Goal: Task Accomplishment & Management: Complete application form

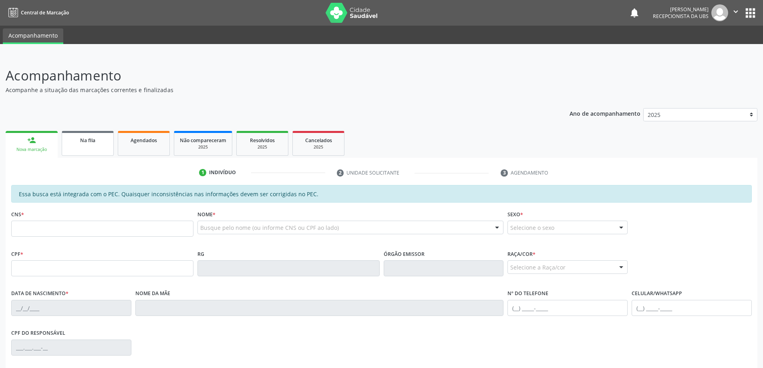
click at [104, 152] on link "Na fila" at bounding box center [88, 143] width 52 height 25
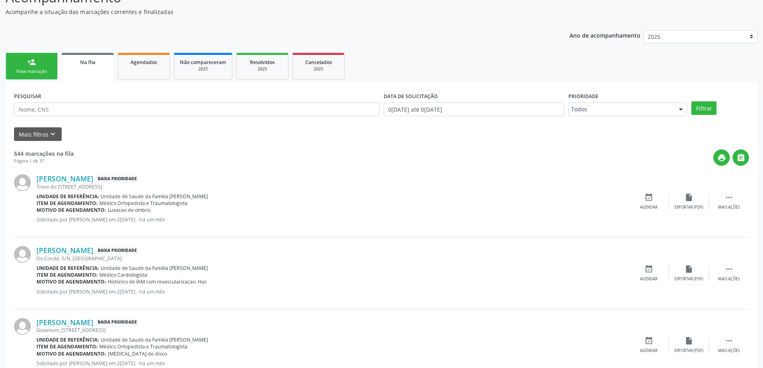
scroll to position [80, 0]
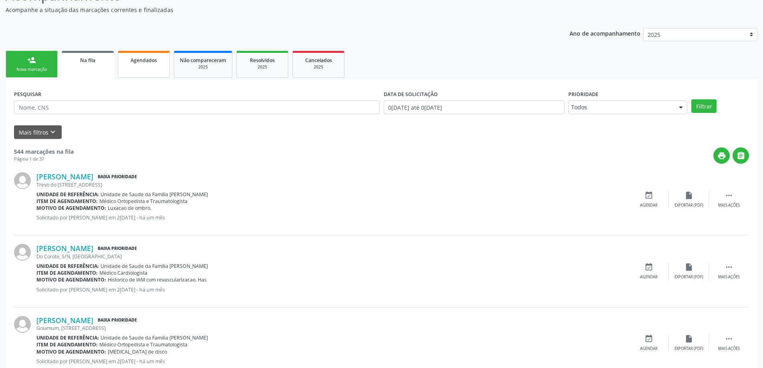
click at [144, 61] on span "Agendados" at bounding box center [144, 60] width 26 height 7
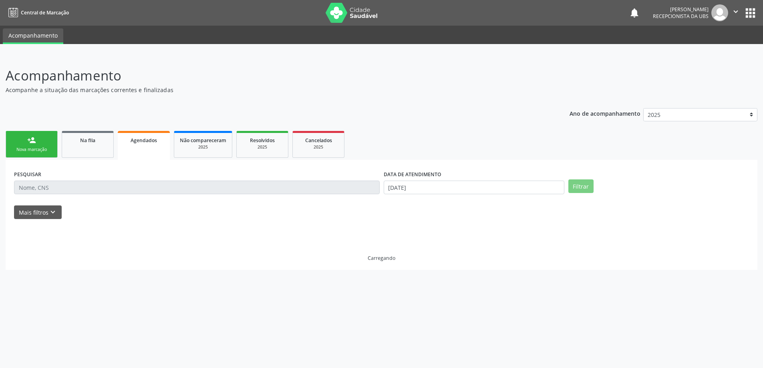
scroll to position [0, 0]
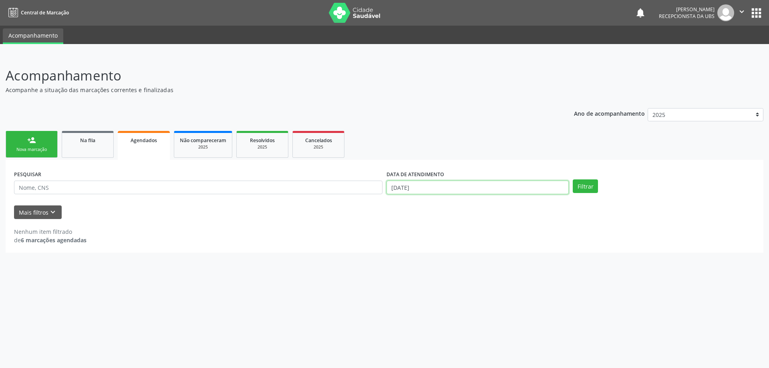
click at [485, 184] on input "[DATE]" at bounding box center [478, 188] width 182 height 14
click at [29, 145] on link "person_add Nova marcação" at bounding box center [32, 144] width 52 height 27
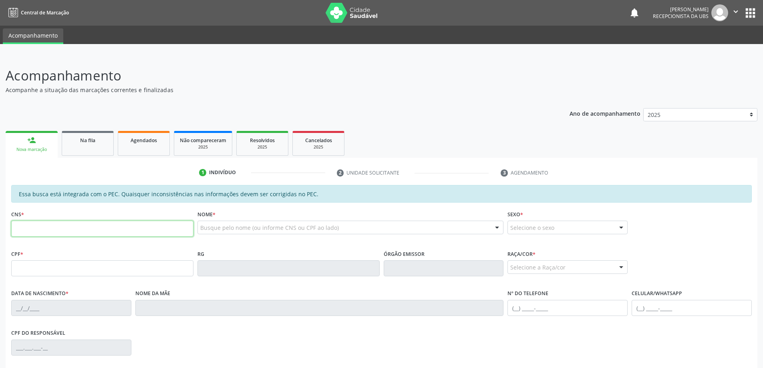
click at [20, 230] on input "text" at bounding box center [102, 229] width 182 height 16
paste input "164 2791 9033 0006"
type input "164 2791 9033 0006"
type input "719.704.814-12"
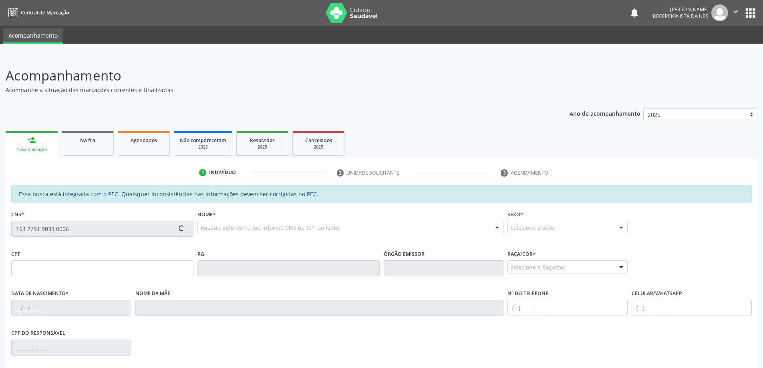
type input "1[DATE]"
type input "[PERSON_NAME]"
type input "[PHONE_NUMBER]"
type input "36"
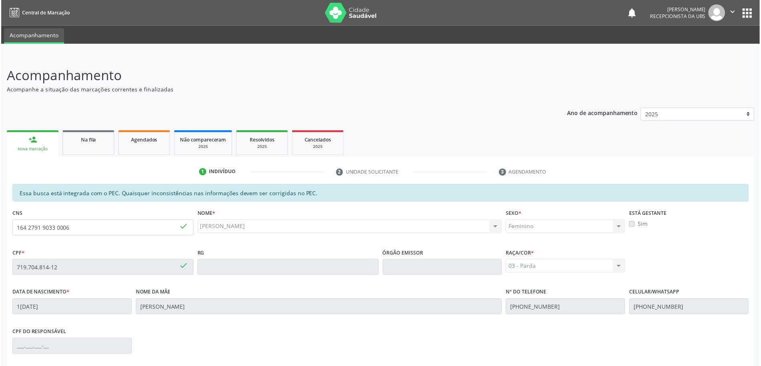
scroll to position [101, 0]
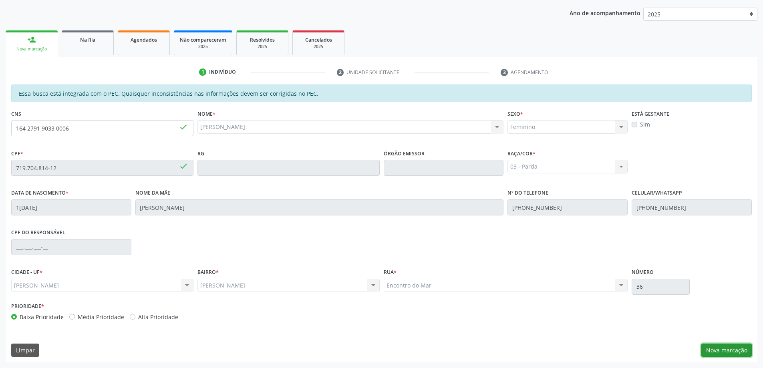
click at [744, 349] on button "Nova marcação" at bounding box center [727, 351] width 50 height 14
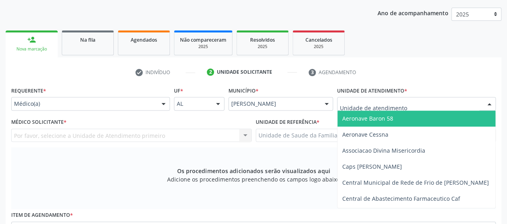
click at [406, 105] on div at bounding box center [416, 104] width 159 height 14
click at [406, 105] on input "text" at bounding box center [409, 108] width 139 height 16
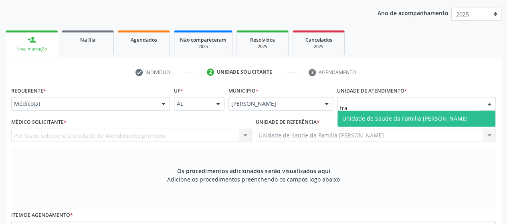
click at [402, 115] on span "Unidade de Saude da Familia [PERSON_NAME]" at bounding box center [404, 119] width 125 height 8
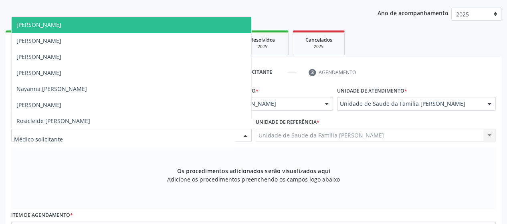
click at [67, 131] on div at bounding box center [131, 136] width 240 height 14
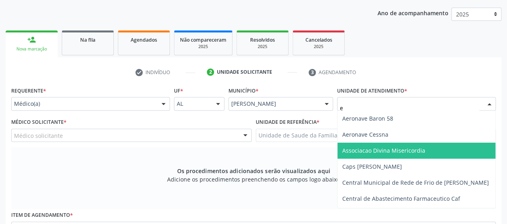
type input "es"
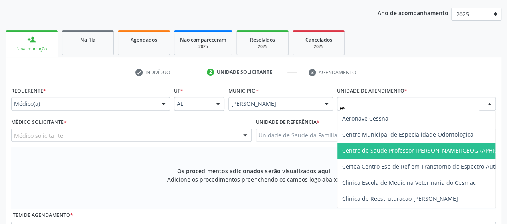
click at [354, 149] on span "Centro de Saude Professor [PERSON_NAME][GEOGRAPHIC_DATA]" at bounding box center [429, 151] width 174 height 8
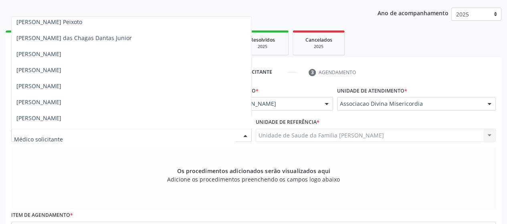
scroll to position [321, 0]
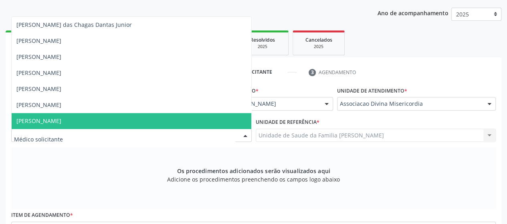
click at [57, 115] on span "[PERSON_NAME]" at bounding box center [132, 121] width 240 height 16
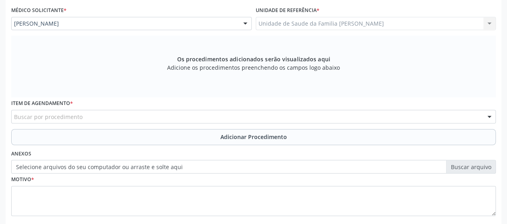
scroll to position [256, 0]
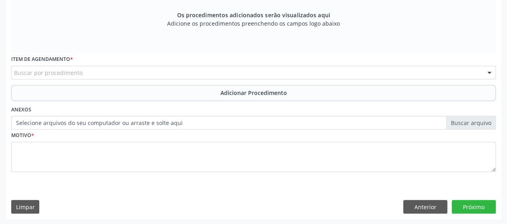
click at [14, 73] on input "text" at bounding box center [14, 77] width 0 height 16
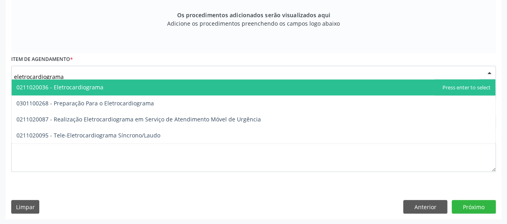
click at [59, 90] on span "0211020036 - Eletrocardiograma" at bounding box center [59, 87] width 87 height 8
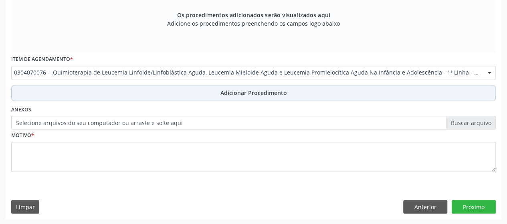
click at [256, 88] on button "Adicionar Procedimento" at bounding box center [253, 93] width 484 height 16
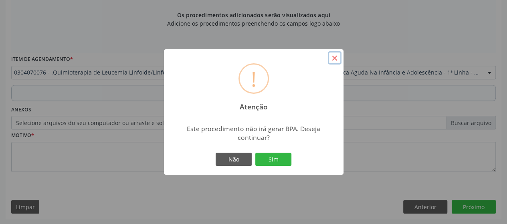
click at [339, 60] on button "×" at bounding box center [335, 58] width 14 height 14
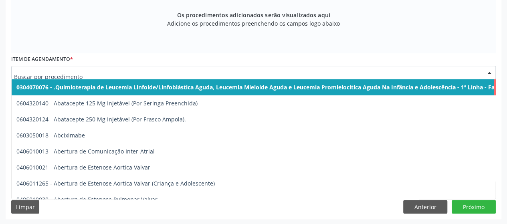
click at [52, 73] on input "text" at bounding box center [246, 77] width 465 height 16
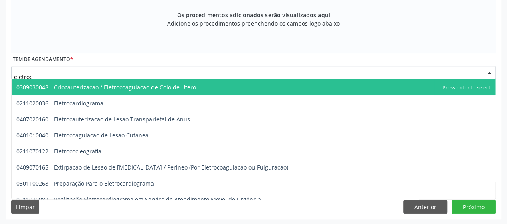
type input "eletroca"
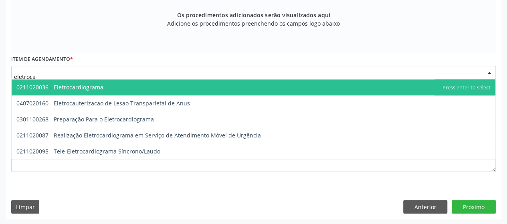
click at [88, 82] on span "0211020036 - Eletrocardiograma" at bounding box center [254, 87] width 484 height 16
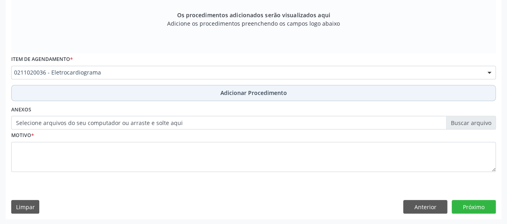
click at [248, 87] on button "Adicionar Procedimento" at bounding box center [253, 93] width 484 height 16
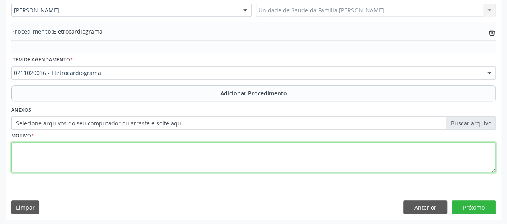
click at [31, 157] on textarea at bounding box center [253, 157] width 484 height 30
type textarea "Pre operatorio"
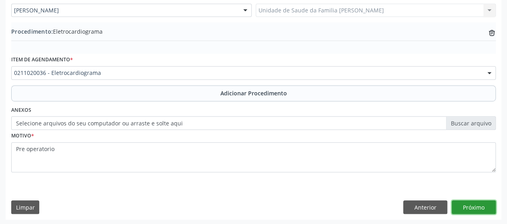
click at [480, 205] on button "Próximo" at bounding box center [474, 207] width 44 height 14
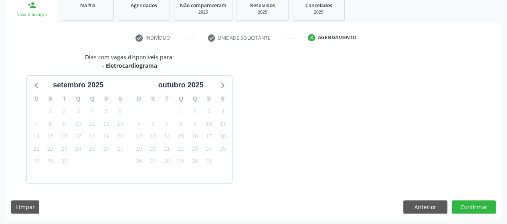
scroll to position [159, 0]
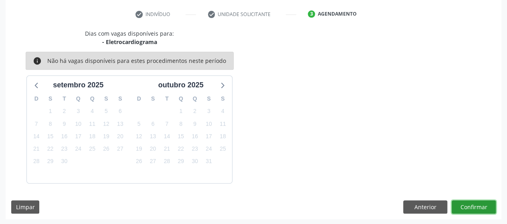
click at [480, 204] on button "Confirmar" at bounding box center [474, 207] width 44 height 14
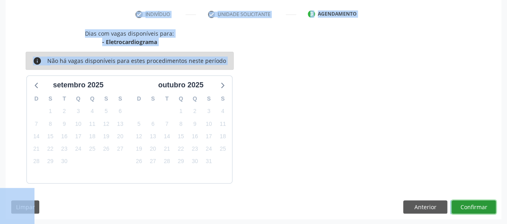
click at [480, 204] on button "Confirmar" at bounding box center [474, 207] width 44 height 14
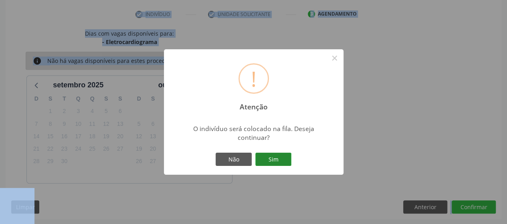
click at [279, 165] on button "Sim" at bounding box center [273, 160] width 36 height 14
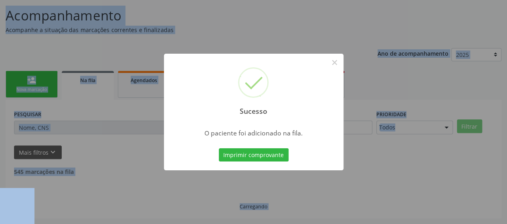
scroll to position [51, 0]
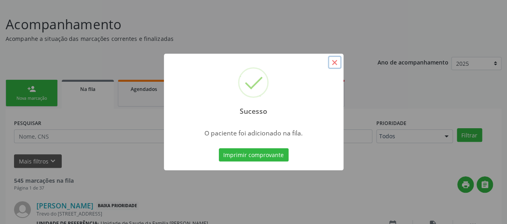
click at [333, 60] on button "×" at bounding box center [335, 63] width 14 height 14
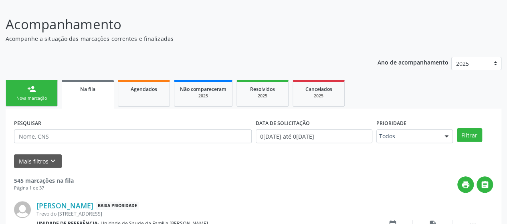
click at [31, 98] on div "Nova marcação" at bounding box center [32, 98] width 40 height 6
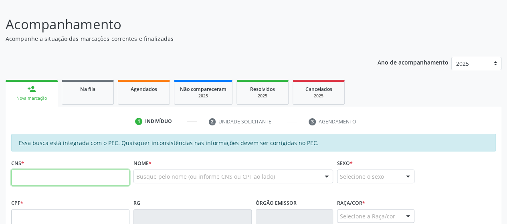
click at [22, 177] on input "text" at bounding box center [70, 177] width 118 height 16
paste input "164 2791 9033 0006"
type input "164 2791 9033 0006"
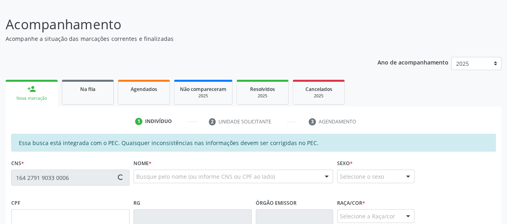
type input "719.704.814-12"
type input "1[DATE]"
type input "[PERSON_NAME]"
type input "[PHONE_NUMBER]"
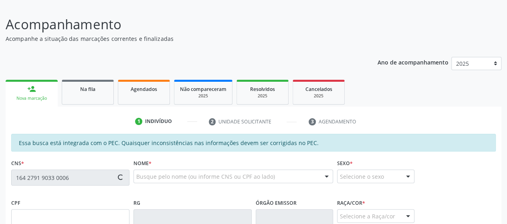
type input "36"
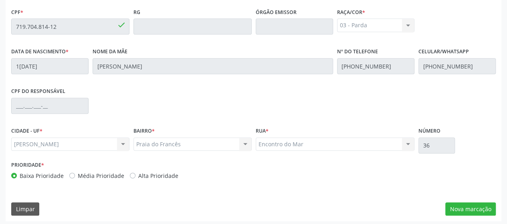
scroll to position [244, 0]
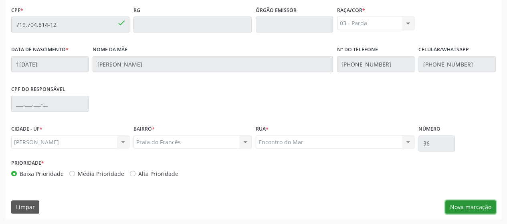
click at [478, 204] on button "Nova marcação" at bounding box center [470, 207] width 50 height 14
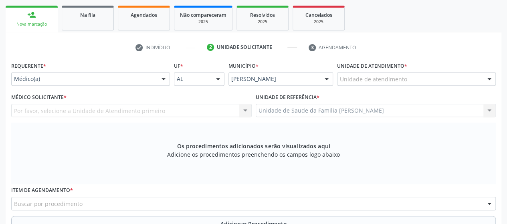
scroll to position [124, 0]
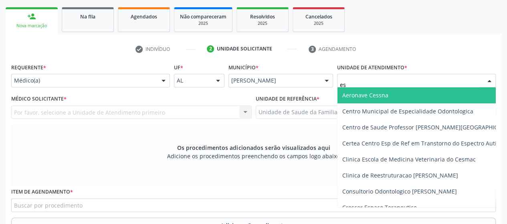
type input "est"
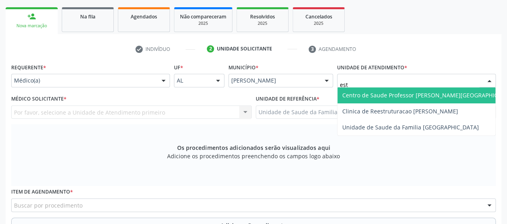
click at [431, 94] on span "Centro de Saude Professor [PERSON_NAME][GEOGRAPHIC_DATA]" at bounding box center [429, 95] width 174 height 8
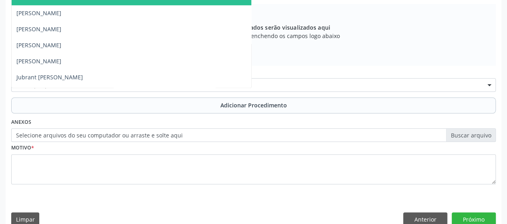
scroll to position [401, 0]
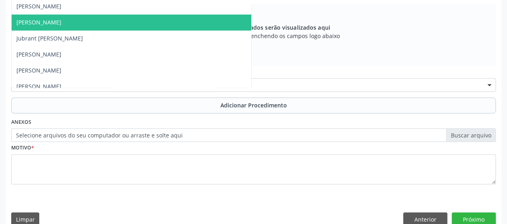
click at [65, 27] on span "[PERSON_NAME]" at bounding box center [132, 22] width 240 height 16
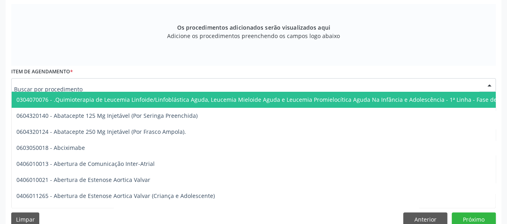
click at [62, 84] on input "text" at bounding box center [246, 89] width 465 height 16
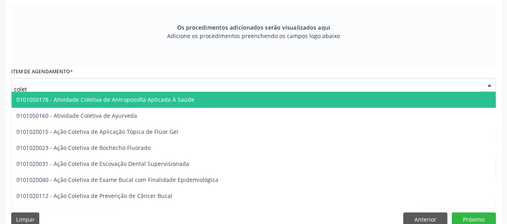
type input "coleta"
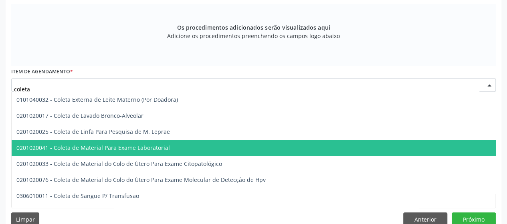
click at [78, 144] on span "0201020041 - Coleta de Material Para Exame Laboratorial" at bounding box center [92, 148] width 153 height 8
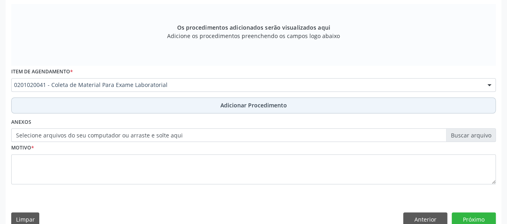
click at [225, 99] on button "Adicionar Procedimento" at bounding box center [253, 105] width 484 height 16
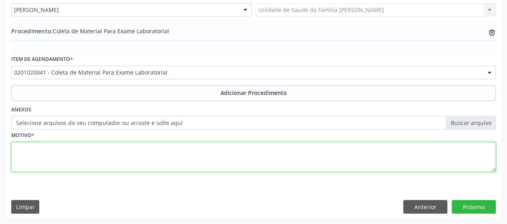
click at [26, 149] on textarea at bounding box center [253, 157] width 484 height 30
type textarea "Pre operatorio"
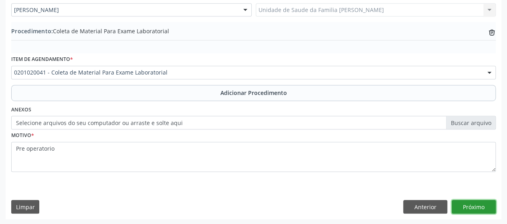
click at [466, 205] on button "Próximo" at bounding box center [474, 207] width 44 height 14
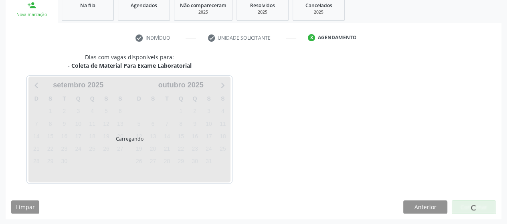
scroll to position [159, 0]
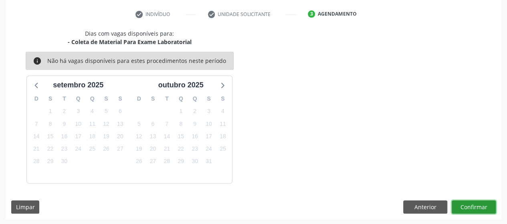
click at [462, 206] on button "Confirmar" at bounding box center [474, 207] width 44 height 14
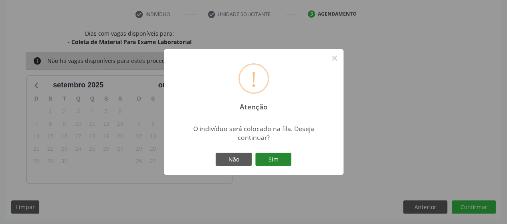
click at [270, 161] on button "Sim" at bounding box center [273, 160] width 36 height 14
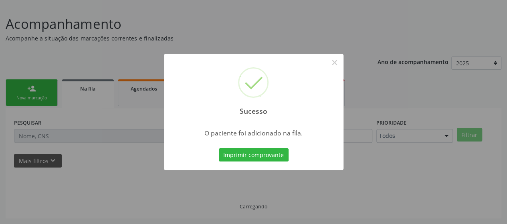
scroll to position [51, 0]
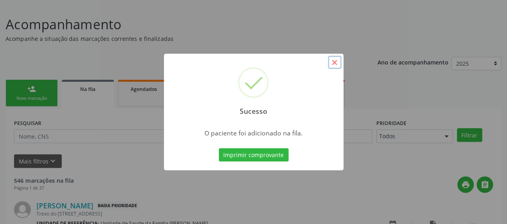
click at [329, 62] on button "×" at bounding box center [335, 63] width 14 height 14
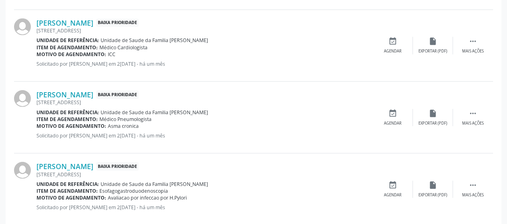
scroll to position [1144, 0]
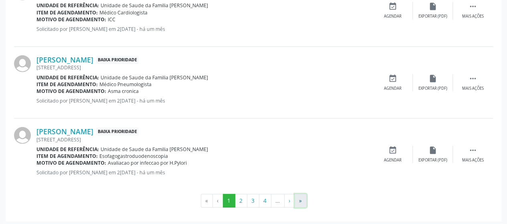
click at [304, 196] on button "»" at bounding box center [300, 201] width 12 height 14
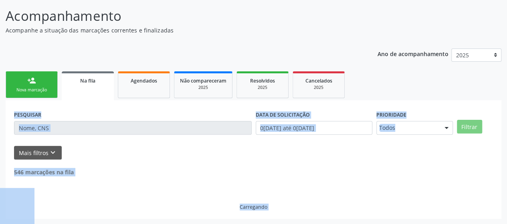
click at [304, 196] on div "Carregando" at bounding box center [253, 193] width 479 height 34
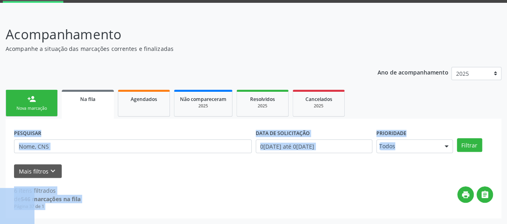
scroll to position [41, 0]
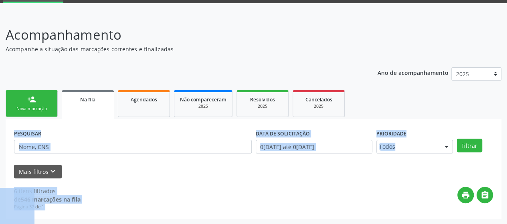
click at [31, 106] on div "Nova marcação" at bounding box center [32, 109] width 40 height 6
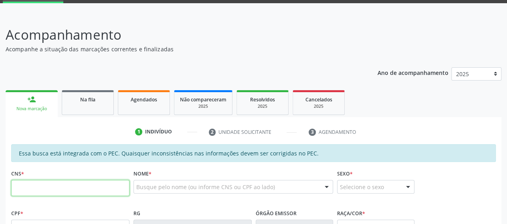
click at [35, 192] on input "text" at bounding box center [70, 188] width 118 height 16
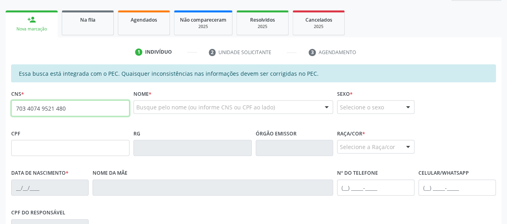
scroll to position [121, 0]
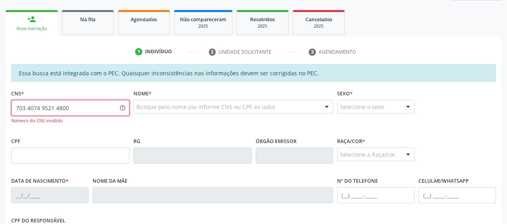
type input "703 4074 9521 4800"
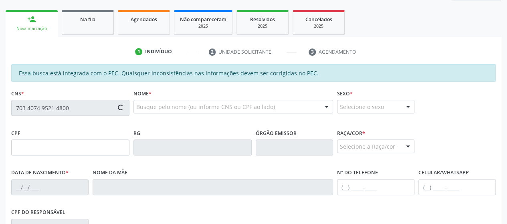
type input "954.468.504-91"
type input "2[DATE]"
type input "[PERSON_NAME]"
type input "[PHONE_NUMBER]"
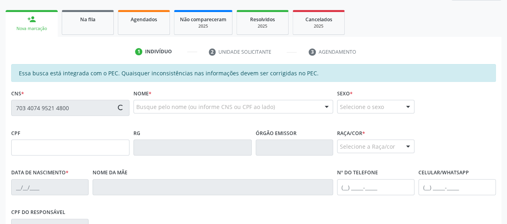
type input "489"
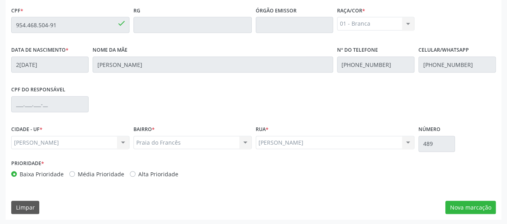
scroll to position [244, 0]
click at [470, 206] on button "Nova marcação" at bounding box center [470, 207] width 50 height 14
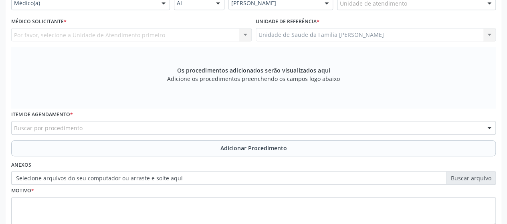
scroll to position [124, 0]
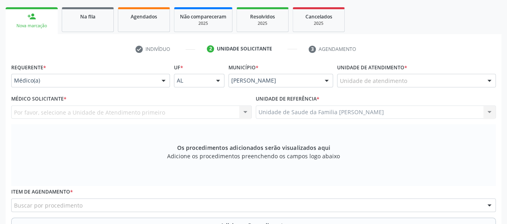
click at [361, 75] on div "Unidade de atendimento" at bounding box center [416, 81] width 159 height 14
type input "g"
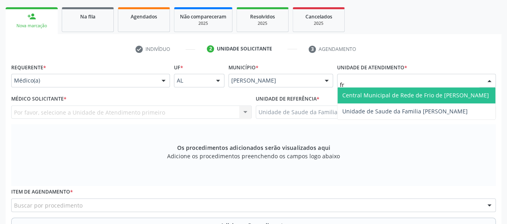
type input "fra"
click at [377, 98] on span "Unidade de Saude da Familia [PERSON_NAME]" at bounding box center [404, 95] width 125 height 8
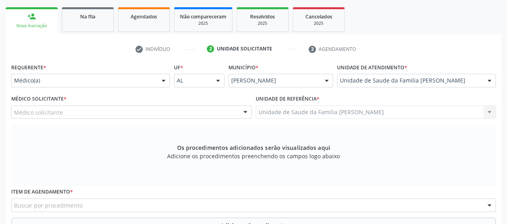
click at [10, 110] on div "Médico Solicitante * Médico solicitante [PERSON_NAME] de [PERSON_NAME] [PERSON_…" at bounding box center [131, 108] width 244 height 31
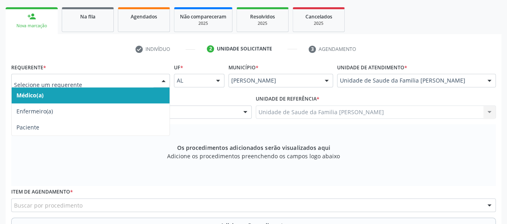
click at [57, 74] on div at bounding box center [90, 81] width 159 height 14
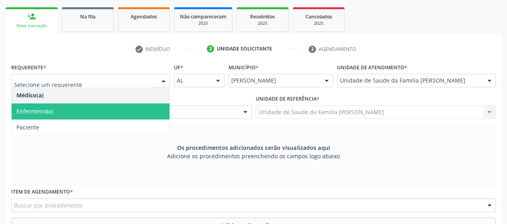
click at [46, 113] on span "Enfermeiro(a)" at bounding box center [34, 111] width 36 height 8
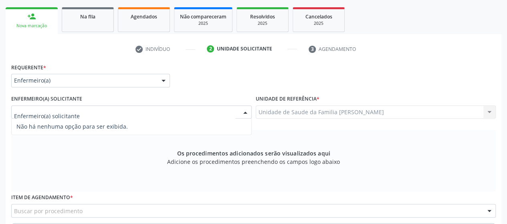
click at [45, 113] on input "text" at bounding box center [124, 116] width 221 height 16
click at [141, 166] on div "Os procedimentos adicionados serão visualizados aqui Adicione os procedimentos …" at bounding box center [253, 161] width 484 height 62
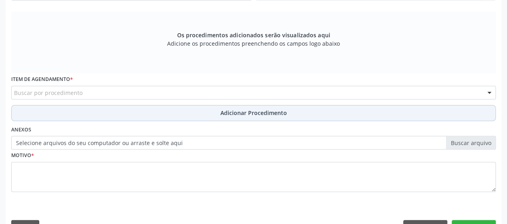
scroll to position [244, 0]
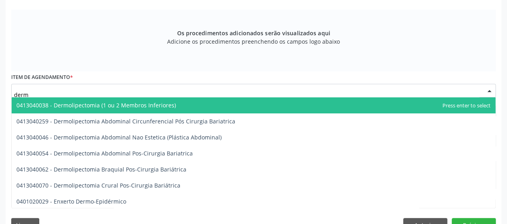
type input "derma"
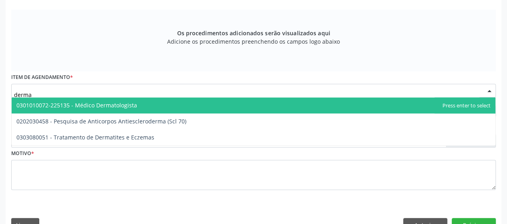
click at [83, 106] on span "0301010072-225135 - Médico Dermatologista" at bounding box center [76, 105] width 121 height 8
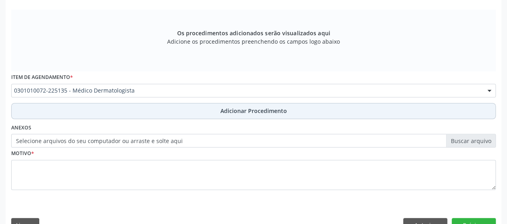
click at [224, 108] on span "Adicionar Procedimento" at bounding box center [253, 111] width 67 height 8
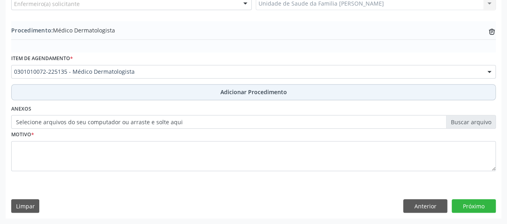
scroll to position [232, 0]
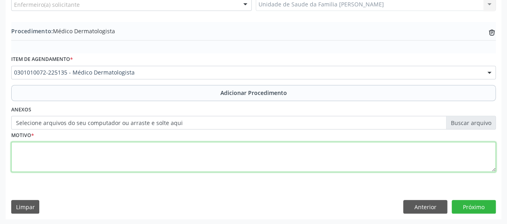
click at [29, 157] on textarea at bounding box center [253, 157] width 484 height 30
type textarea "Sinais de pele"
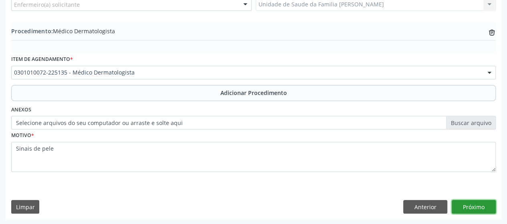
click at [473, 206] on button "Próximo" at bounding box center [474, 207] width 44 height 14
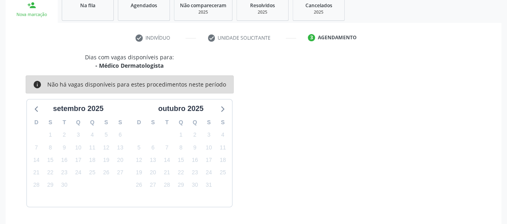
scroll to position [159, 0]
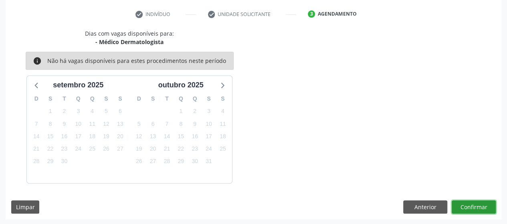
click at [488, 209] on button "Confirmar" at bounding box center [474, 207] width 44 height 14
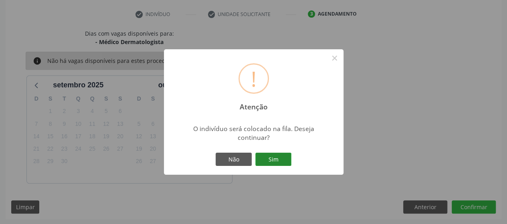
click at [281, 160] on button "Sim" at bounding box center [273, 160] width 36 height 14
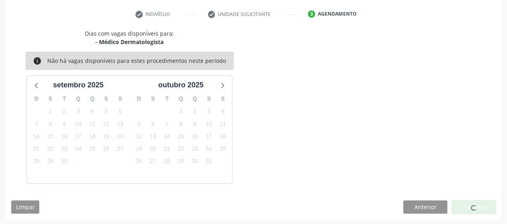
scroll to position [51, 0]
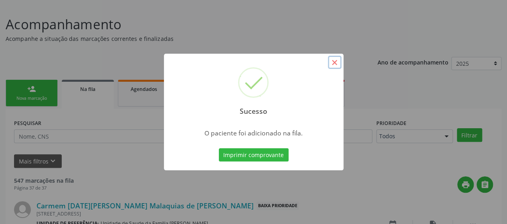
click at [337, 64] on button "×" at bounding box center [335, 63] width 14 height 14
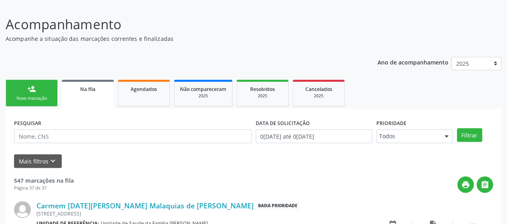
click at [17, 94] on link "person_add Nova marcação" at bounding box center [32, 93] width 52 height 27
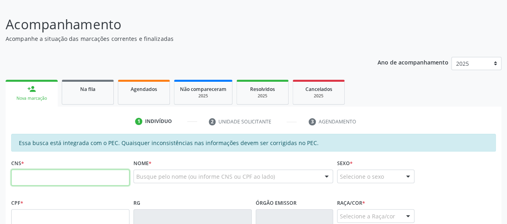
click at [30, 178] on input "text" at bounding box center [70, 177] width 118 height 16
type input "703 4074 9521 4800"
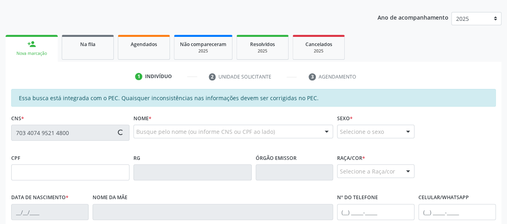
scroll to position [171, 0]
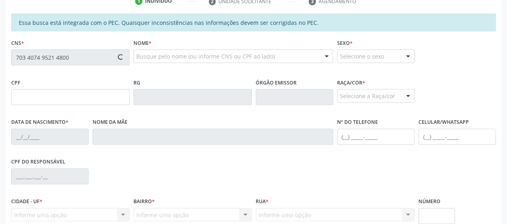
type input "954.468.504-91"
type input "2[DATE]"
type input "[PERSON_NAME]"
type input "[PHONE_NUMBER]"
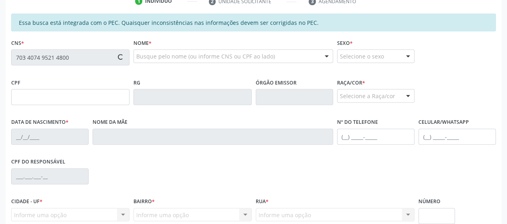
type input "489"
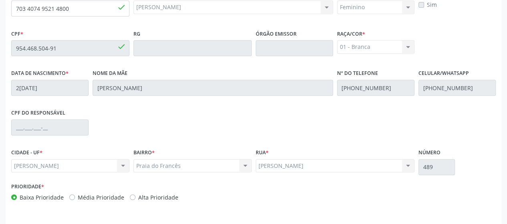
scroll to position [244, 0]
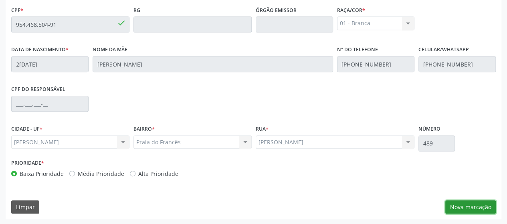
click at [468, 206] on button "Nova marcação" at bounding box center [470, 207] width 50 height 14
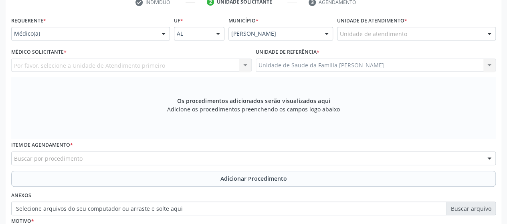
scroll to position [124, 0]
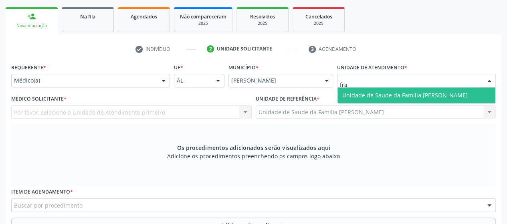
click at [365, 95] on span "Unidade de Saude da Familia [PERSON_NAME]" at bounding box center [404, 95] width 125 height 8
type input "fra"
click at [376, 95] on span "Unidade de Saude da Familia [PERSON_NAME]" at bounding box center [404, 95] width 125 height 8
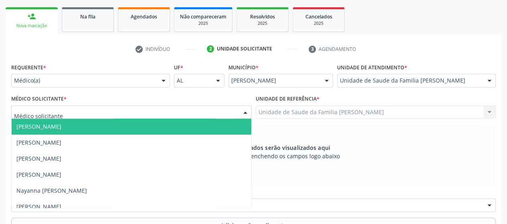
click at [73, 115] on div at bounding box center [131, 112] width 240 height 14
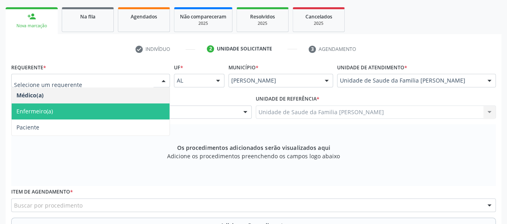
click at [69, 107] on span "Enfermeiro(a)" at bounding box center [91, 111] width 158 height 16
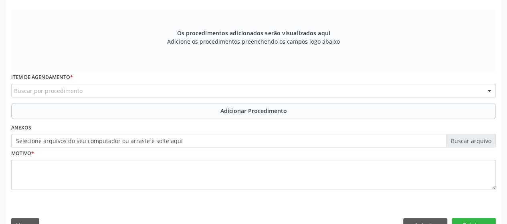
scroll to position [262, 0]
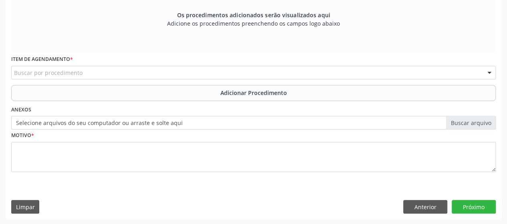
click at [94, 72] on div "Buscar por procedimento" at bounding box center [253, 73] width 484 height 14
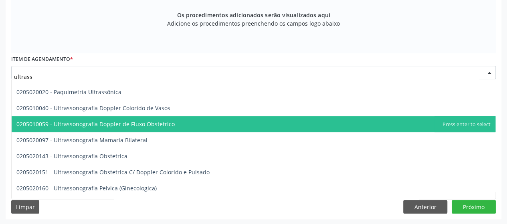
scroll to position [120, 0]
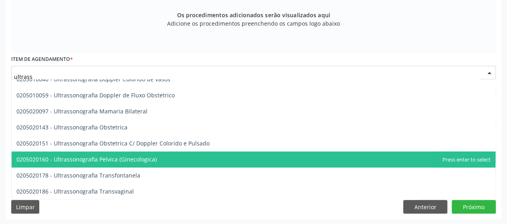
click at [155, 155] on span "0205020160 - Ultrassonografia Pelvica (Ginecologica)" at bounding box center [254, 159] width 484 height 16
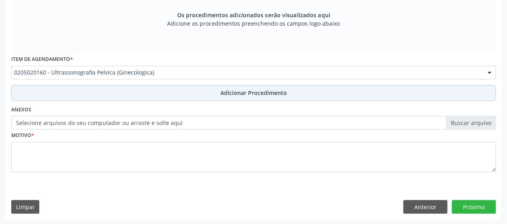
click at [251, 89] on span "Adicionar Procedimento" at bounding box center [253, 93] width 67 height 8
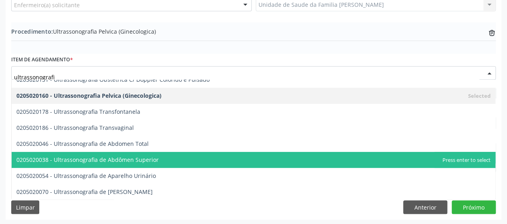
type input "ultrassonografia"
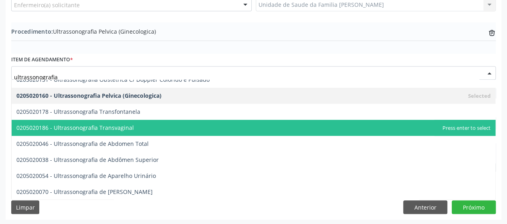
click at [125, 126] on span "0205020186 - Ultrassonografia Transvaginal" at bounding box center [74, 128] width 117 height 8
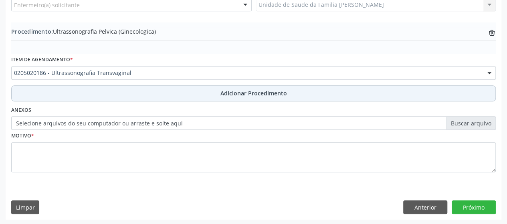
click at [234, 90] on span "Adicionar Procedimento" at bounding box center [253, 93] width 67 height 8
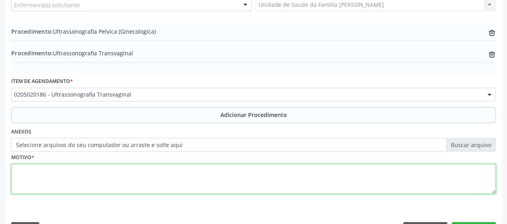
click at [38, 180] on textarea at bounding box center [253, 179] width 484 height 30
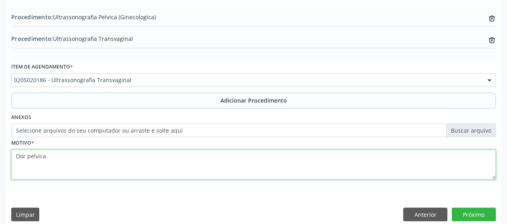
scroll to position [253, 0]
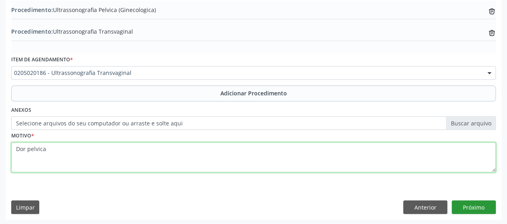
type textarea "Dor pelvica"
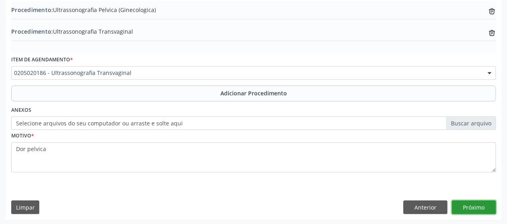
click at [481, 203] on button "Próximo" at bounding box center [474, 207] width 44 height 14
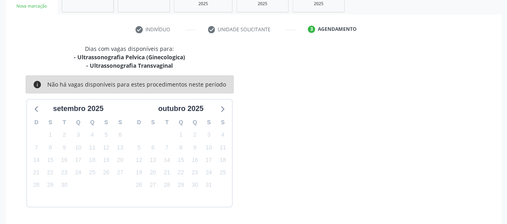
scroll to position [167, 0]
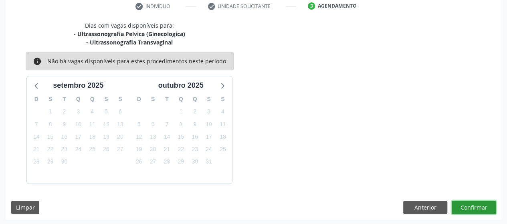
click at [473, 206] on button "Confirmar" at bounding box center [474, 208] width 44 height 14
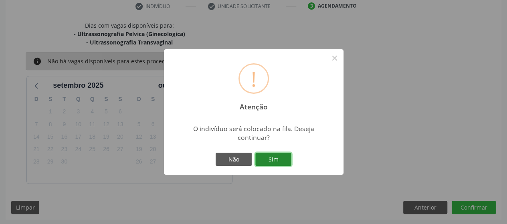
click at [268, 158] on button "Sim" at bounding box center [273, 160] width 36 height 14
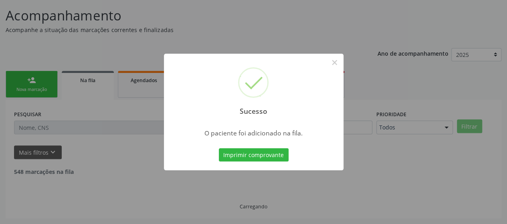
scroll to position [51, 0]
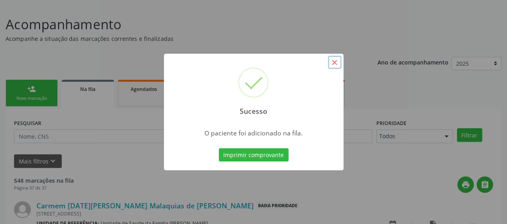
click at [333, 59] on button "×" at bounding box center [335, 63] width 14 height 14
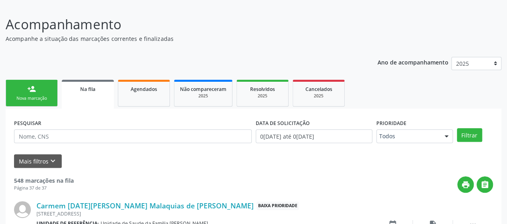
click at [22, 92] on link "person_add Nova marcação" at bounding box center [32, 93] width 52 height 27
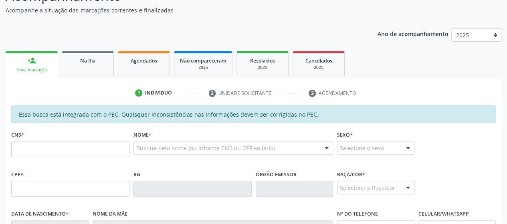
scroll to position [91, 0]
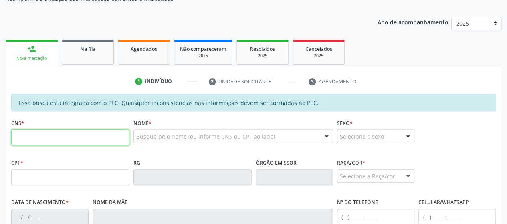
click at [22, 141] on input "text" at bounding box center [70, 137] width 118 height 16
type input "704 0078 0625 5866"
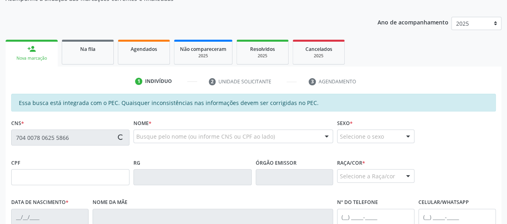
type input "604.298.364-49"
type input "2[DATE]"
type input "[PERSON_NAME]"
type input "[PHONE_NUMBER]"
type input "S/N"
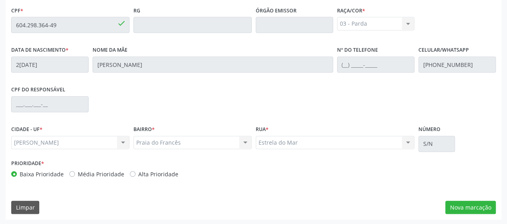
scroll to position [244, 0]
click at [460, 209] on button "Nova marcação" at bounding box center [470, 207] width 50 height 14
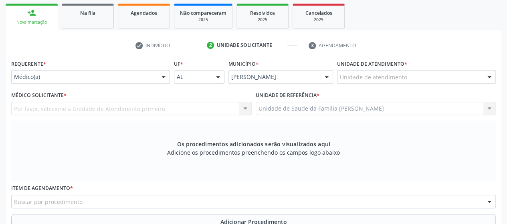
scroll to position [124, 0]
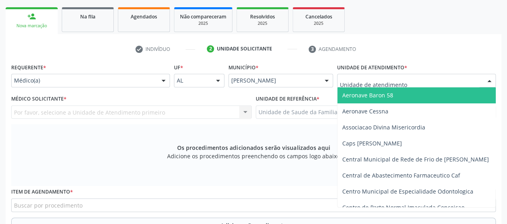
click at [430, 77] on div at bounding box center [416, 81] width 159 height 14
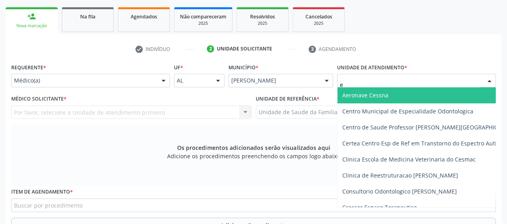
type input "es"
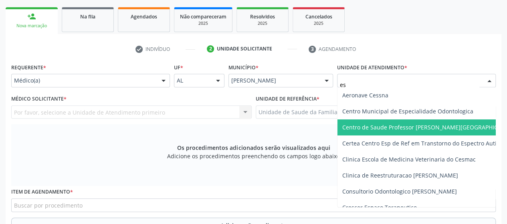
click at [374, 122] on span "Centro de Saude Professor [PERSON_NAME][GEOGRAPHIC_DATA]" at bounding box center [437, 127] width 200 height 16
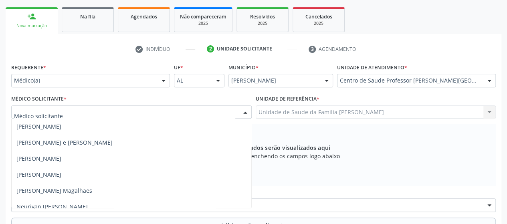
scroll to position [521, 0]
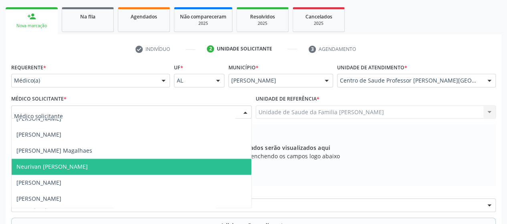
click at [90, 169] on span "Neurivan [PERSON_NAME]" at bounding box center [132, 167] width 240 height 16
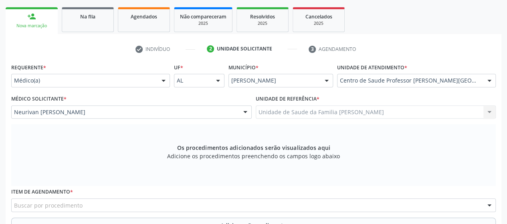
scroll to position [244, 0]
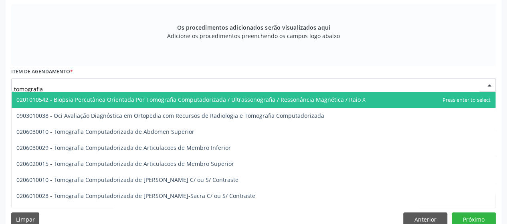
type input "tomografia"
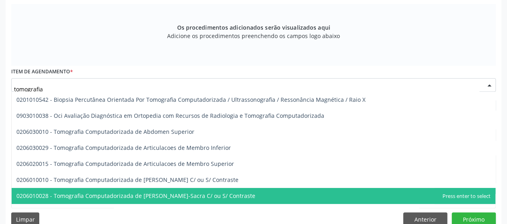
click at [196, 202] on span "0206010028 - Tomografia Computadorizada de [PERSON_NAME]-Sacra C/ ou S/ Contras…" at bounding box center [254, 196] width 484 height 16
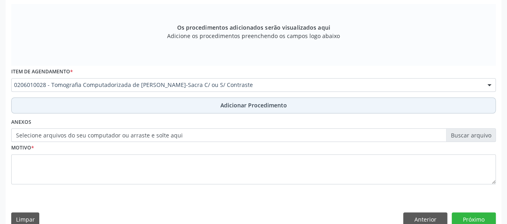
click at [221, 106] on span "Adicionar Procedimento" at bounding box center [253, 105] width 67 height 8
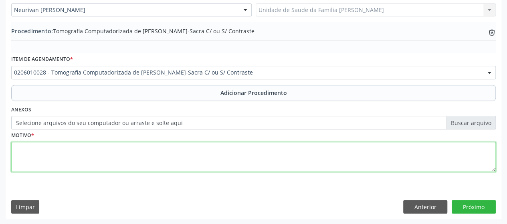
click at [31, 145] on textarea at bounding box center [253, 157] width 484 height 30
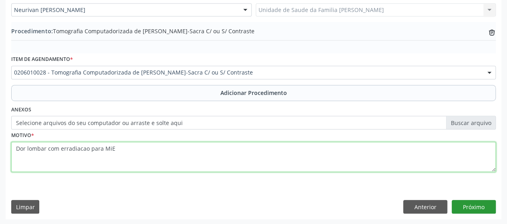
type textarea "Dor lombar com erradiacao para MiE"
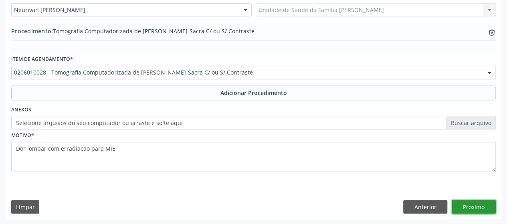
click at [483, 206] on button "Próximo" at bounding box center [474, 207] width 44 height 14
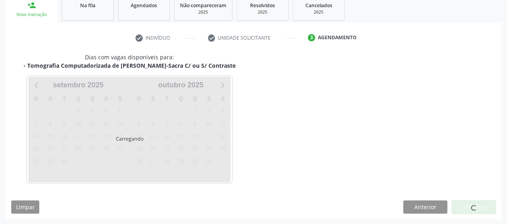
scroll to position [159, 0]
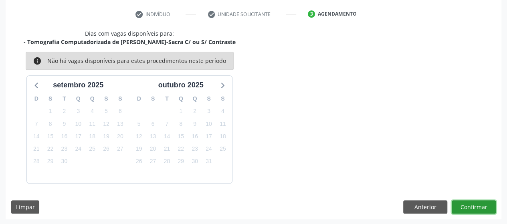
click at [483, 206] on button "Confirmar" at bounding box center [474, 207] width 44 height 14
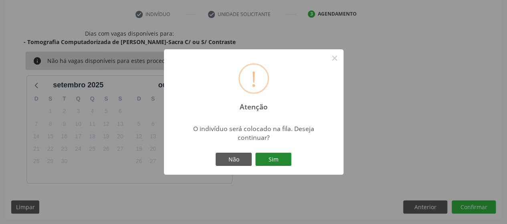
click at [289, 158] on button "Sim" at bounding box center [273, 160] width 36 height 14
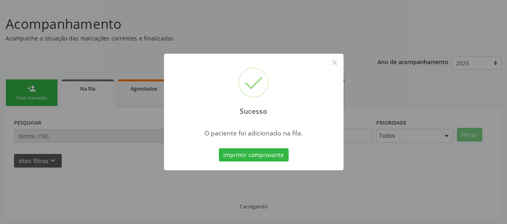
scroll to position [51, 0]
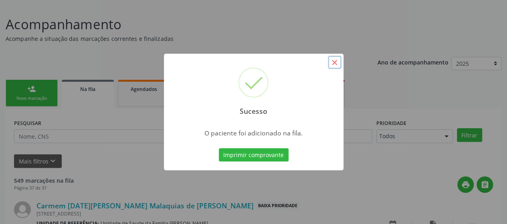
click at [332, 63] on button "×" at bounding box center [335, 63] width 14 height 14
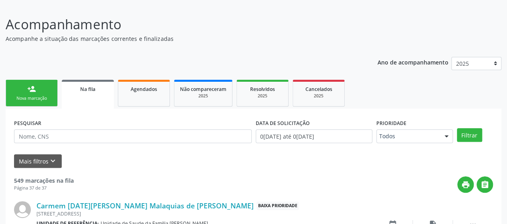
click at [46, 96] on div "Nova marcação" at bounding box center [32, 98] width 40 height 6
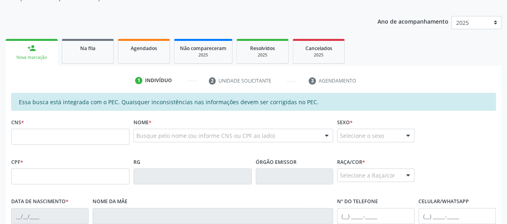
scroll to position [131, 0]
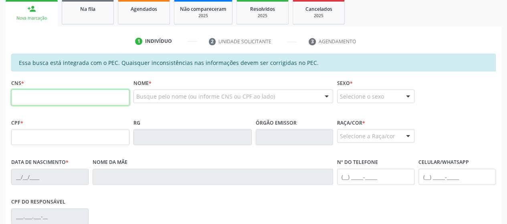
click at [46, 96] on input "text" at bounding box center [70, 97] width 118 height 16
type input "701 2050 6511 1511"
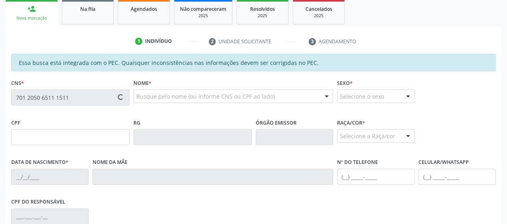
type input "028.067.012-52"
type input "[DATE]"
type input "[PERSON_NAME]"
type input "[PHONE_NUMBER]"
type input "16"
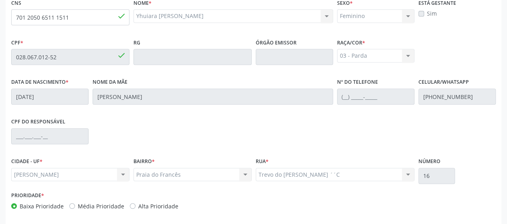
scroll to position [244, 0]
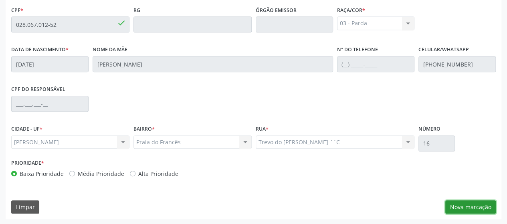
click at [475, 210] on button "Nova marcação" at bounding box center [470, 207] width 50 height 14
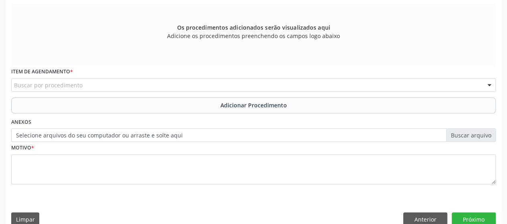
scroll to position [124, 0]
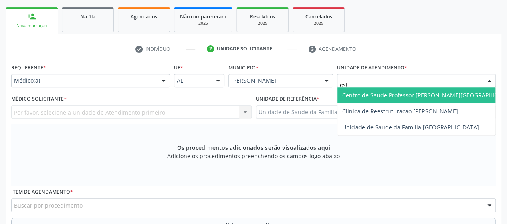
type input "esta"
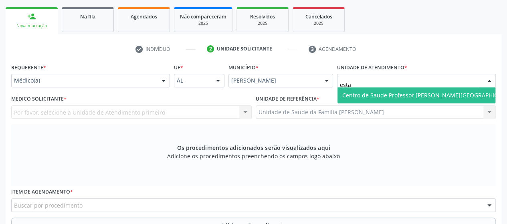
click at [350, 87] on span "Centro de Saude Professor [PERSON_NAME][GEOGRAPHIC_DATA]" at bounding box center [429, 95] width 184 height 16
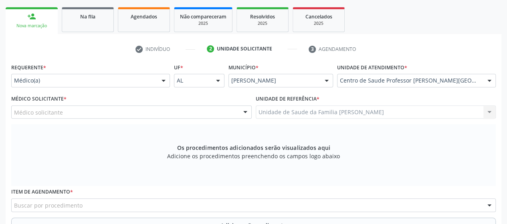
click at [14, 113] on input "text" at bounding box center [14, 116] width 0 height 16
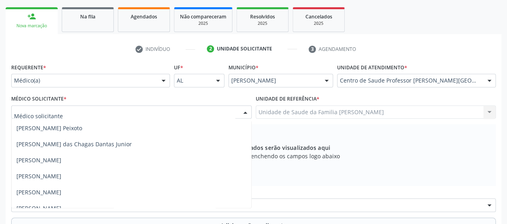
scroll to position [321, 0]
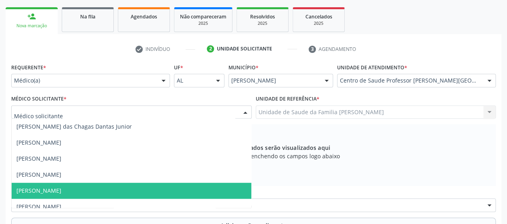
click at [92, 185] on span "[PERSON_NAME]" at bounding box center [132, 191] width 240 height 16
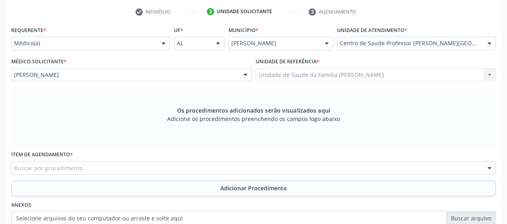
scroll to position [204, 0]
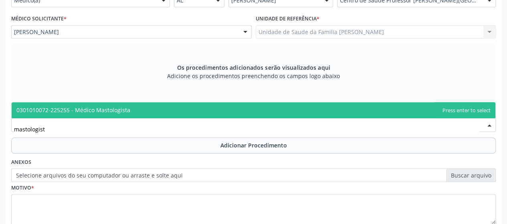
type input "mastologista"
click at [88, 107] on span "0301010072-225255 - Médico Mastologista" at bounding box center [73, 110] width 114 height 8
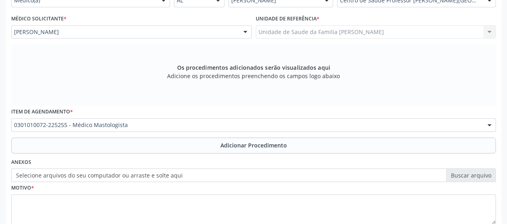
click at [226, 145] on span "Adicionar Procedimento" at bounding box center [253, 145] width 67 height 8
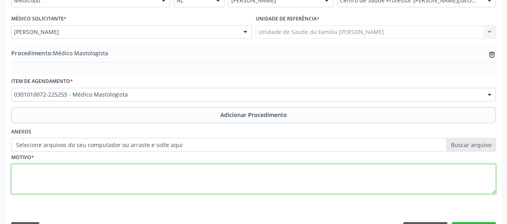
click at [19, 177] on textarea at bounding box center [253, 179] width 484 height 30
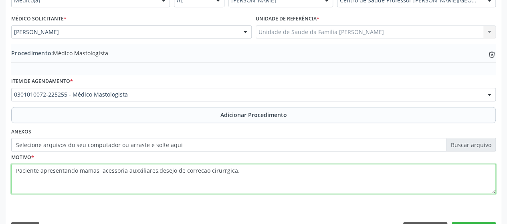
click at [14, 171] on textarea "Paciente apresentando mamas acessoria auxxiliares,desejo de correcao cirurrgica." at bounding box center [253, 179] width 484 height 30
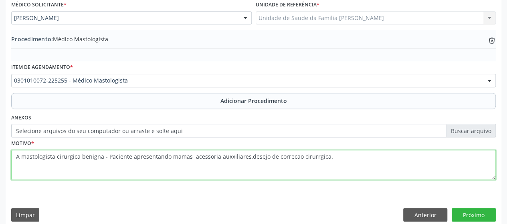
scroll to position [226, 0]
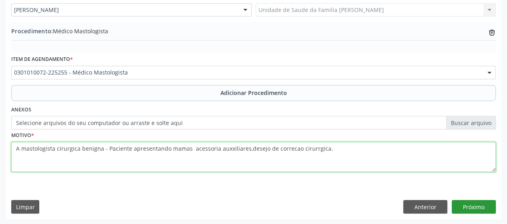
type textarea "A mastologista cirurgica benigna - Paciente apresentando mamas acessoria auxxil…"
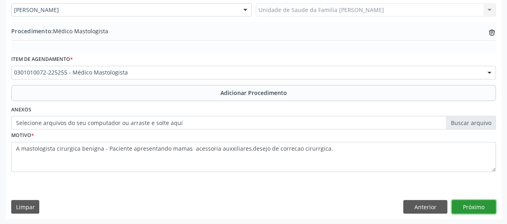
click at [478, 204] on button "Próximo" at bounding box center [474, 207] width 44 height 14
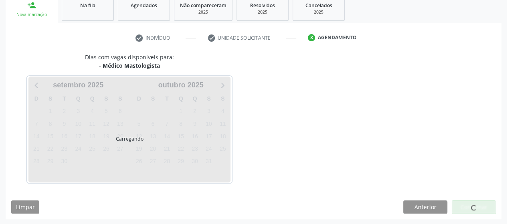
scroll to position [159, 0]
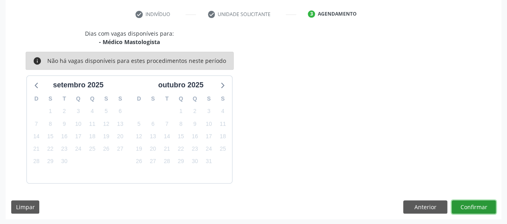
click at [478, 204] on button "Confirmar" at bounding box center [474, 207] width 44 height 14
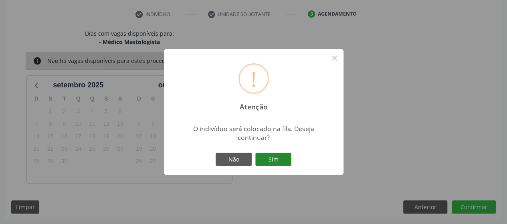
click at [286, 163] on button "Sim" at bounding box center [273, 160] width 36 height 14
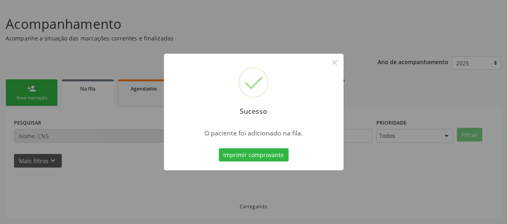
scroll to position [51, 0]
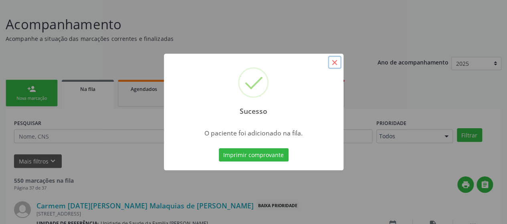
click at [331, 59] on button "×" at bounding box center [335, 63] width 14 height 14
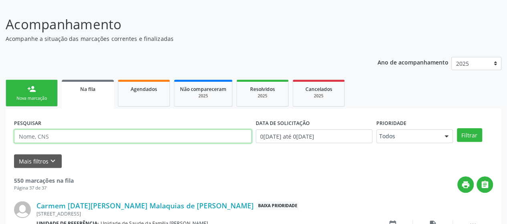
click at [61, 140] on input "text" at bounding box center [133, 136] width 238 height 14
type input "700003092856206"
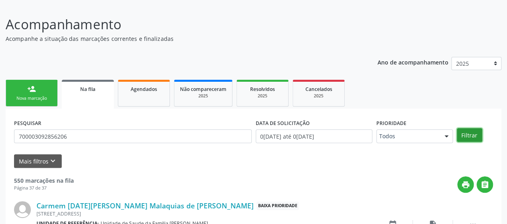
click at [479, 137] on button "Filtrar" at bounding box center [469, 135] width 25 height 14
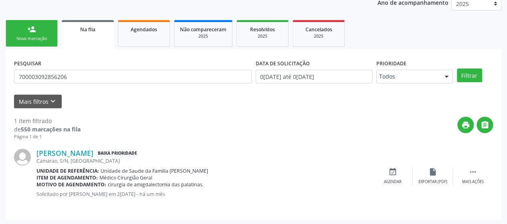
scroll to position [112, 0]
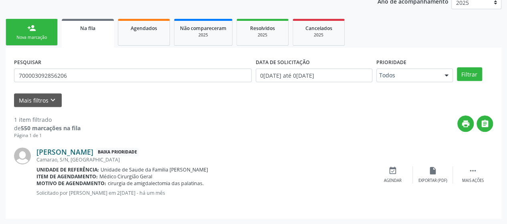
click at [93, 152] on link "[PERSON_NAME]" at bounding box center [64, 151] width 57 height 9
click at [85, 151] on link "[PERSON_NAME]" at bounding box center [64, 151] width 57 height 9
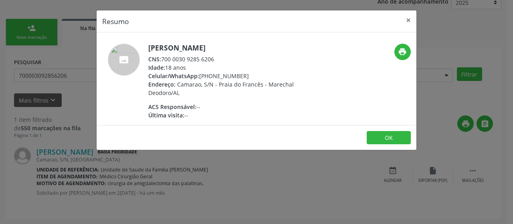
click at [194, 46] on h5 "[PERSON_NAME]" at bounding box center [226, 48] width 156 height 8
click at [197, 57] on div "CNS: 700 0030 9285 6206" at bounding box center [226, 59] width 156 height 8
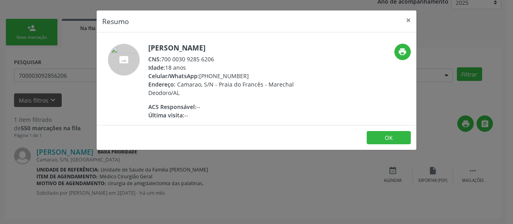
click at [197, 57] on div "CNS: 700 0030 9285 6206" at bounding box center [226, 59] width 156 height 8
click at [208, 61] on div "CNS: 700 0030 9285 6206" at bounding box center [226, 59] width 156 height 8
drag, startPoint x: 215, startPoint y: 58, endPoint x: 193, endPoint y: 60, distance: 21.7
click at [206, 59] on div "CNS: 700 0030 9285 6206" at bounding box center [226, 59] width 156 height 8
drag, startPoint x: 184, startPoint y: 60, endPoint x: 172, endPoint y: 59, distance: 11.6
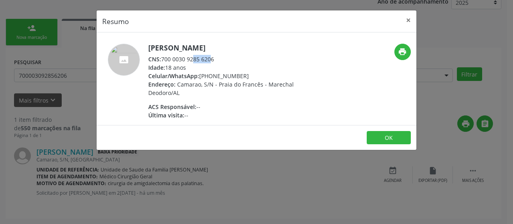
click at [174, 59] on div "CNS: 700 0030 9285 6206" at bounding box center [226, 59] width 156 height 8
click at [168, 59] on div "CNS: 700 0030 9285 6206" at bounding box center [226, 59] width 156 height 8
click at [246, 48] on h5 "[PERSON_NAME]" at bounding box center [226, 48] width 156 height 8
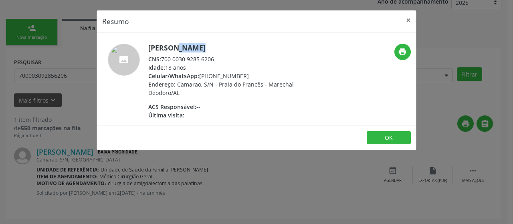
copy div "[PERSON_NAME]"
click at [405, 17] on button "×" at bounding box center [408, 20] width 16 height 20
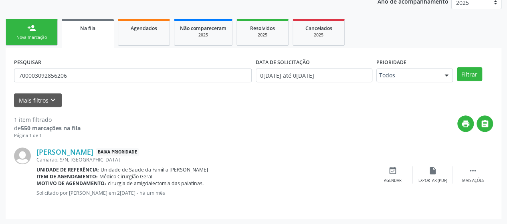
click at [43, 35] on div "Nova marcação" at bounding box center [32, 37] width 40 height 6
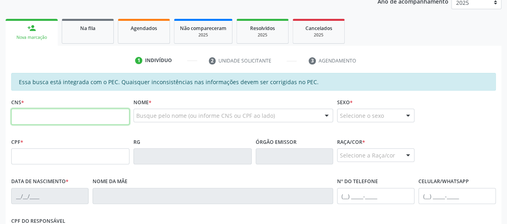
paste input "700 0030 9285 6206"
type input "700 0030 9285 6206"
type input "563.294.648-71"
type input "1[DATE]"
type input "[PERSON_NAME]"
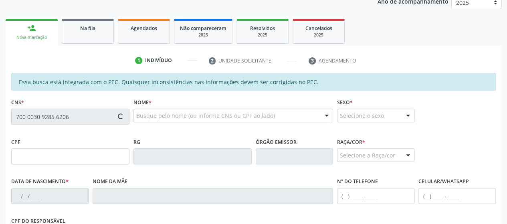
type input "[PHONE_NUMBER]"
type input "02"
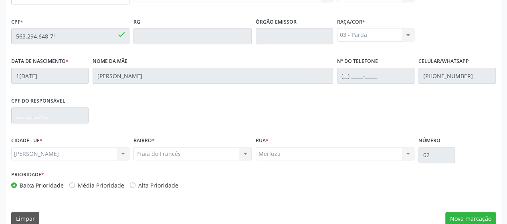
scroll to position [244, 0]
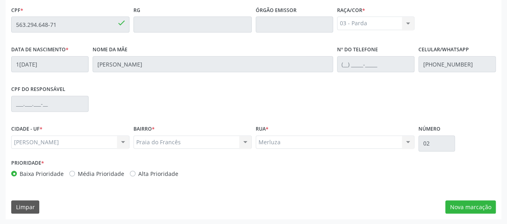
click at [496, 214] on div "Essa busca está integrada com o PEC. Quaisquer inconsistências nas informações …" at bounding box center [254, 80] width 496 height 278
click at [486, 209] on button "Nova marcação" at bounding box center [470, 207] width 50 height 14
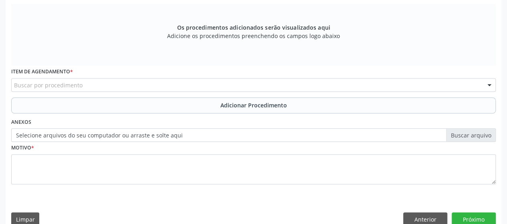
scroll to position [124, 0]
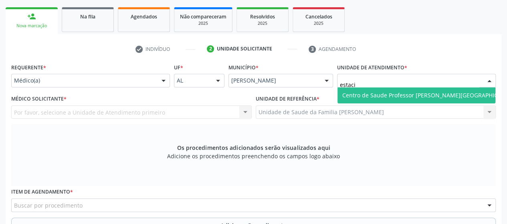
type input "estacio"
click at [397, 95] on span "Centro de Saude Professor [PERSON_NAME][GEOGRAPHIC_DATA]" at bounding box center [429, 95] width 174 height 8
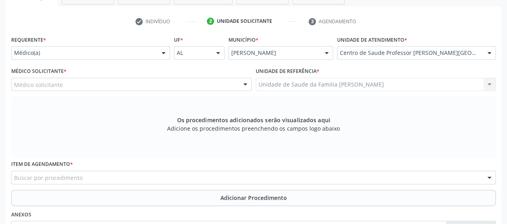
scroll to position [164, 0]
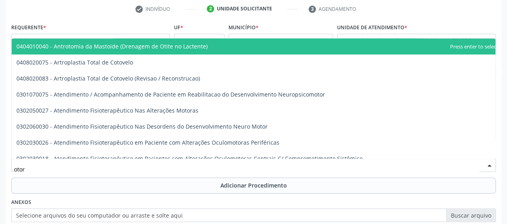
type input "otorr"
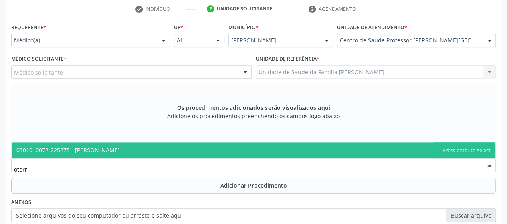
click at [97, 150] on span "0301010072-225275 - [PERSON_NAME]" at bounding box center [67, 150] width 103 height 8
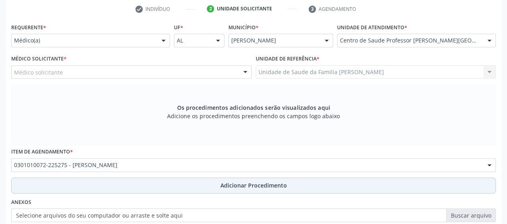
click at [260, 186] on span "Adicionar Procedimento" at bounding box center [253, 185] width 67 height 8
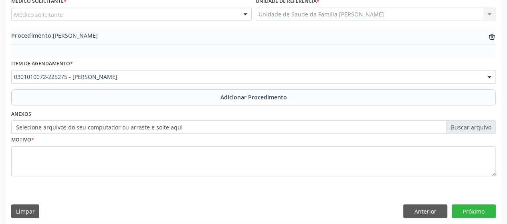
scroll to position [226, 0]
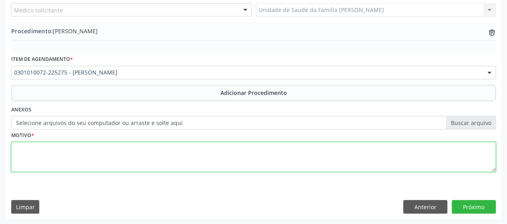
click at [39, 153] on textarea at bounding box center [253, 157] width 484 height 30
type textarea "f"
click at [38, 149] on textarea "Faringiytes" at bounding box center [253, 157] width 484 height 30
click at [36, 149] on textarea "Faringiytes" at bounding box center [253, 157] width 484 height 30
click at [42, 149] on textarea "Faringites" at bounding box center [253, 157] width 484 height 30
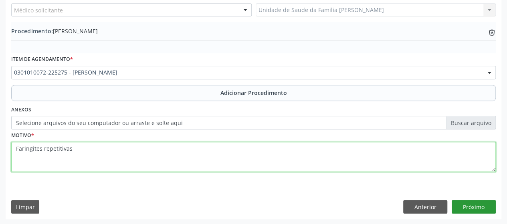
type textarea "Faringites repetitivas"
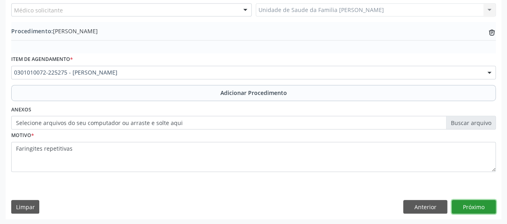
click at [470, 208] on button "Próximo" at bounding box center [474, 207] width 44 height 14
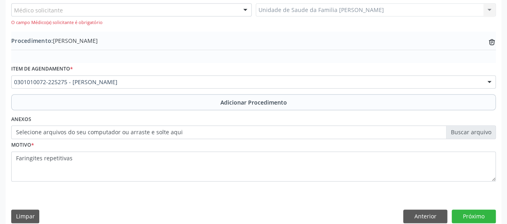
click at [83, 11] on div "Médico solicitante" at bounding box center [131, 10] width 240 height 14
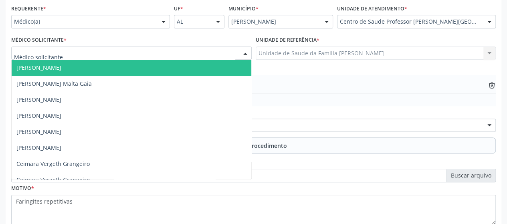
scroll to position [146, 0]
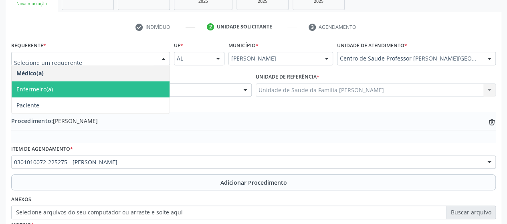
click at [34, 88] on span "Enfermeiro(a)" at bounding box center [34, 89] width 36 height 8
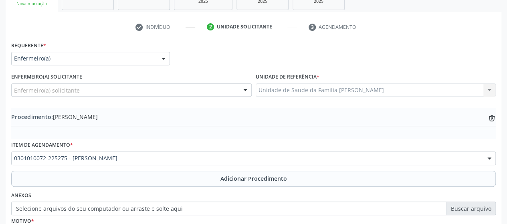
scroll to position [232, 0]
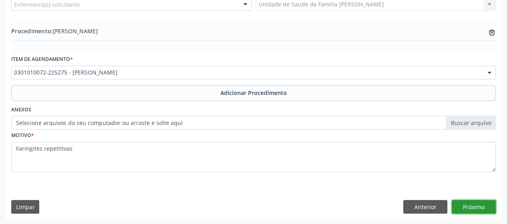
click at [474, 207] on button "Próximo" at bounding box center [474, 207] width 44 height 14
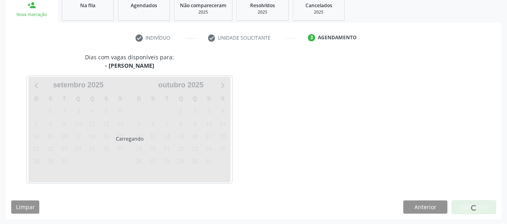
scroll to position [159, 0]
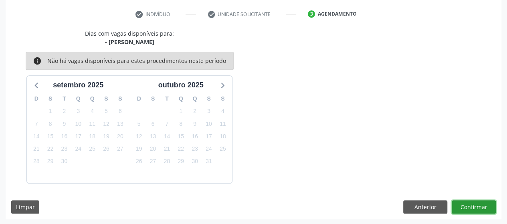
click at [474, 207] on button "Confirmar" at bounding box center [474, 207] width 44 height 14
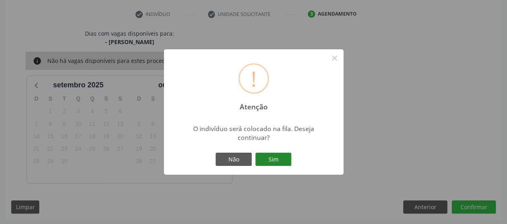
click at [277, 161] on button "Sim" at bounding box center [273, 160] width 36 height 14
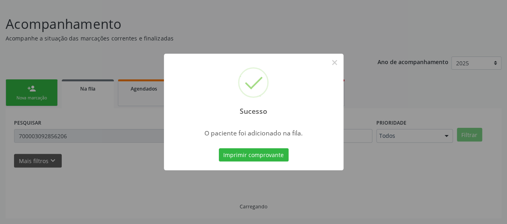
scroll to position [51, 0]
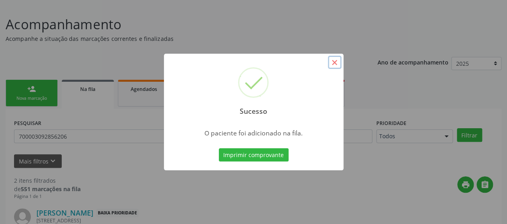
click at [330, 62] on button "×" at bounding box center [335, 63] width 14 height 14
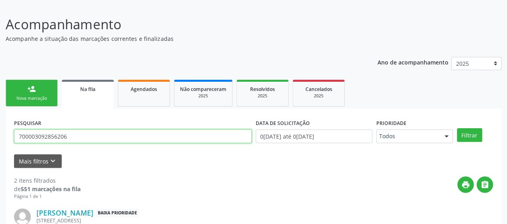
click at [85, 139] on input "700003092856206" at bounding box center [133, 136] width 238 height 14
type input "7"
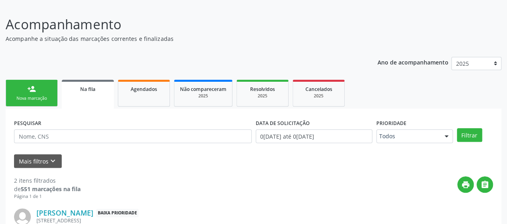
click at [44, 88] on link "person_add Nova marcação" at bounding box center [32, 93] width 52 height 27
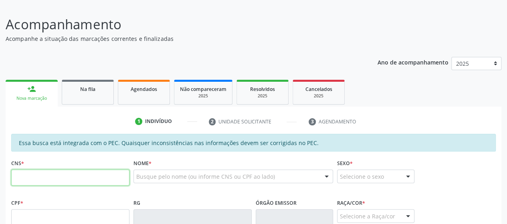
click at [44, 177] on input "text" at bounding box center [70, 177] width 118 height 16
type input "702 4025 1715 7828"
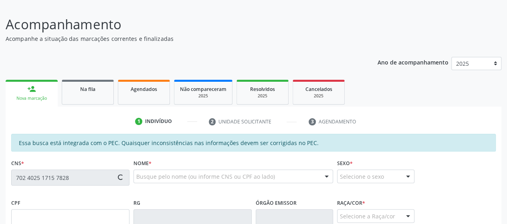
type input "089.053.364-42"
type input "1[DATE]"
type input "[PERSON_NAME] de Satana"
type input "[PHONE_NUMBER]"
type input "10"
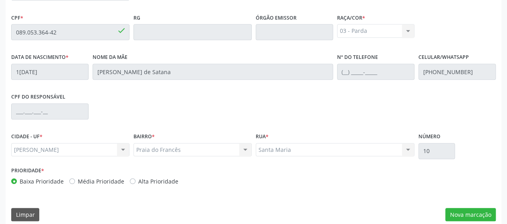
scroll to position [244, 0]
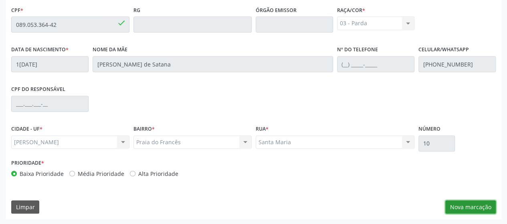
click at [468, 205] on button "Nova marcação" at bounding box center [470, 207] width 50 height 14
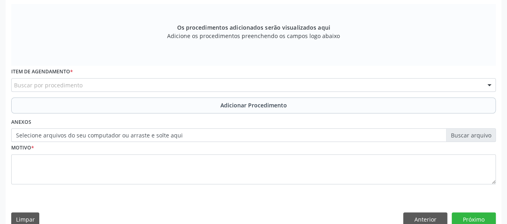
scroll to position [84, 0]
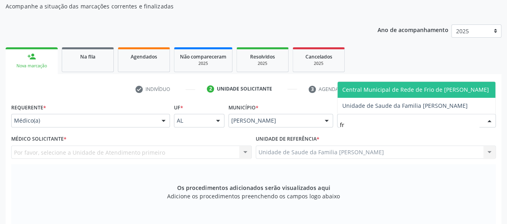
type input "fra"
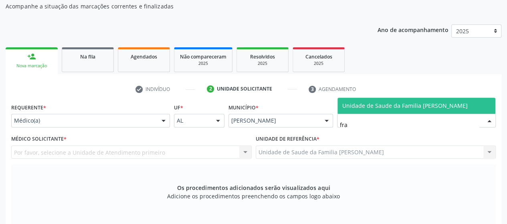
click at [361, 110] on span "Unidade de Saude da Familia [PERSON_NAME]" at bounding box center [416, 106] width 158 height 16
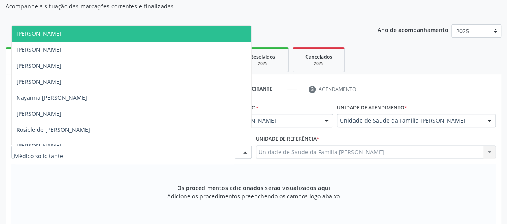
click at [61, 35] on span "[PERSON_NAME]" at bounding box center [38, 34] width 45 height 8
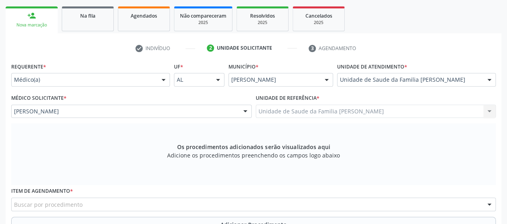
scroll to position [164, 0]
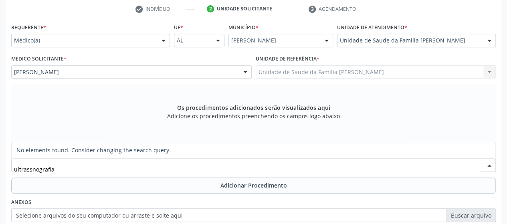
click at [33, 169] on input "ultrassnografia" at bounding box center [246, 169] width 465 height 16
type input "ultrassonografia"
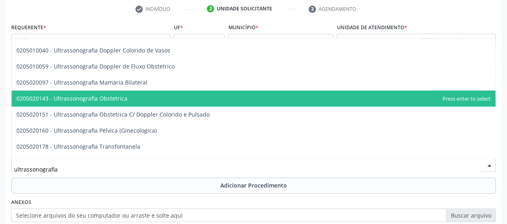
scroll to position [80, 0]
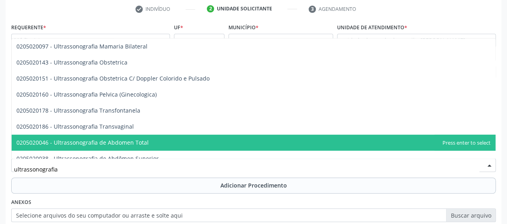
click at [97, 140] on span "0205020046 - Ultrassonografia de Abdomen Total" at bounding box center [82, 143] width 132 height 8
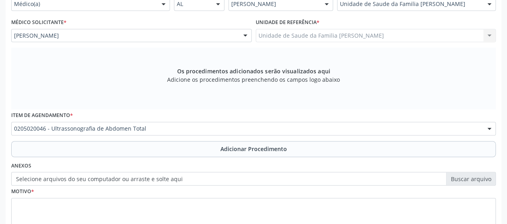
scroll to position [244, 0]
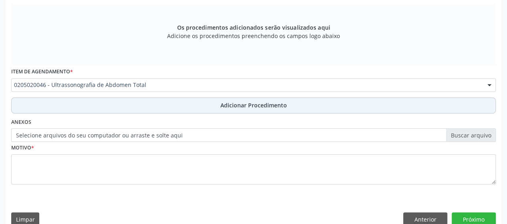
click at [230, 104] on span "Adicionar Procedimento" at bounding box center [253, 105] width 67 height 8
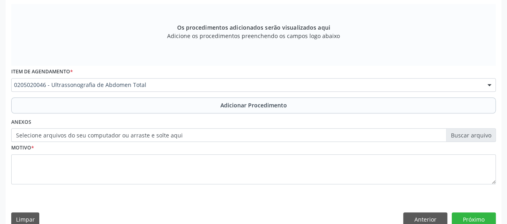
scroll to position [226, 0]
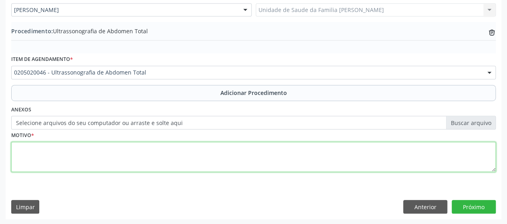
click at [26, 157] on textarea at bounding box center [253, 157] width 484 height 30
type textarea "n"
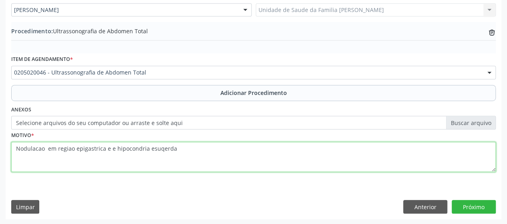
click at [159, 147] on textarea "Nodulacao em regiao epigastrica e e hipocondria esuqerda" at bounding box center [253, 157] width 484 height 30
click at [178, 149] on textarea "Nodulacao em regiao epigastrica e e hipocondria esquerda" at bounding box center [253, 157] width 484 height 30
click at [180, 148] on textarea "Nodulacao em regiao epigastrica e e hipocondria esquerda, assciada a perda pond…" at bounding box center [253, 157] width 484 height 30
click at [185, 148] on textarea "Nodulacao em regiao epigastrica e e hipocondria esquerda, assciada a perda pond…" at bounding box center [253, 157] width 484 height 30
click at [184, 149] on textarea "Nodulacao em regiao epigastrica e e hipocondria esquerda, assciada a perda pond…" at bounding box center [253, 157] width 484 height 30
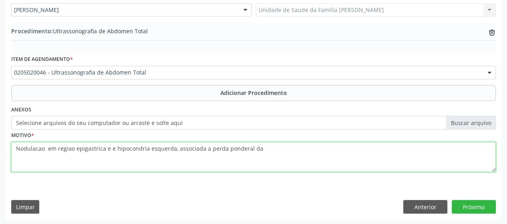
drag, startPoint x: 263, startPoint y: 152, endPoint x: 249, endPoint y: 153, distance: 13.6
click at [249, 153] on textarea "Nodulacao em regiao epigastrica e e hipocondria esquerda, associada a perda pon…" at bounding box center [253, 157] width 484 height 30
click at [255, 145] on textarea "Nodulacao em regiao epigastrica e e hipocondria esquerda, associada a perda pon…" at bounding box center [253, 157] width 484 height 30
type textarea "Nodulacao em regiao epigastrica e e hipocondria esquerda, associada a perda pon…"
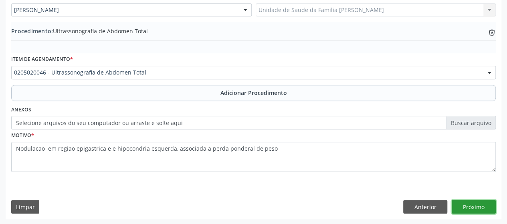
click at [474, 203] on button "Próximo" at bounding box center [474, 207] width 44 height 14
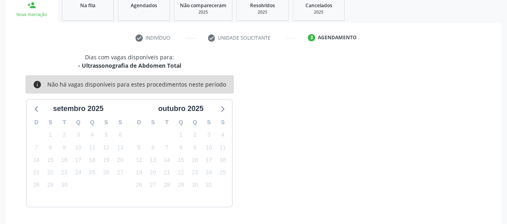
scroll to position [159, 0]
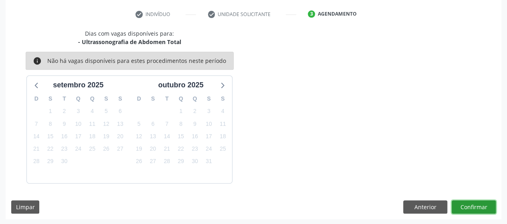
click at [474, 203] on button "Confirmar" at bounding box center [474, 207] width 44 height 14
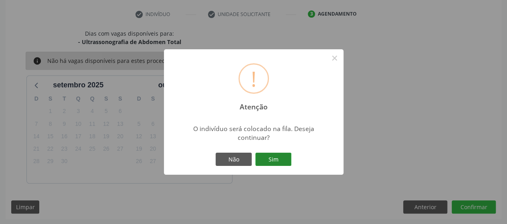
click at [276, 159] on button "Sim" at bounding box center [273, 160] width 36 height 14
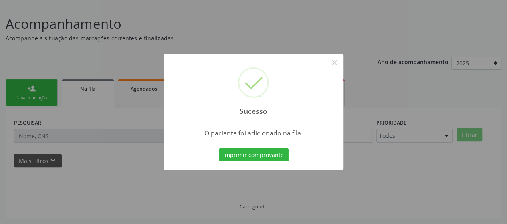
scroll to position [51, 0]
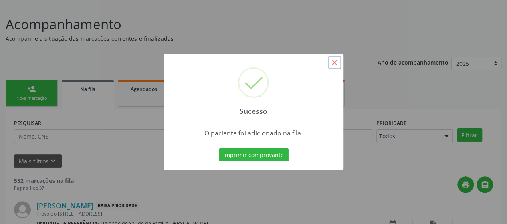
click at [338, 63] on button "×" at bounding box center [335, 63] width 14 height 14
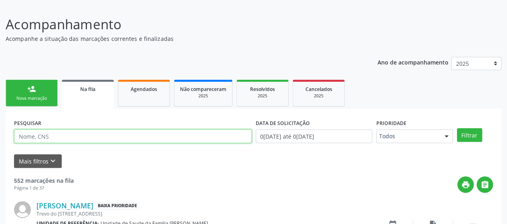
click at [56, 139] on input "text" at bounding box center [133, 136] width 238 height 14
paste input "[PERSON_NAME]"
type input "[PERSON_NAME]"
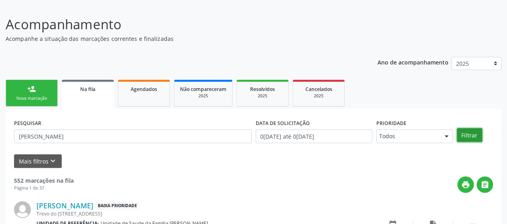
click at [460, 135] on button "Filtrar" at bounding box center [469, 135] width 25 height 14
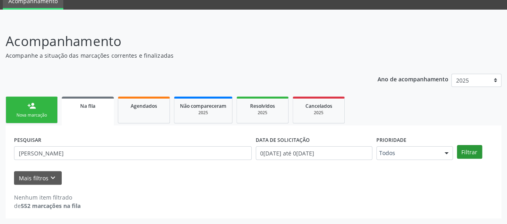
scroll to position [34, 0]
click at [32, 116] on div "Nova marcação" at bounding box center [32, 116] width 40 height 6
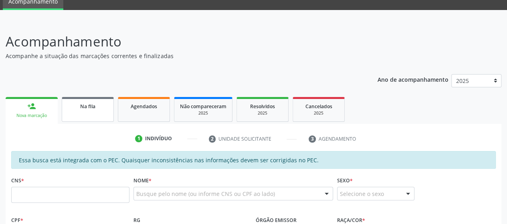
click at [97, 115] on link "Na fila" at bounding box center [88, 109] width 52 height 25
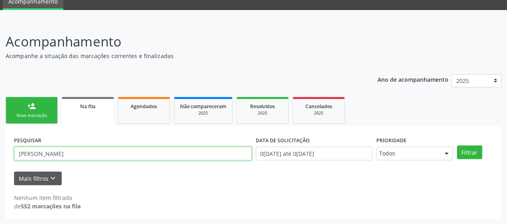
drag, startPoint x: 111, startPoint y: 148, endPoint x: 0, endPoint y: 161, distance: 112.2
click at [0, 156] on div "Acompanhamento Acompanhe a situação das marcações correntes e finalizadas Relat…" at bounding box center [253, 122] width 507 height 203
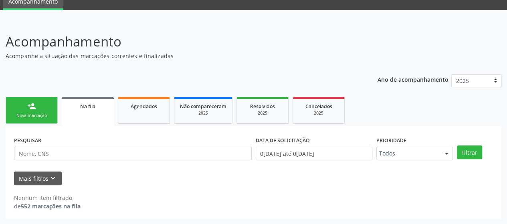
click at [24, 112] on link "person_add Nova marcação" at bounding box center [32, 110] width 52 height 27
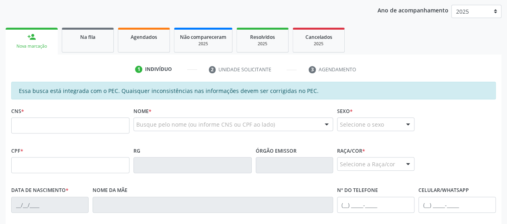
scroll to position [114, 0]
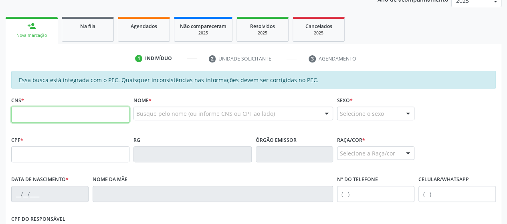
click at [43, 112] on input "text" at bounding box center [70, 115] width 118 height 16
type input "704 2065 8539 9590"
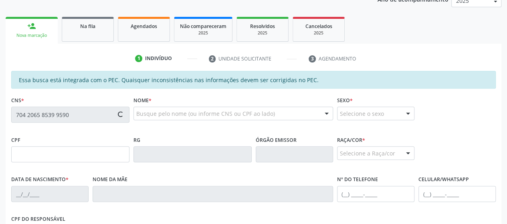
type input "055.878.954-40"
type input "1[DATE]"
type input "[PERSON_NAME]"
type input "[PHONE_NUMBER]"
type input "S/N"
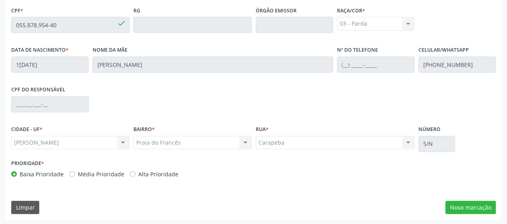
scroll to position [244, 0]
click at [485, 208] on button "Nova marcação" at bounding box center [470, 207] width 50 height 14
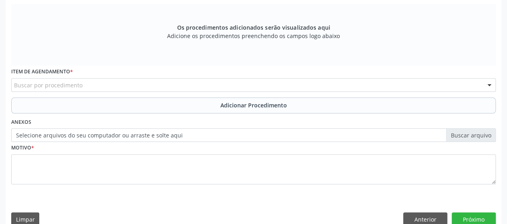
scroll to position [84, 0]
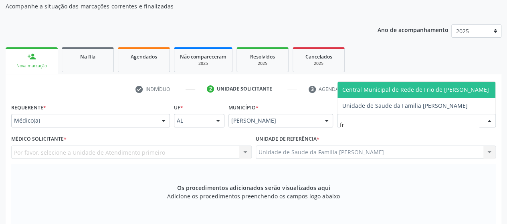
type input "fra"
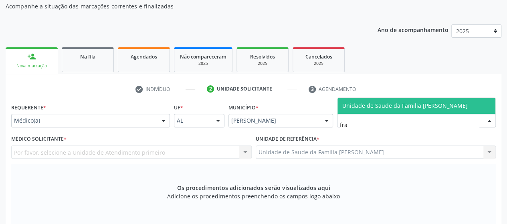
click at [396, 106] on span "Unidade de Saude da Familia [PERSON_NAME]" at bounding box center [404, 106] width 125 height 8
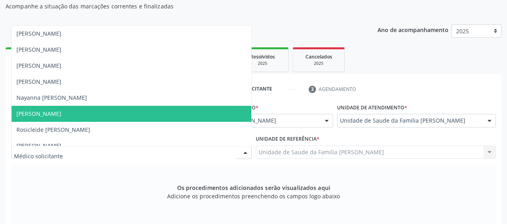
click at [61, 115] on span "[PERSON_NAME]" at bounding box center [38, 114] width 45 height 8
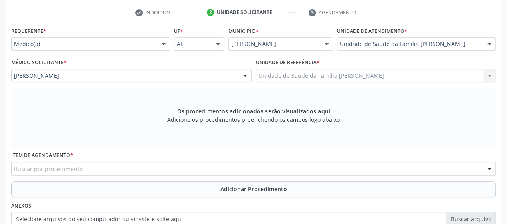
scroll to position [164, 0]
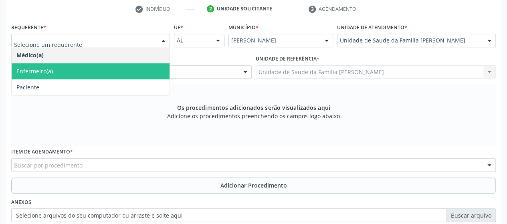
click at [62, 71] on span "Enfermeiro(a)" at bounding box center [91, 71] width 158 height 16
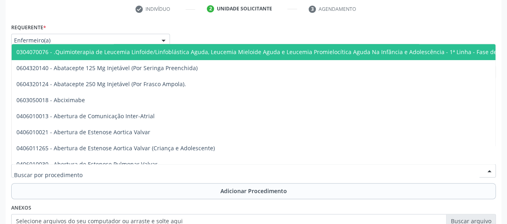
click at [101, 171] on div at bounding box center [253, 171] width 484 height 14
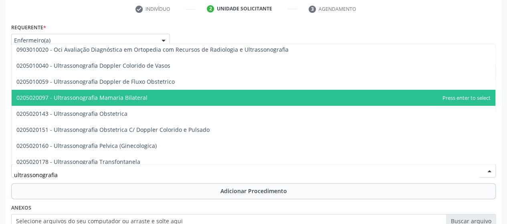
scroll to position [80, 0]
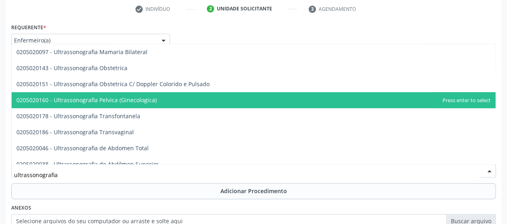
click at [131, 99] on span "0205020160 - Ultrassonografia Pelvica (Ginecologica)" at bounding box center [86, 100] width 140 height 8
type input "ultrassonografia"
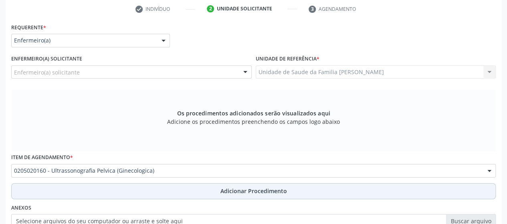
click at [270, 185] on button "Adicionar Procedimento" at bounding box center [253, 191] width 484 height 16
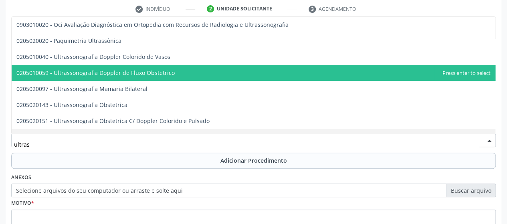
type input "ultrass"
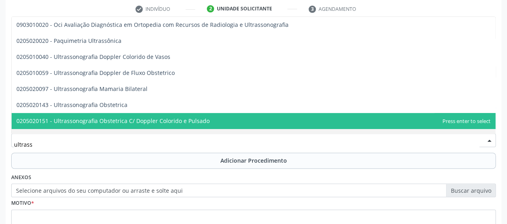
scroll to position [160, 0]
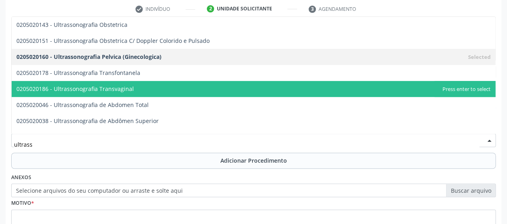
click at [102, 93] on span "0205020186 - Ultrassonografia Transvaginal" at bounding box center [254, 89] width 484 height 16
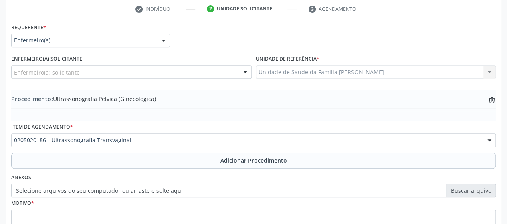
click at [254, 157] on span "Adicionar Procedimento" at bounding box center [253, 160] width 67 height 8
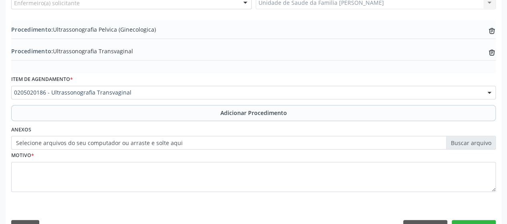
scroll to position [244, 0]
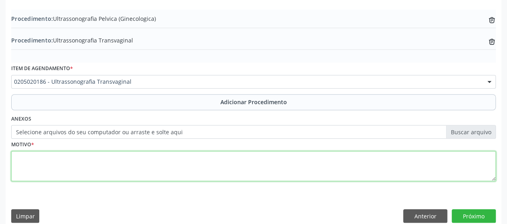
click at [21, 154] on textarea at bounding box center [253, 166] width 484 height 30
click at [19, 160] on textarea at bounding box center [253, 166] width 484 height 30
click at [42, 158] on textarea "Dor pelviaca" at bounding box center [253, 166] width 484 height 30
type textarea "Dor pelvica"
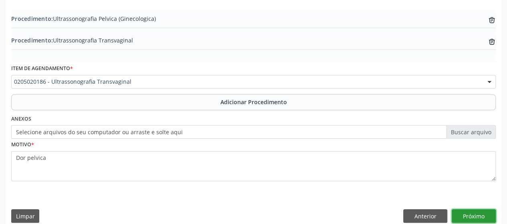
click at [466, 210] on button "Próximo" at bounding box center [474, 216] width 44 height 14
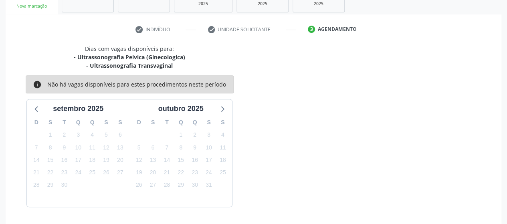
scroll to position [167, 0]
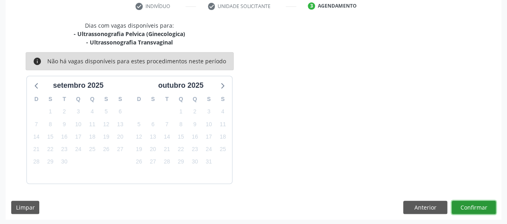
click at [475, 208] on button "Confirmar" at bounding box center [474, 208] width 44 height 14
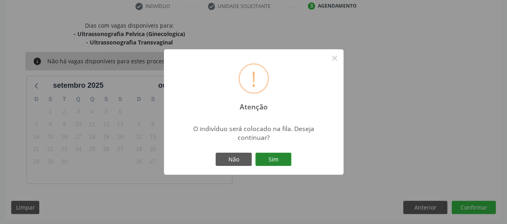
click at [267, 165] on button "Sim" at bounding box center [273, 160] width 36 height 14
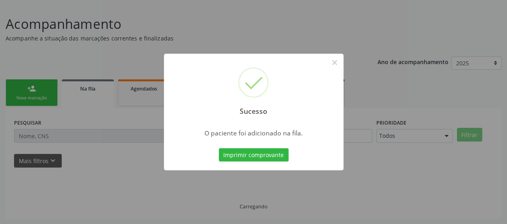
scroll to position [51, 0]
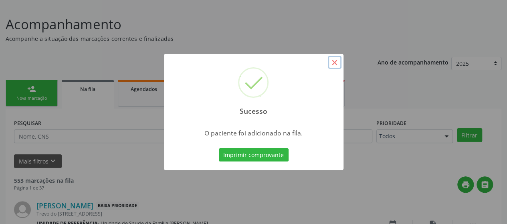
click at [333, 61] on button "×" at bounding box center [335, 63] width 14 height 14
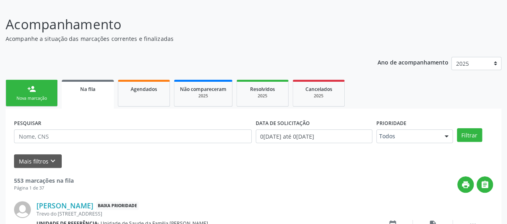
click at [26, 91] on link "person_add Nova marcação" at bounding box center [32, 93] width 52 height 27
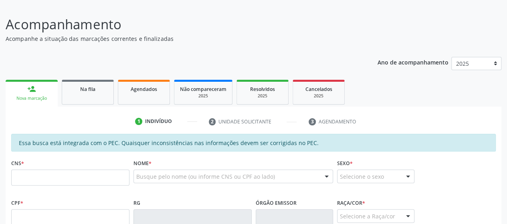
scroll to position [91, 0]
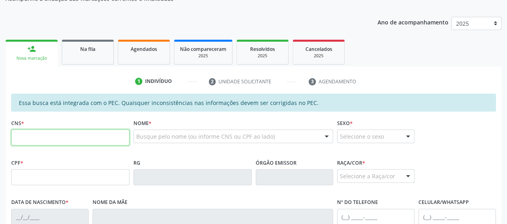
click at [76, 142] on input "text" at bounding box center [70, 137] width 118 height 16
type input "704 2065 8539 9590"
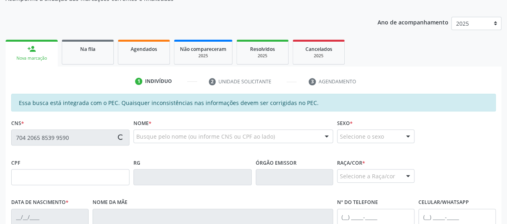
type input "055.878.954-40"
type input "1[DATE]"
type input "[PERSON_NAME]"
type input "[PHONE_NUMBER]"
type input "S/N"
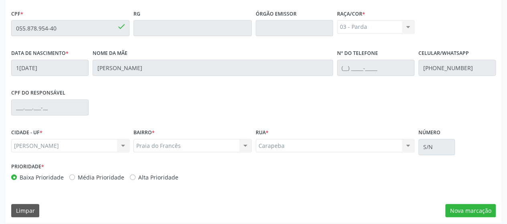
scroll to position [244, 0]
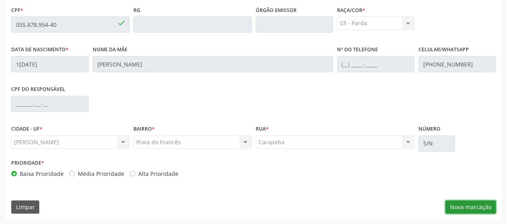
click at [467, 210] on button "Nova marcação" at bounding box center [470, 207] width 50 height 14
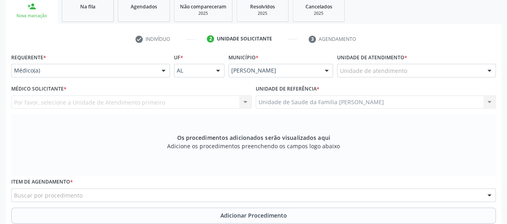
scroll to position [124, 0]
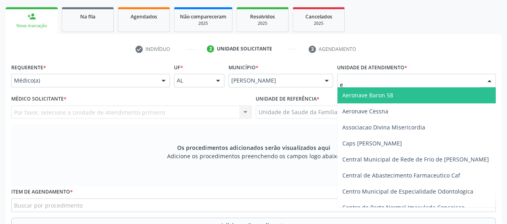
type input "es"
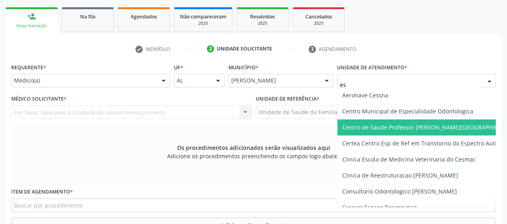
click at [397, 121] on span "Centro de Saude Professor [PERSON_NAME][GEOGRAPHIC_DATA]" at bounding box center [437, 127] width 200 height 16
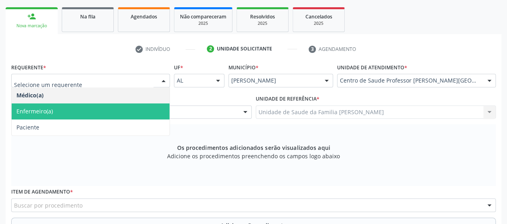
click at [31, 113] on span "Enfermeiro(a)" at bounding box center [34, 111] width 36 height 8
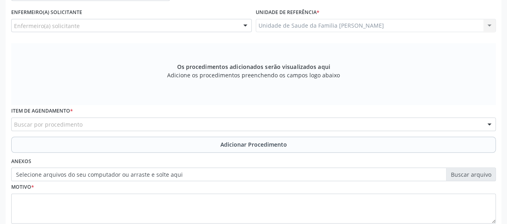
scroll to position [262, 0]
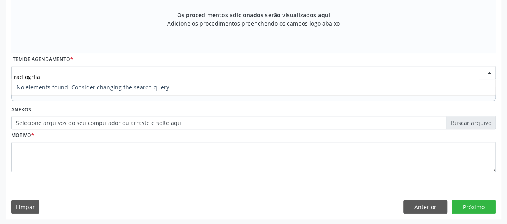
click at [32, 77] on input "radiogrfia" at bounding box center [246, 77] width 465 height 16
type input "radiografia"
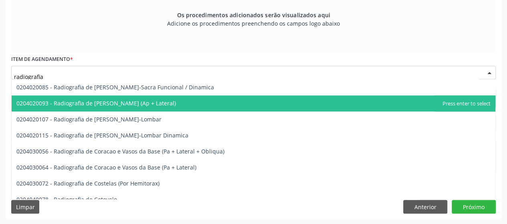
scroll to position [441, 0]
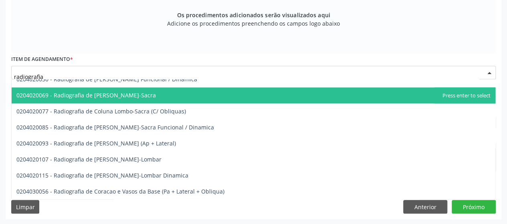
click at [150, 100] on span "0204020069 - Radiografia de [PERSON_NAME]-Sacra" at bounding box center [254, 95] width 484 height 16
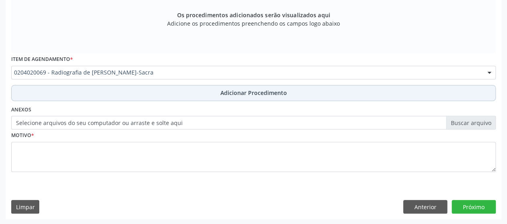
click at [260, 95] on span "Adicionar Procedimento" at bounding box center [253, 93] width 67 height 8
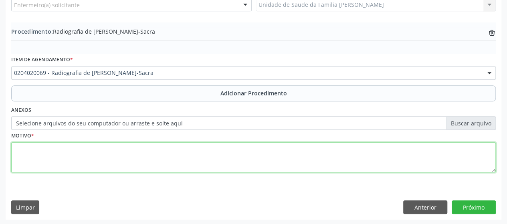
click at [40, 154] on textarea at bounding box center [253, 157] width 484 height 30
click at [26, 147] on textarea "dor ntensa" at bounding box center [253, 157] width 484 height 30
click at [53, 152] on textarea "dor intensa" at bounding box center [253, 157] width 484 height 30
type textarea "dor intensa lombar e sacra"
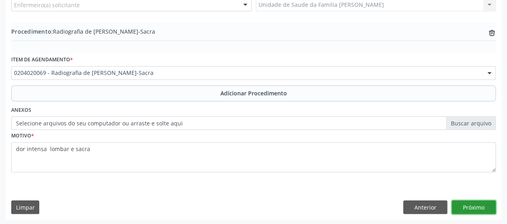
click at [468, 206] on button "Próximo" at bounding box center [474, 207] width 44 height 14
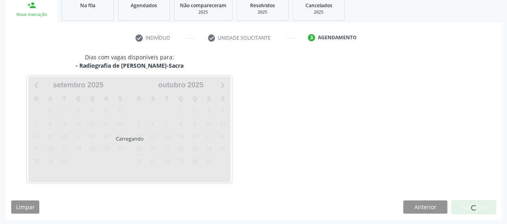
scroll to position [159, 0]
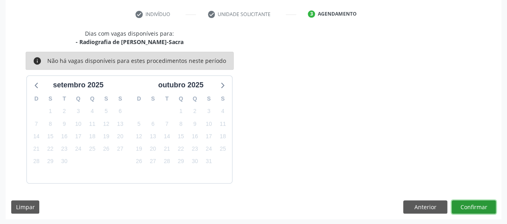
click at [468, 206] on button "Confirmar" at bounding box center [474, 207] width 44 height 14
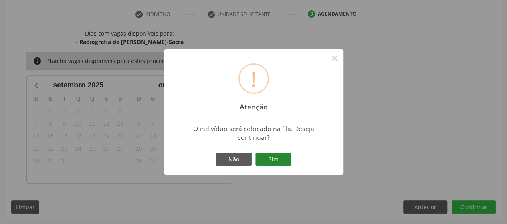
click at [264, 164] on button "Sim" at bounding box center [273, 160] width 36 height 14
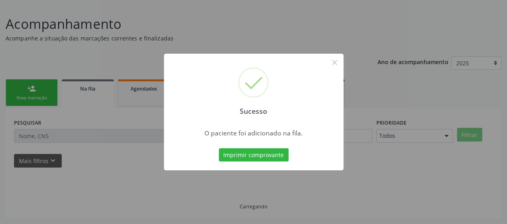
scroll to position [51, 0]
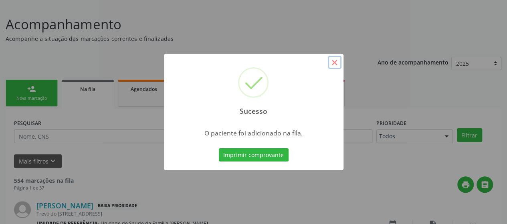
click at [333, 59] on button "×" at bounding box center [335, 63] width 14 height 14
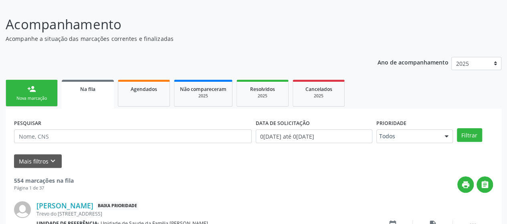
click at [41, 96] on div "Nova marcação" at bounding box center [32, 98] width 40 height 6
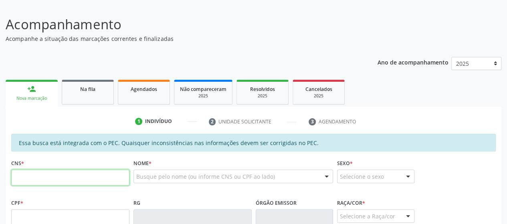
click at [26, 173] on input "text" at bounding box center [70, 177] width 118 height 16
type input "704 2065 8539 9590"
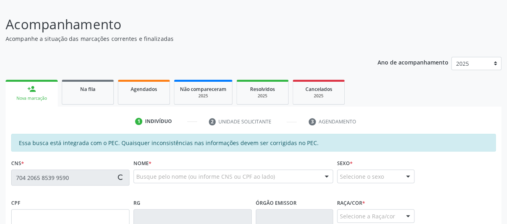
type input "055.878.954-40"
type input "1[DATE]"
type input "[PERSON_NAME]"
type input "[PHONE_NUMBER]"
type input "S/N"
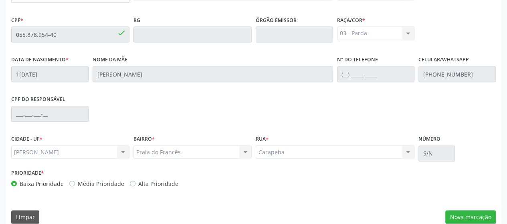
scroll to position [244, 0]
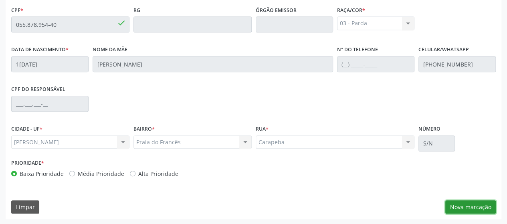
click at [464, 210] on button "Nova marcação" at bounding box center [470, 207] width 50 height 14
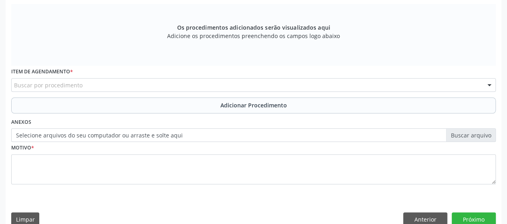
scroll to position [124, 0]
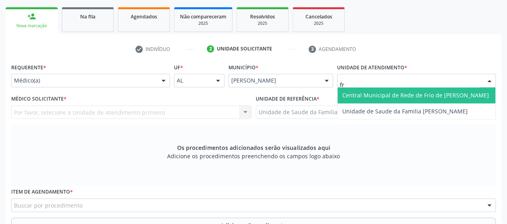
click at [360, 96] on span "Central Municipal de Rede de Frio de [PERSON_NAME]" at bounding box center [415, 95] width 147 height 8
type input "fran"
click at [361, 88] on span "Unidade de Saude da Familia [PERSON_NAME]" at bounding box center [416, 95] width 158 height 16
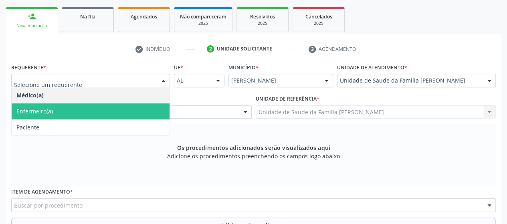
click at [38, 103] on span "Enfermeiro(a)" at bounding box center [91, 111] width 158 height 16
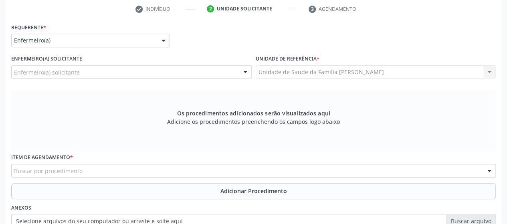
scroll to position [204, 0]
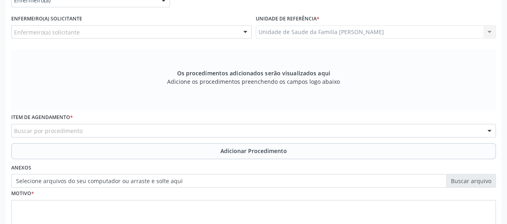
click at [83, 129] on div "Buscar por procedimento" at bounding box center [253, 131] width 484 height 14
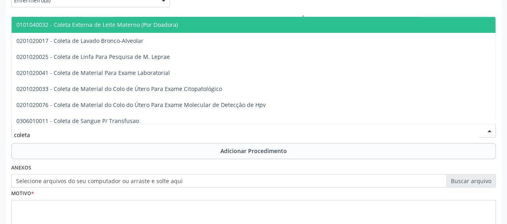
type input "coleta"
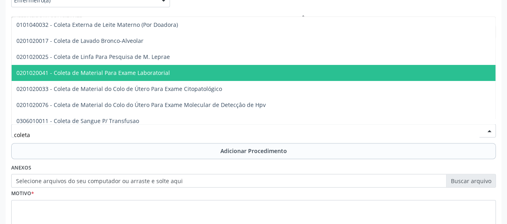
click at [129, 69] on span "0201020041 - Coleta de Material Para Exame Laboratorial" at bounding box center [92, 73] width 153 height 8
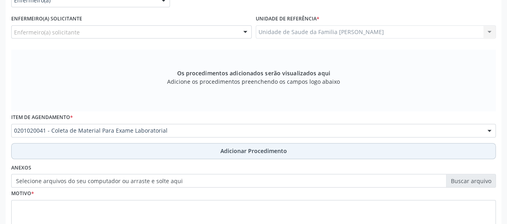
click at [241, 153] on span "Adicionar Procedimento" at bounding box center [253, 151] width 67 height 8
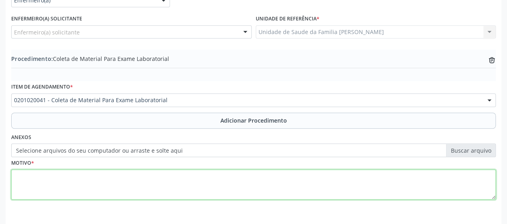
click at [14, 185] on textarea at bounding box center [253, 184] width 484 height 30
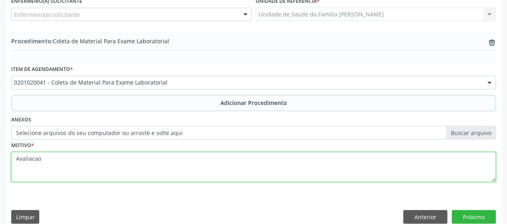
scroll to position [232, 0]
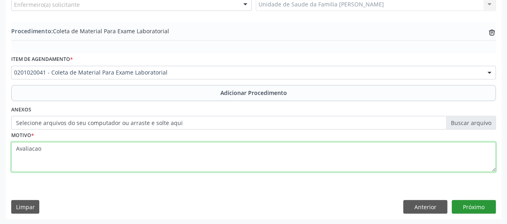
type textarea "Avaliacao"
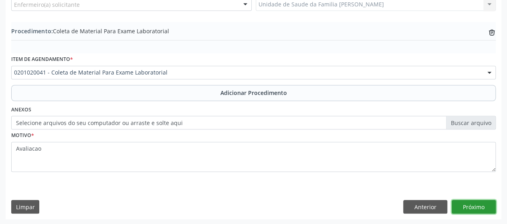
click at [479, 211] on button "Próximo" at bounding box center [474, 207] width 44 height 14
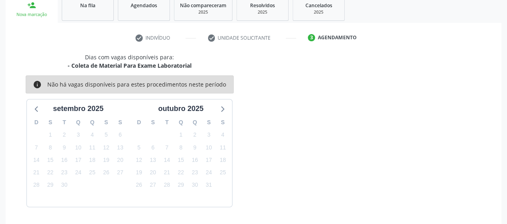
scroll to position [159, 0]
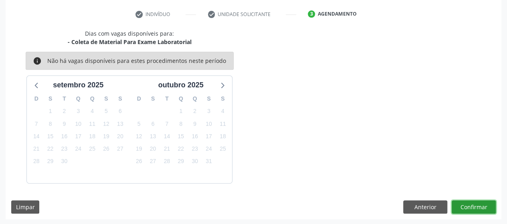
click at [470, 202] on button "Confirmar" at bounding box center [474, 207] width 44 height 14
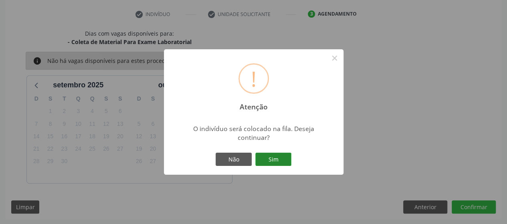
click at [289, 162] on button "Sim" at bounding box center [273, 160] width 36 height 14
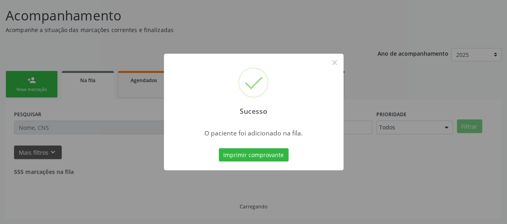
scroll to position [51, 0]
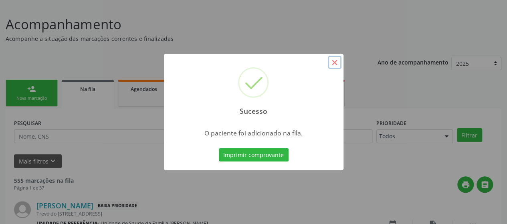
click at [334, 60] on button "×" at bounding box center [335, 63] width 14 height 14
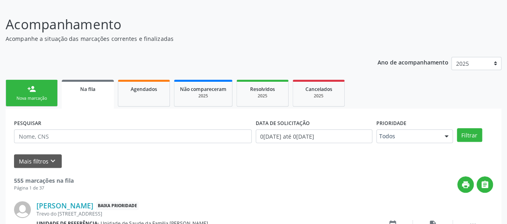
click at [24, 94] on link "person_add Nova marcação" at bounding box center [32, 93] width 52 height 27
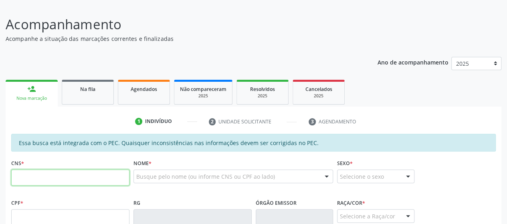
click at [40, 175] on input "text" at bounding box center [70, 177] width 118 height 16
type input "704 2065 8539 9590"
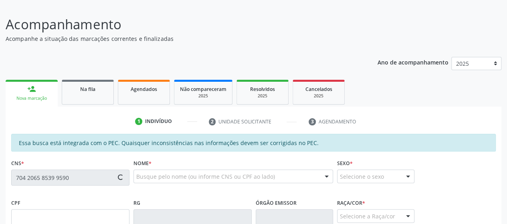
type input "055.878.954-40"
type input "1[DATE]"
type input "[PERSON_NAME]"
type input "[PHONE_NUMBER]"
type input "S/N"
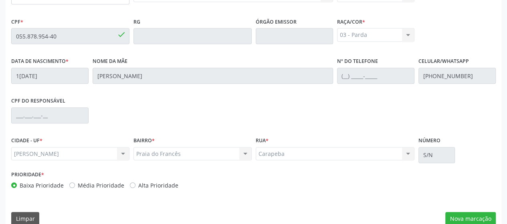
scroll to position [244, 0]
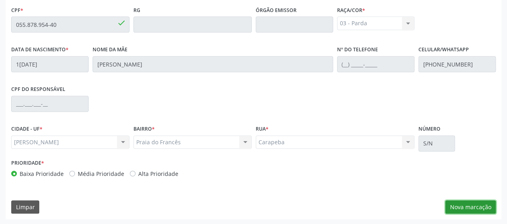
click at [461, 212] on button "Nova marcação" at bounding box center [470, 207] width 50 height 14
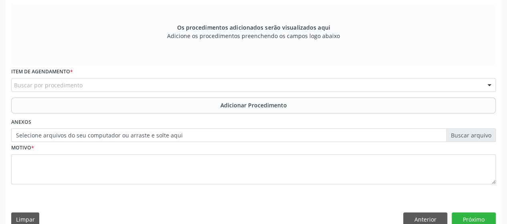
scroll to position [84, 0]
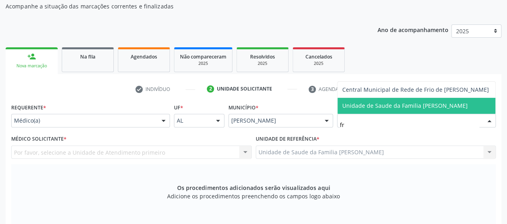
type input "fra"
click at [376, 108] on span "Unidade de Saude da Familia [PERSON_NAME]" at bounding box center [404, 106] width 125 height 8
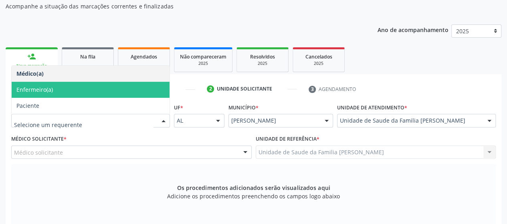
click at [54, 92] on span "Enfermeiro(a)" at bounding box center [91, 90] width 158 height 16
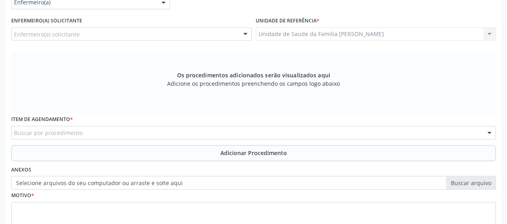
scroll to position [204, 0]
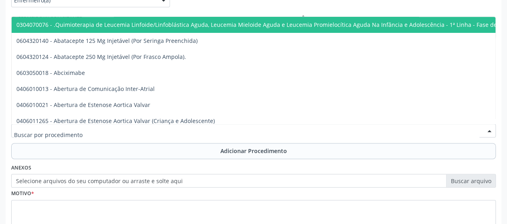
click at [99, 131] on div at bounding box center [253, 131] width 484 height 14
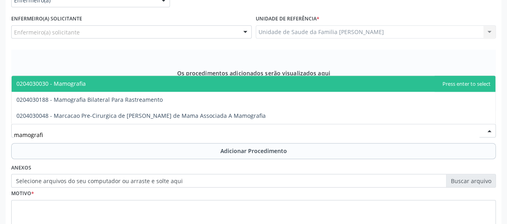
type input "mamografia"
click at [99, 91] on span "0204030030 - Mamografia" at bounding box center [254, 84] width 484 height 16
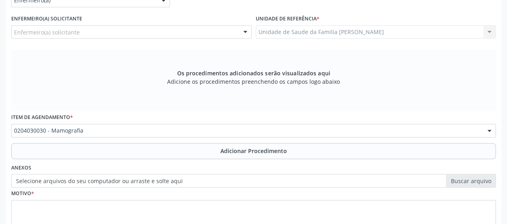
scroll to position [262, 0]
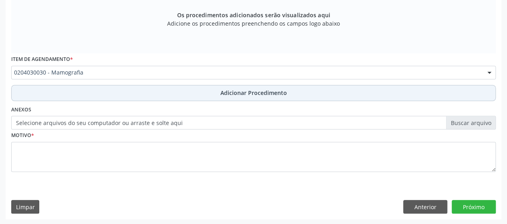
click at [245, 92] on span "Adicionar Procedimento" at bounding box center [253, 93] width 67 height 8
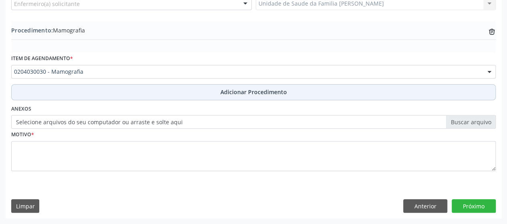
scroll to position [231, 0]
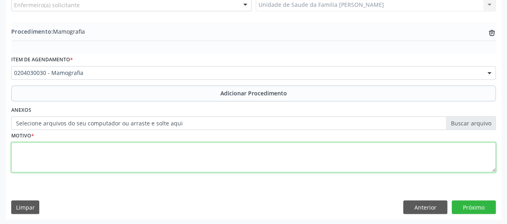
click at [54, 153] on textarea at bounding box center [253, 157] width 484 height 30
type textarea "Rastreamento"
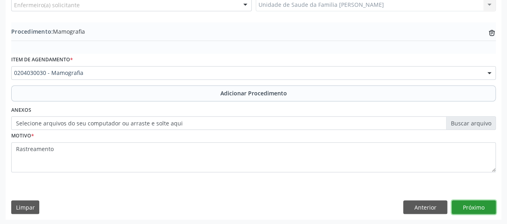
click at [490, 208] on button "Próximo" at bounding box center [474, 207] width 44 height 14
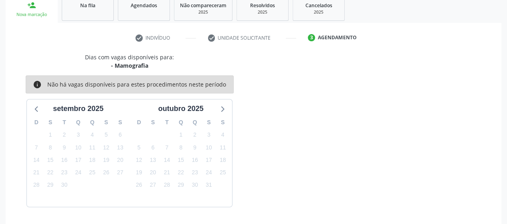
scroll to position [159, 0]
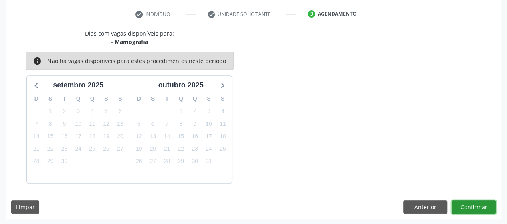
click at [490, 208] on button "Confirmar" at bounding box center [474, 207] width 44 height 14
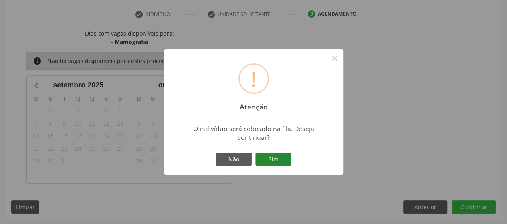
click at [281, 156] on button "Sim" at bounding box center [273, 160] width 36 height 14
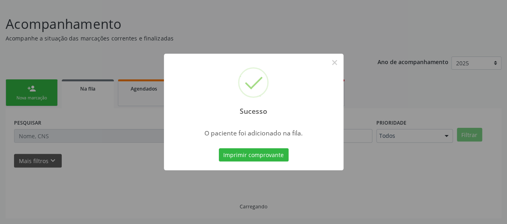
scroll to position [51, 0]
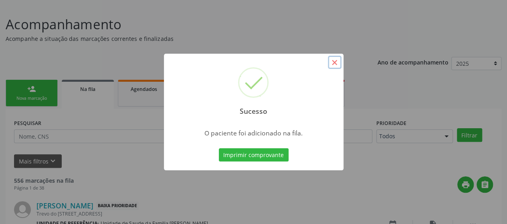
click at [335, 64] on button "×" at bounding box center [335, 63] width 14 height 14
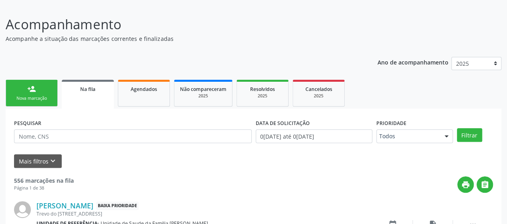
click at [39, 83] on link "person_add Nova marcação" at bounding box center [32, 93] width 52 height 27
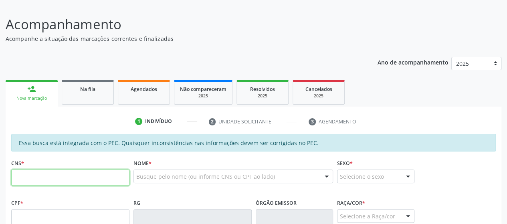
click at [29, 175] on input "text" at bounding box center [70, 177] width 118 height 16
type input "898 0064 1049 6259"
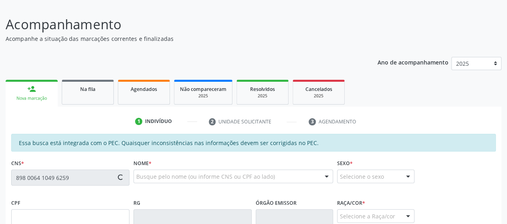
type input "006.702.214-65"
type input "[DATE]"
type input "[PERSON_NAME]"
type input "[PHONE_NUMBER]"
type input "S/N"
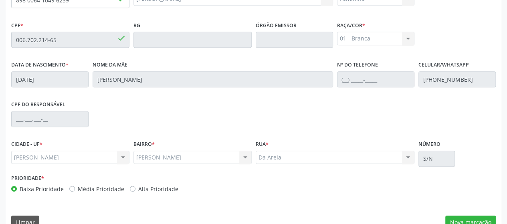
scroll to position [244, 0]
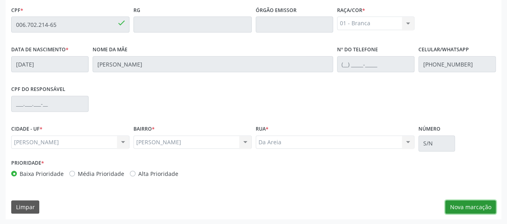
click at [457, 207] on button "Nova marcação" at bounding box center [470, 207] width 50 height 14
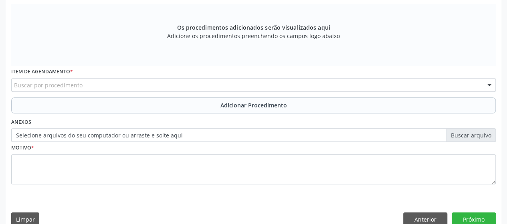
scroll to position [124, 0]
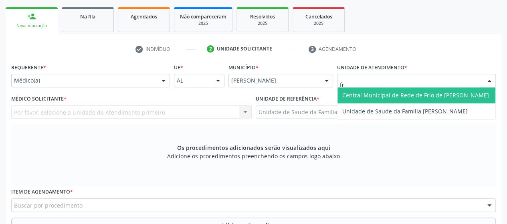
type input "fra"
click at [389, 94] on span "Unidade de Saude da Familia [PERSON_NAME]" at bounding box center [404, 95] width 125 height 8
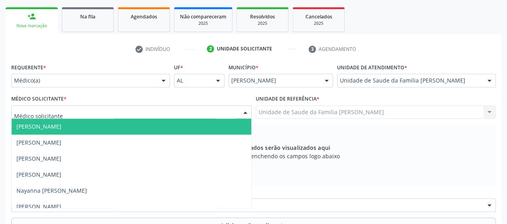
click at [44, 131] on span "[PERSON_NAME]" at bounding box center [132, 127] width 240 height 16
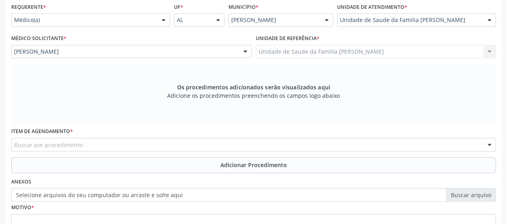
scroll to position [204, 0]
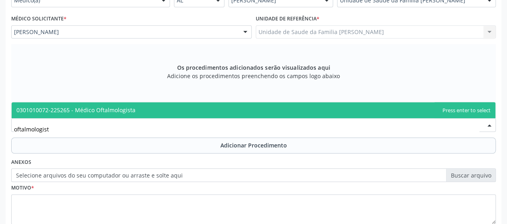
type input "oftalmologista"
click at [83, 112] on span "0301010072-225265 - Médico Oftalmologista" at bounding box center [75, 110] width 119 height 8
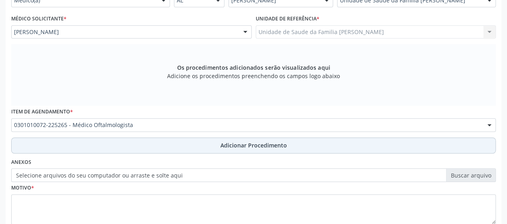
click at [241, 148] on span "Adicionar Procedimento" at bounding box center [253, 145] width 67 height 8
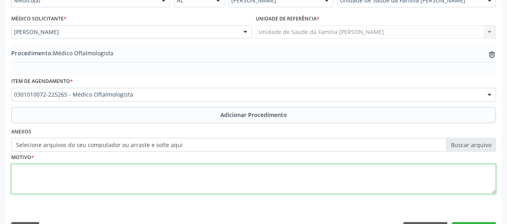
click at [24, 179] on textarea at bounding box center [253, 179] width 484 height 30
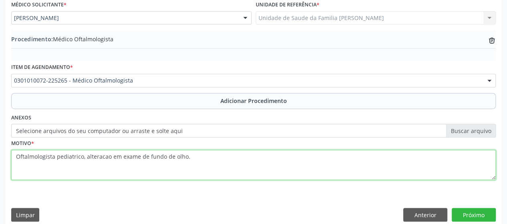
scroll to position [226, 0]
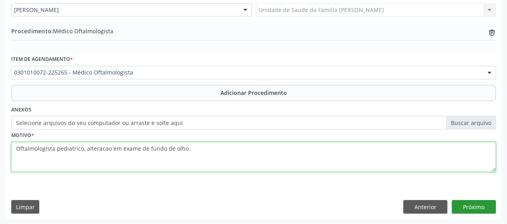
type textarea "Oftalmologista pediatrico, alteracao em exame de fundo de olho."
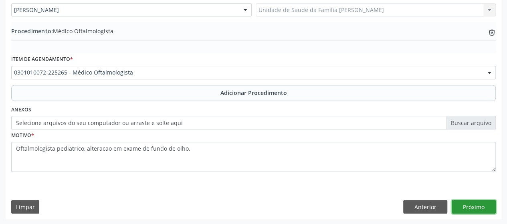
click at [482, 205] on button "Próximo" at bounding box center [474, 207] width 44 height 14
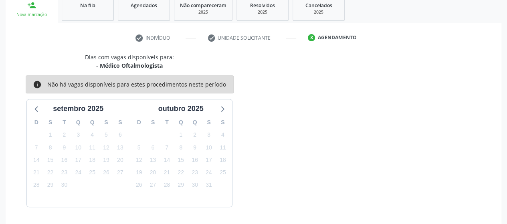
scroll to position [159, 0]
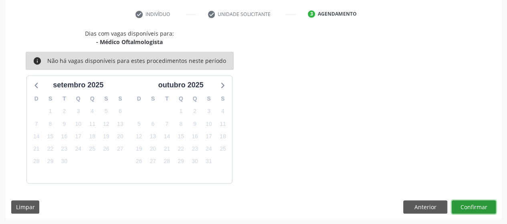
click at [476, 203] on button "Confirmar" at bounding box center [474, 207] width 44 height 14
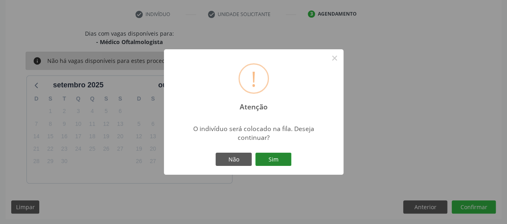
click at [268, 158] on button "Sim" at bounding box center [273, 160] width 36 height 14
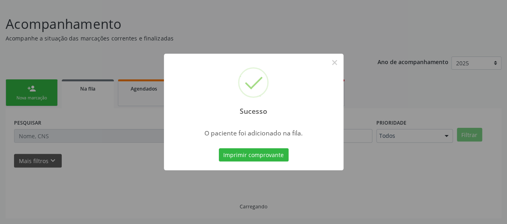
scroll to position [51, 0]
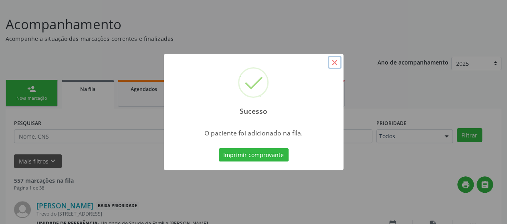
click at [332, 60] on button "×" at bounding box center [335, 63] width 14 height 14
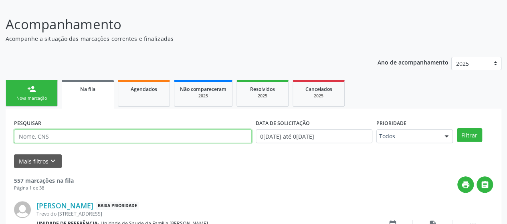
click at [40, 136] on input "text" at bounding box center [133, 136] width 238 height 14
type input "708103194172440"
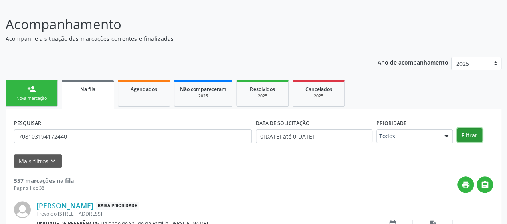
click at [470, 130] on button "Filtrar" at bounding box center [469, 135] width 25 height 14
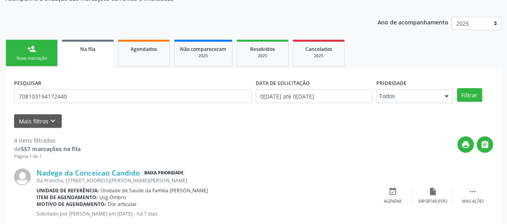
scroll to position [174, 0]
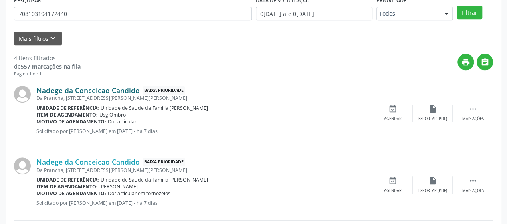
click at [72, 91] on link "Nadege da Conceicao Candido" at bounding box center [87, 90] width 103 height 9
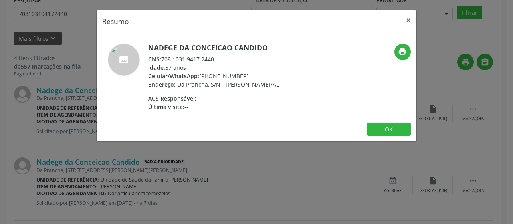
click at [162, 58] on div "CNS: 708 1031 9417 2440" at bounding box center [213, 59] width 131 height 8
click at [176, 58] on div "CNS: 708 1031 9417 2440" at bounding box center [213, 59] width 131 height 8
drag, startPoint x: 215, startPoint y: 58, endPoint x: 179, endPoint y: 58, distance: 36.1
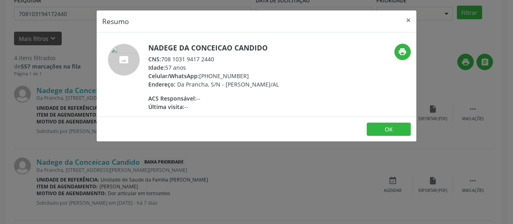
click at [181, 58] on div "CNS: 708 1031 9417 2440" at bounding box center [213, 59] width 131 height 8
click at [174, 58] on div "CNS: 708 1031 9417 2440" at bounding box center [213, 59] width 131 height 8
click at [174, 57] on div "CNS: 708 1031 9417 2440" at bounding box center [213, 59] width 131 height 8
drag, startPoint x: 163, startPoint y: 56, endPoint x: 214, endPoint y: 57, distance: 50.1
click at [214, 57] on div "CNS: 708 1031 9417 2440" at bounding box center [213, 59] width 131 height 8
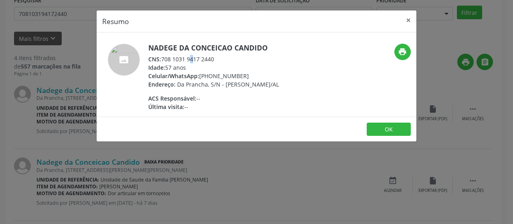
copy div "708 1031 9417 2440"
click at [405, 18] on button "×" at bounding box center [408, 20] width 16 height 20
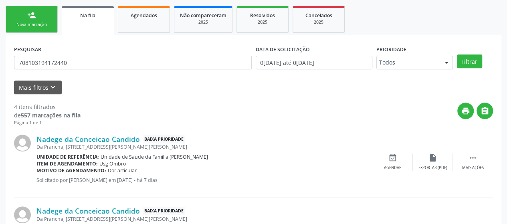
scroll to position [94, 0]
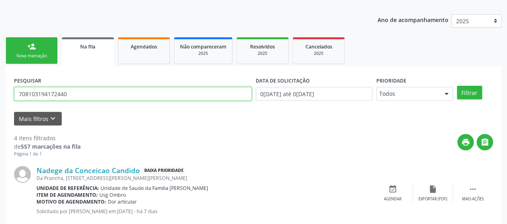
drag, startPoint x: 79, startPoint y: 90, endPoint x: 22, endPoint y: 99, distance: 57.2
click at [25, 99] on input "708103194172440" at bounding box center [133, 94] width 238 height 14
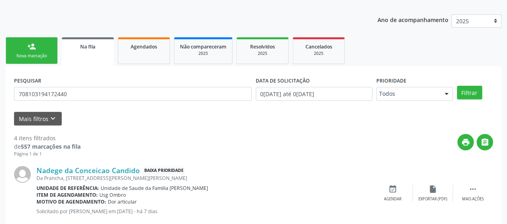
click at [0, 101] on div "Acompanhamento Acompanhe a situação das marcações correntes e finalizadas Relat…" at bounding box center [253, 214] width 507 height 504
click at [28, 50] on div "person_add" at bounding box center [31, 46] width 9 height 9
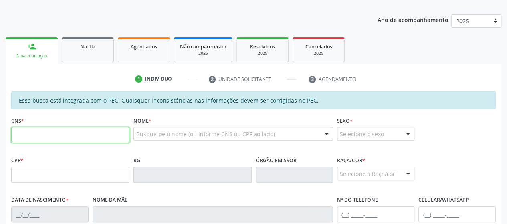
click at [30, 133] on input "text" at bounding box center [70, 135] width 118 height 16
paste input "708 1031 9417 2440"
type input "708 1031 9417 2440"
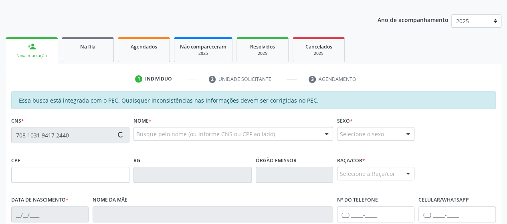
type input "679.226.604-30"
type input "0[DATE]"
type input "Izaurina Izabel da Conceicao"
type input "[PHONE_NUMBER]"
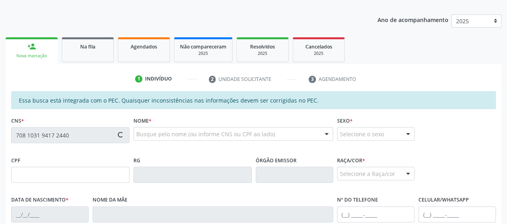
type input "73"
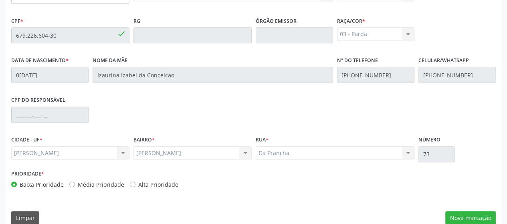
scroll to position [244, 0]
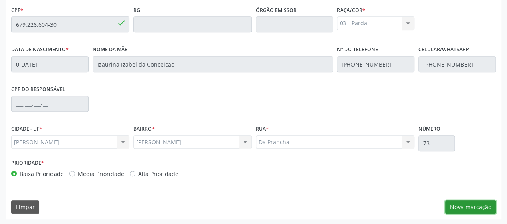
click at [476, 203] on button "Nova marcação" at bounding box center [470, 207] width 50 height 14
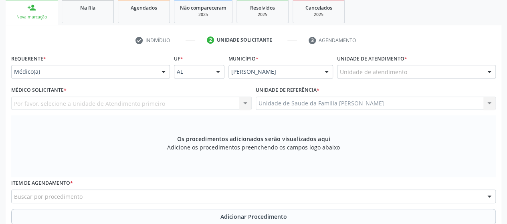
scroll to position [124, 0]
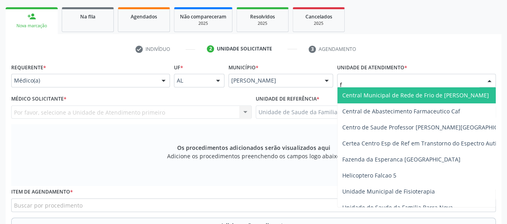
type input "fr"
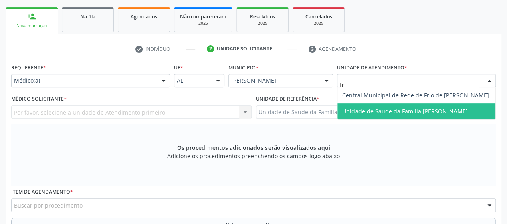
click at [394, 115] on span "Unidade de Saude da Familia [PERSON_NAME]" at bounding box center [416, 111] width 158 height 16
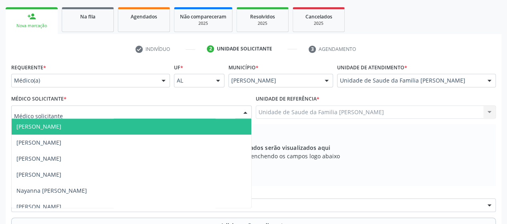
click at [54, 129] on span "[PERSON_NAME]" at bounding box center [38, 127] width 45 height 8
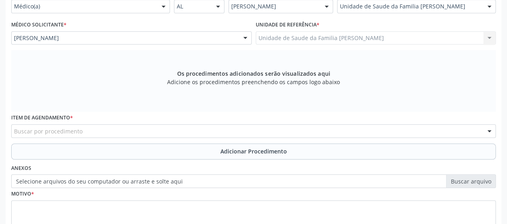
scroll to position [204, 0]
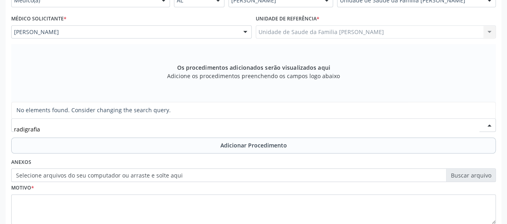
click at [23, 129] on input "radigrafia" at bounding box center [246, 129] width 465 height 16
click at [25, 129] on input "radigrafia" at bounding box center [246, 129] width 465 height 16
type input "radiografia"
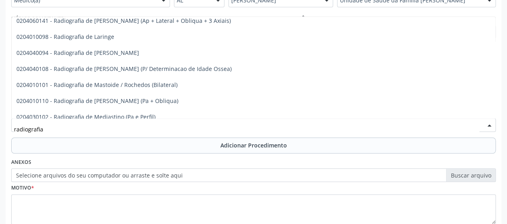
scroll to position [801, 0]
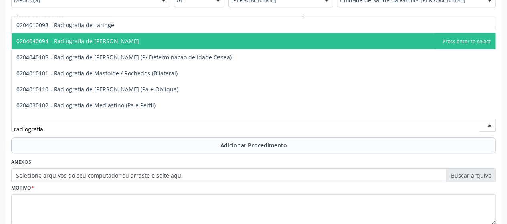
click at [83, 43] on span "0204040094 - Radiografia de [PERSON_NAME]" at bounding box center [77, 41] width 123 height 8
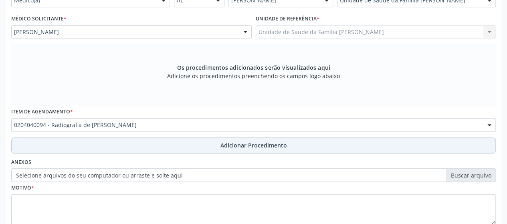
click at [240, 141] on span "Adicionar Procedimento" at bounding box center [253, 145] width 67 height 8
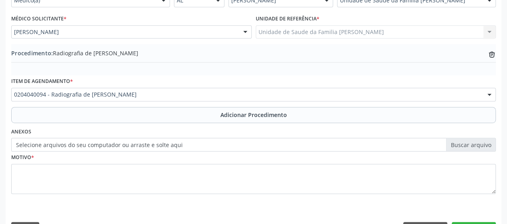
click at [14, 143] on label "Selecione arquivos do seu computador ou arraste e solte aqui" at bounding box center [253, 145] width 484 height 14
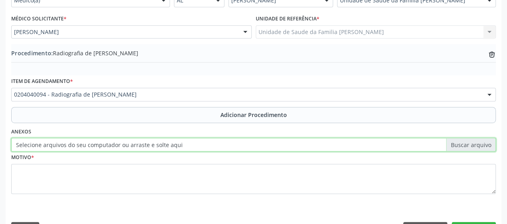
click at [14, 143] on input "Selecione arquivos do seu computador ou arraste e solte aqui" at bounding box center [253, 145] width 484 height 14
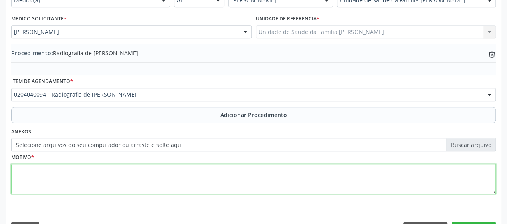
click at [14, 178] on textarea at bounding box center [253, 179] width 484 height 30
click at [96, 172] on textarea "fratura de segundo quirodactelo" at bounding box center [253, 179] width 484 height 30
click at [110, 171] on textarea "fratura de segundo quirodactilo" at bounding box center [253, 179] width 484 height 30
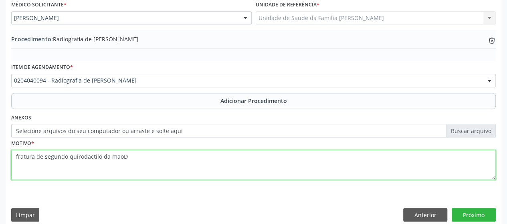
scroll to position [226, 0]
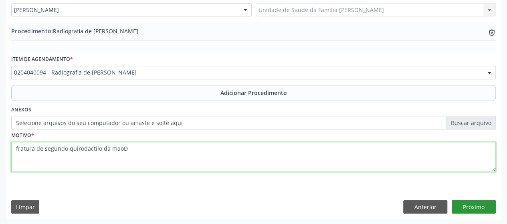
type textarea "fratura de segundo quirodactilo da maoD"
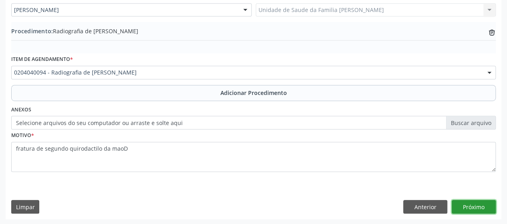
click at [473, 210] on button "Próximo" at bounding box center [474, 207] width 44 height 14
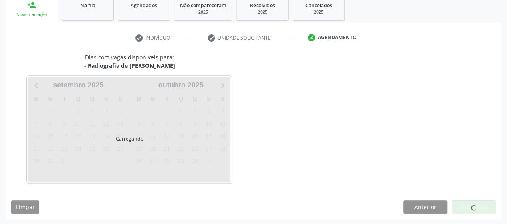
scroll to position [159, 0]
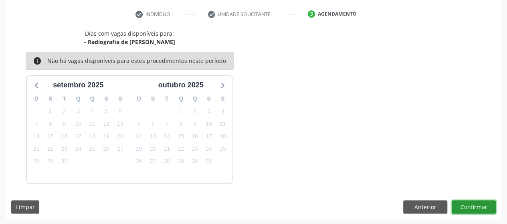
click at [479, 200] on button "Confirmar" at bounding box center [474, 207] width 44 height 14
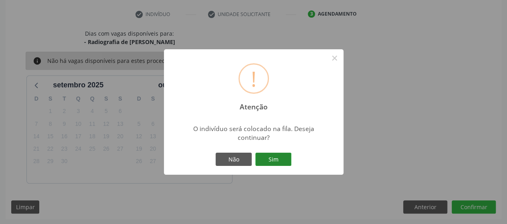
click at [273, 161] on button "Sim" at bounding box center [273, 160] width 36 height 14
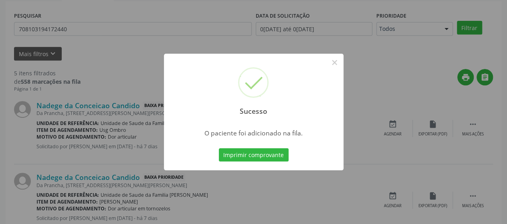
scroll to position [51, 0]
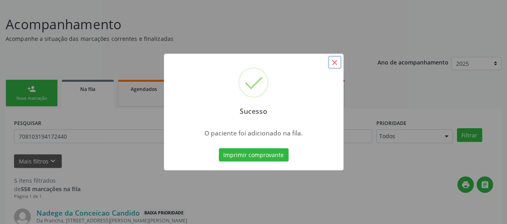
click at [333, 61] on button "×" at bounding box center [335, 63] width 14 height 14
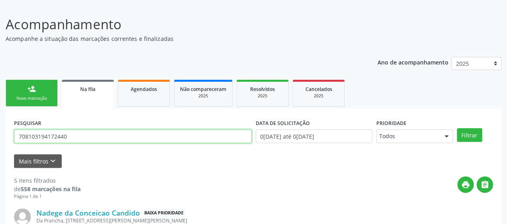
drag, startPoint x: 93, startPoint y: 136, endPoint x: 0, endPoint y: 147, distance: 93.6
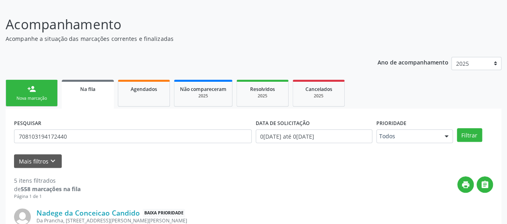
drag, startPoint x: 12, startPoint y: 143, endPoint x: 180, endPoint y: 167, distance: 170.0
click at [180, 167] on div "Mais filtros keyboard_arrow_down" at bounding box center [253, 161] width 483 height 14
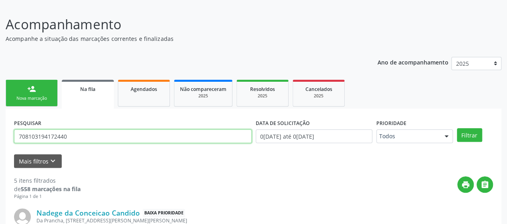
drag, startPoint x: 70, startPoint y: 134, endPoint x: 0, endPoint y: 137, distance: 69.8
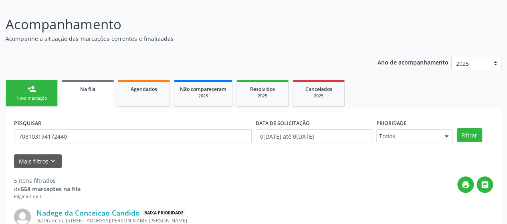
click at [22, 87] on link "person_add Nova marcação" at bounding box center [32, 93] width 52 height 27
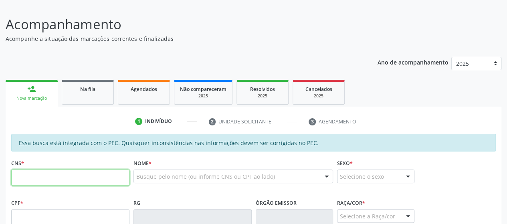
click at [30, 178] on input "text" at bounding box center [70, 177] width 118 height 16
paste input "708 1031 9417 2440"
type input "708 1031 9417 2440"
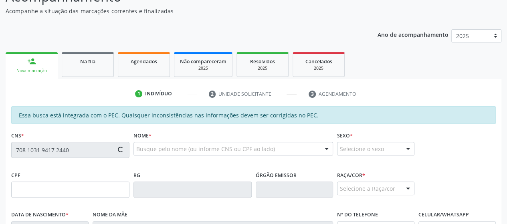
scroll to position [91, 0]
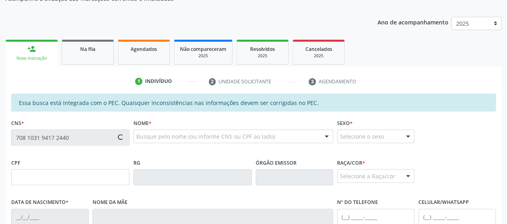
type input "679.226.604-30"
type input "0[DATE]"
type input "Izaurina Izabel da Conceicao"
type input "[PHONE_NUMBER]"
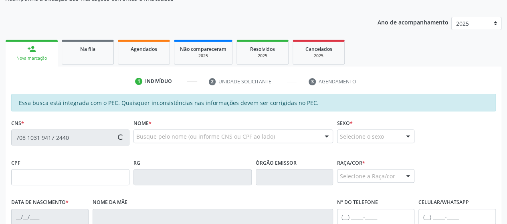
type input "73"
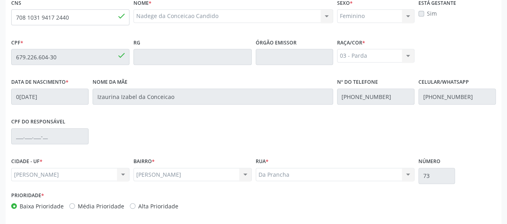
scroll to position [244, 0]
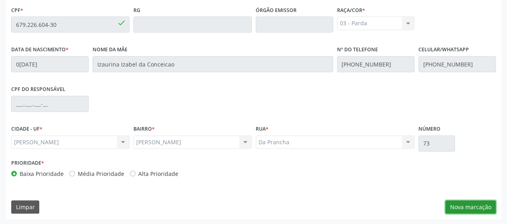
click at [486, 207] on button "Nova marcação" at bounding box center [470, 207] width 50 height 14
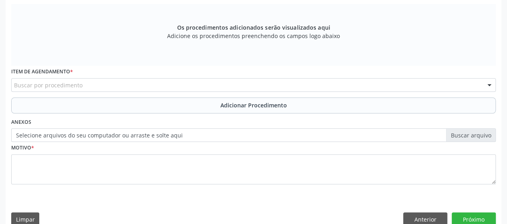
scroll to position [124, 0]
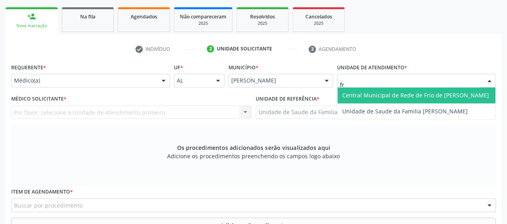
type input "fra"
click at [356, 92] on span "Unidade de Saude da Familia [PERSON_NAME]" at bounding box center [404, 95] width 125 height 8
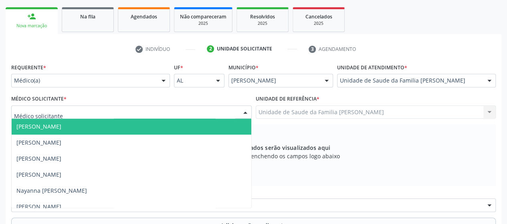
click at [42, 122] on span "[PERSON_NAME]" at bounding box center [132, 127] width 240 height 16
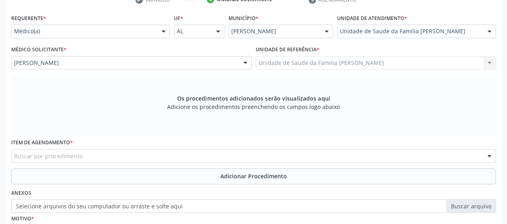
scroll to position [244, 0]
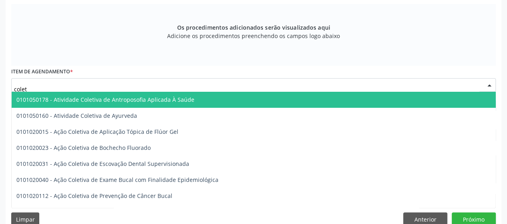
type input "coleta"
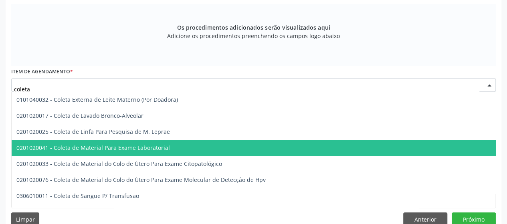
click at [106, 153] on span "0201020041 - Coleta de Material Para Exame Laboratorial" at bounding box center [301, 148] width 578 height 16
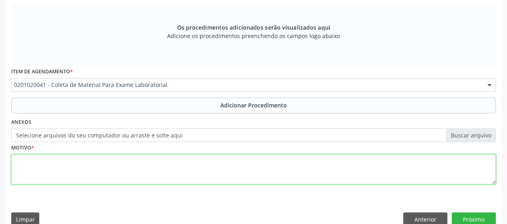
click at [15, 164] on textarea at bounding box center [253, 169] width 484 height 30
type textarea "Avaliacao"
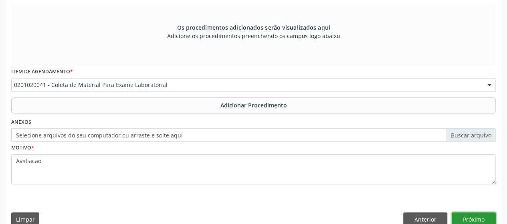
click at [470, 217] on button "Próximo" at bounding box center [474, 219] width 44 height 14
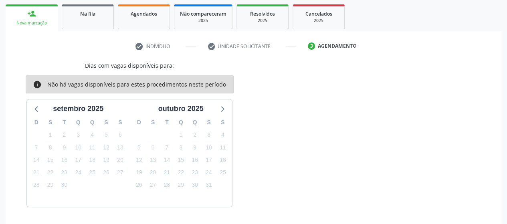
scroll to position [150, 0]
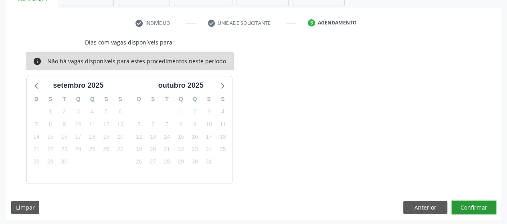
click at [492, 206] on button "Confirmar" at bounding box center [474, 208] width 44 height 14
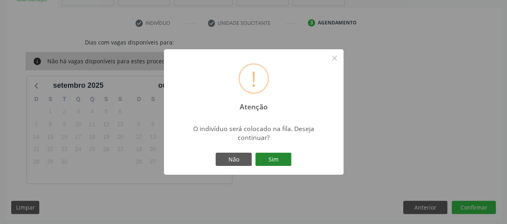
click at [277, 155] on button "Sim" at bounding box center [273, 160] width 36 height 14
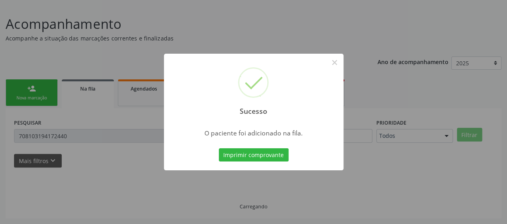
scroll to position [51, 0]
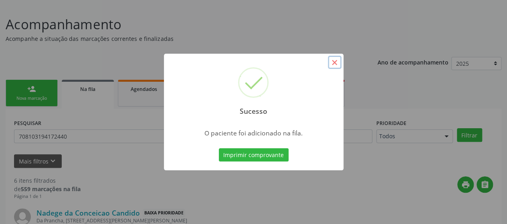
click at [333, 65] on button "×" at bounding box center [335, 63] width 14 height 14
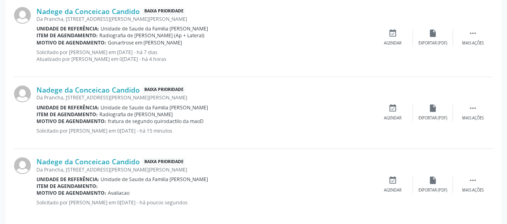
scroll to position [477, 0]
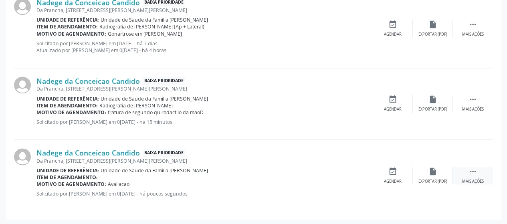
click at [466, 167] on div " Mais ações" at bounding box center [473, 175] width 40 height 17
click at [447, 178] on div "edit Editar" at bounding box center [433, 175] width 40 height 17
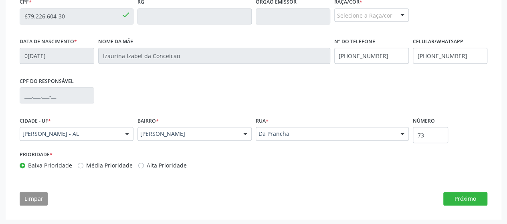
scroll to position [255, 0]
click at [458, 202] on button "Próximo" at bounding box center [465, 199] width 44 height 14
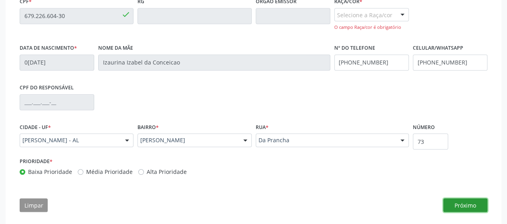
scroll to position [215, 0]
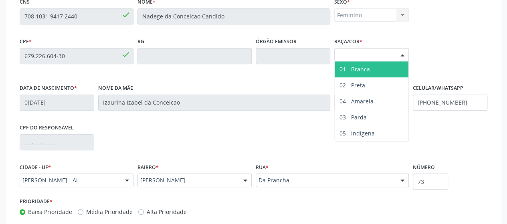
click at [372, 49] on div "Selecione a Raça/cor" at bounding box center [371, 55] width 75 height 14
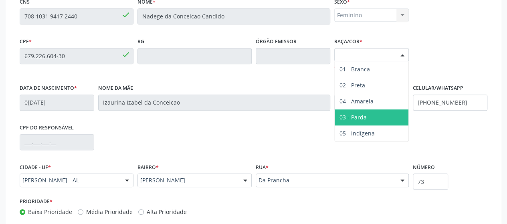
click at [357, 115] on span "03 - Parda" at bounding box center [352, 117] width 27 height 8
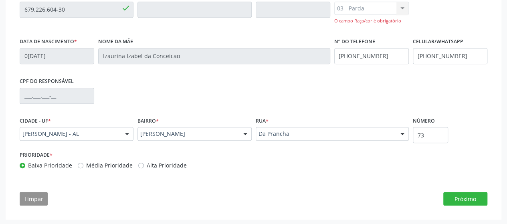
scroll to position [262, 0]
click at [479, 202] on button "Próximo" at bounding box center [465, 199] width 44 height 14
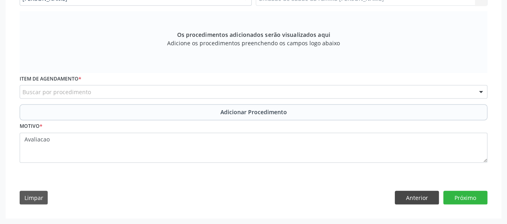
scroll to position [238, 0]
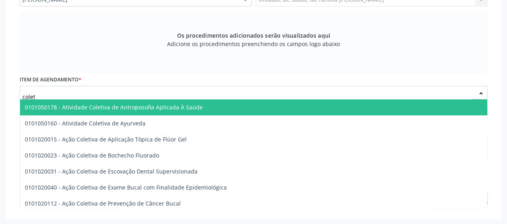
type input "coleta"
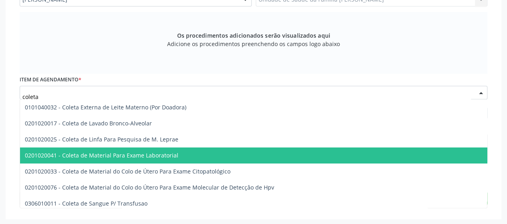
click at [85, 155] on span "0201020041 - Coleta de Material Para Exame Laboratorial" at bounding box center [101, 155] width 153 height 8
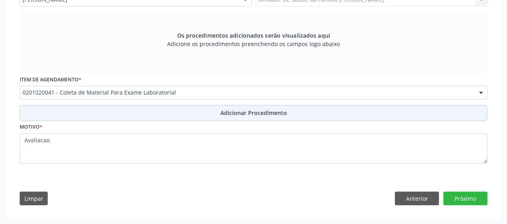
click at [252, 113] on span "Adicionar Procedimento" at bounding box center [253, 113] width 67 height 8
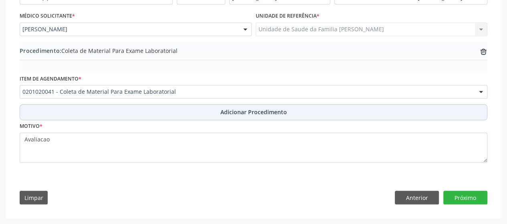
scroll to position [208, 0]
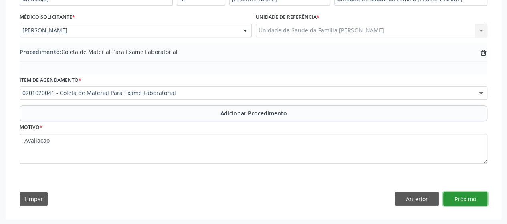
click at [474, 192] on button "Próximo" at bounding box center [465, 199] width 44 height 14
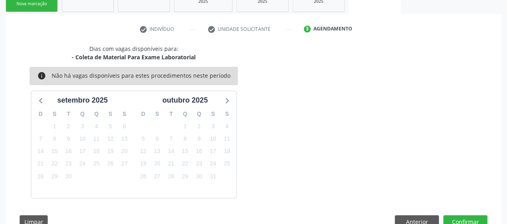
scroll to position [169, 0]
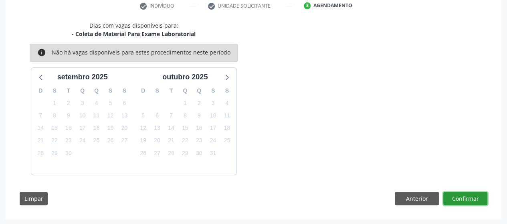
click at [474, 192] on button "Confirmar" at bounding box center [465, 199] width 44 height 14
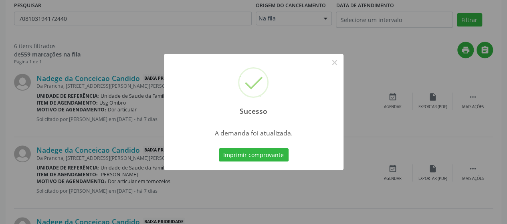
scroll to position [0, 0]
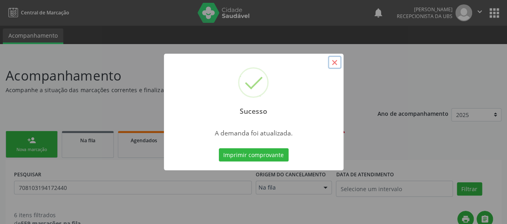
click at [335, 65] on button "×" at bounding box center [335, 63] width 14 height 14
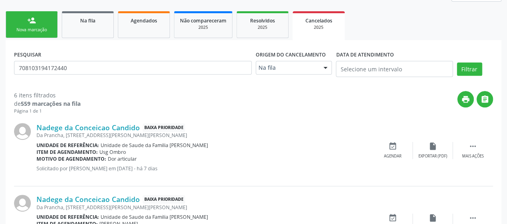
scroll to position [120, 0]
click at [30, 60] on label "PESQUISAR" at bounding box center [27, 54] width 27 height 12
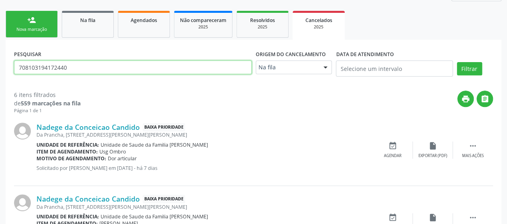
click at [30, 65] on input "708103194172440" at bounding box center [133, 68] width 238 height 14
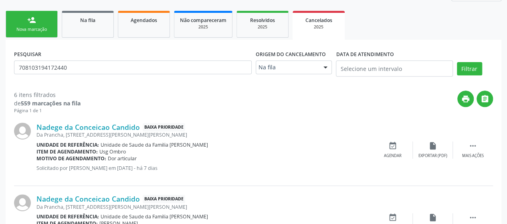
click at [41, 28] on div "Nova marcação" at bounding box center [32, 29] width 40 height 6
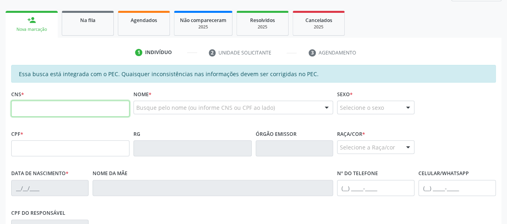
click at [53, 109] on input "text" at bounding box center [70, 109] width 118 height 16
paste input "708 1031 9417 2440"
type input "708 1031 9417 2440"
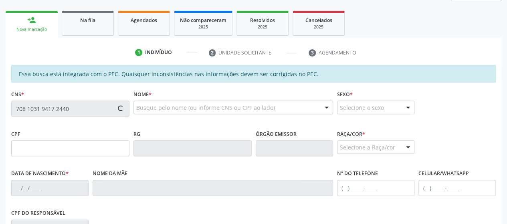
type input "679.226.604-30"
type input "0[DATE]"
type input "Izaurina Izabel da Conceicao"
type input "[PHONE_NUMBER]"
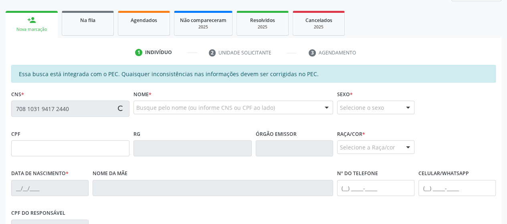
type input "73"
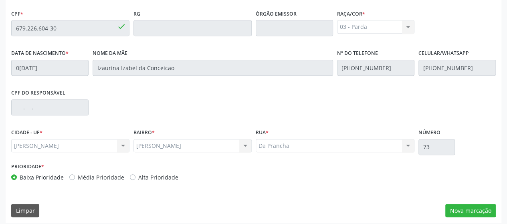
scroll to position [244, 0]
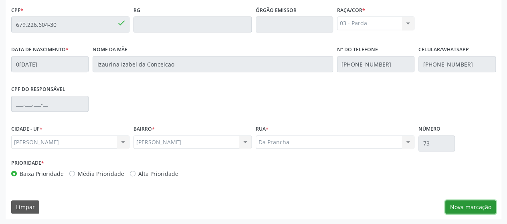
click at [470, 202] on button "Nova marcação" at bounding box center [470, 207] width 50 height 14
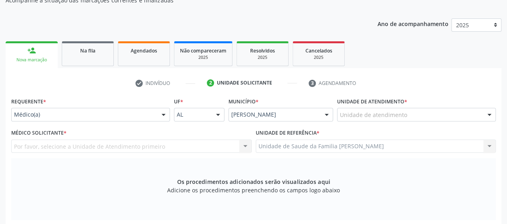
scroll to position [84, 0]
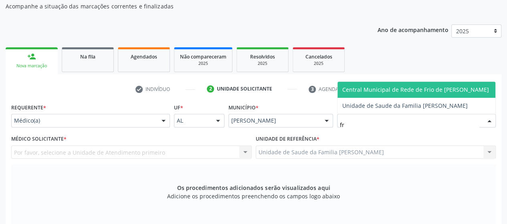
type input "fra"
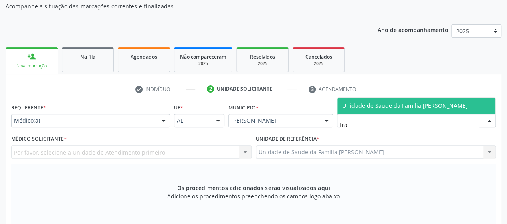
click at [361, 106] on span "Unidade de Saude da Familia [PERSON_NAME]" at bounding box center [404, 106] width 125 height 8
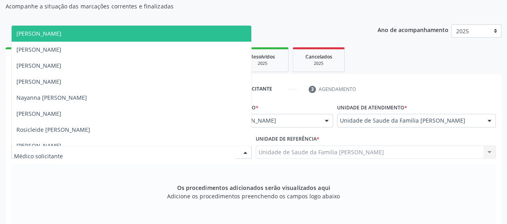
click at [35, 37] on span "[PERSON_NAME]" at bounding box center [132, 34] width 240 height 16
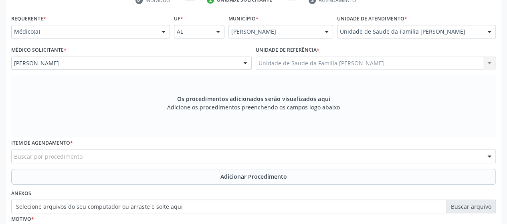
scroll to position [244, 0]
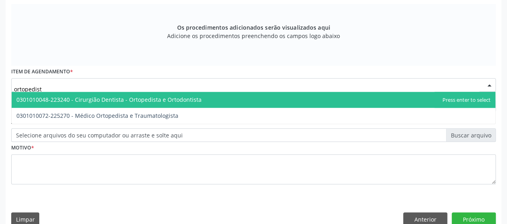
type input "ortopedista"
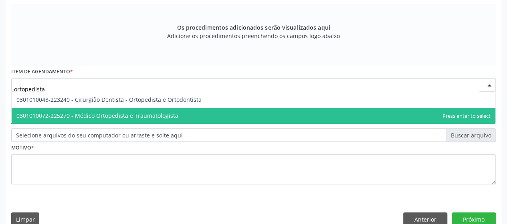
click at [82, 115] on span "0301010072-225270 - Médico Ortopedista e Traumatologista" at bounding box center [97, 116] width 162 height 8
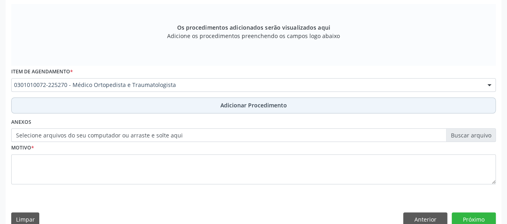
click at [237, 105] on span "Adicionar Procedimento" at bounding box center [253, 105] width 67 height 8
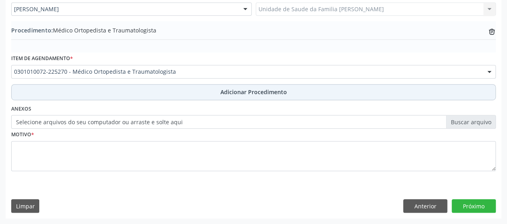
scroll to position [226, 0]
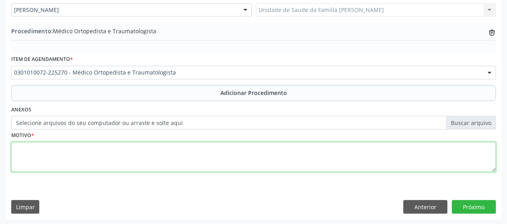
click at [18, 153] on textarea at bounding box center [253, 157] width 484 height 30
click at [34, 153] on textarea "Dores aticulares difusas" at bounding box center [253, 157] width 484 height 30
type textarea "Dores articulares difusas"
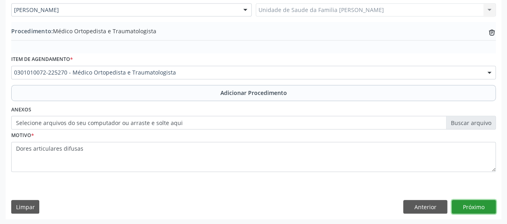
click at [472, 202] on button "Próximo" at bounding box center [474, 207] width 44 height 14
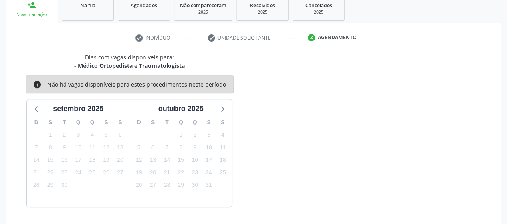
scroll to position [159, 0]
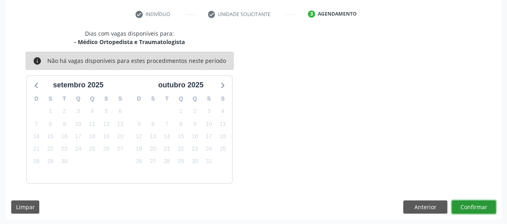
click at [479, 209] on button "Confirmar" at bounding box center [474, 207] width 44 height 14
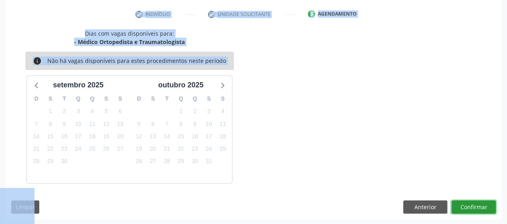
click at [475, 202] on button "Confirmar" at bounding box center [474, 207] width 44 height 14
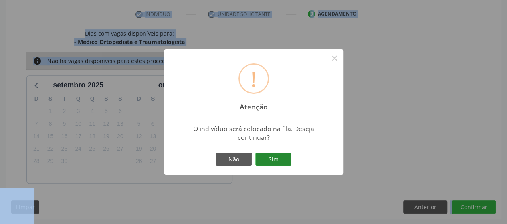
click at [275, 162] on button "Sim" at bounding box center [273, 160] width 36 height 14
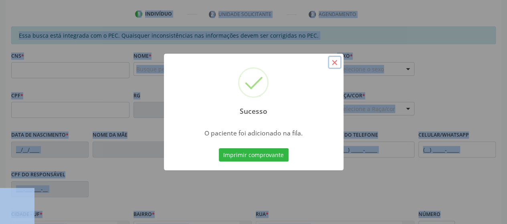
click at [333, 63] on button "×" at bounding box center [335, 63] width 14 height 14
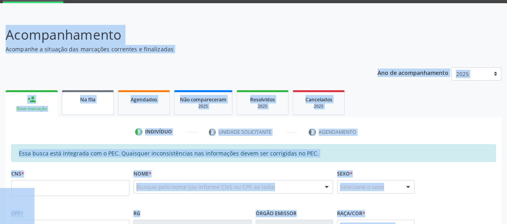
scroll to position [38, 0]
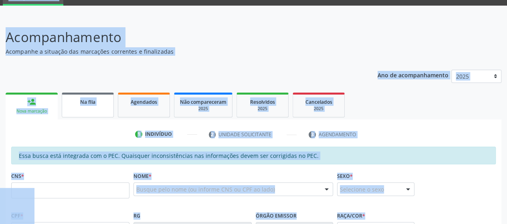
click at [83, 105] on link "Na fila" at bounding box center [88, 105] width 52 height 25
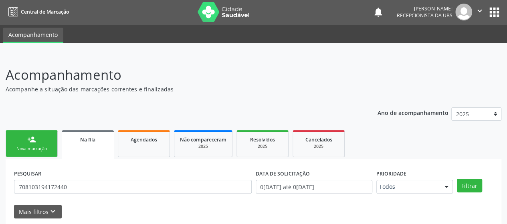
scroll to position [0, 0]
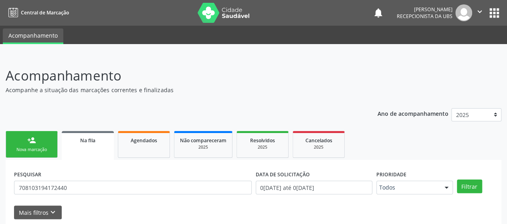
click at [12, 153] on link "person_add Nova marcação" at bounding box center [32, 144] width 52 height 27
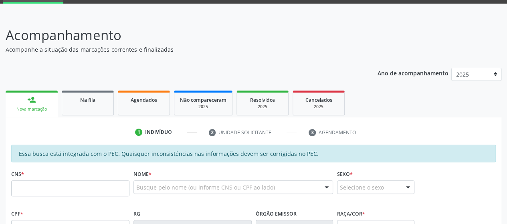
scroll to position [80, 0]
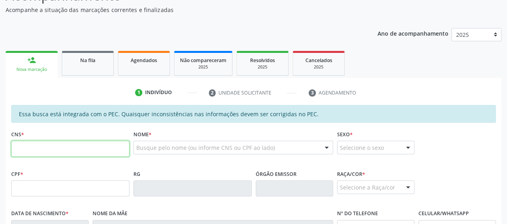
click at [49, 147] on input "text" at bounding box center [70, 149] width 118 height 16
paste input "708 1031 9417 2440"
type input "708 1031 9417 2440"
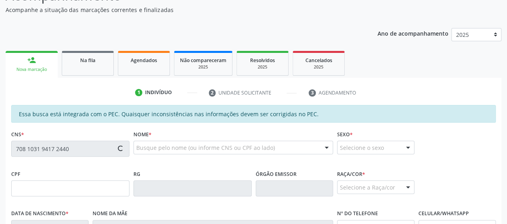
type input "679.226.604-30"
type input "0[DATE]"
type input "Izaurina Izabel da Conceicao"
type input "[PHONE_NUMBER]"
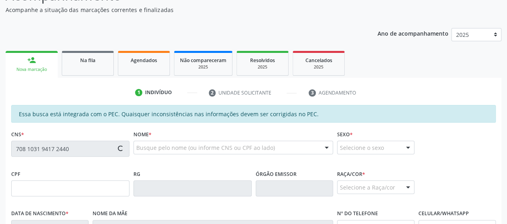
type input "73"
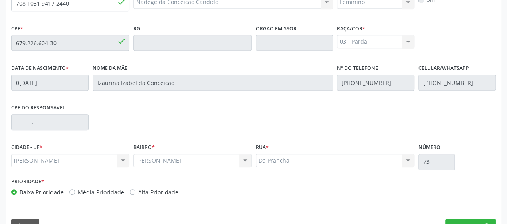
scroll to position [244, 0]
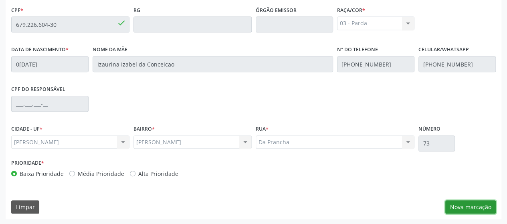
click at [476, 209] on button "Nova marcação" at bounding box center [470, 207] width 50 height 14
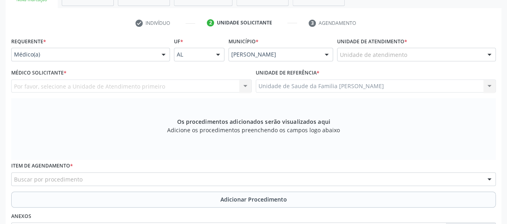
scroll to position [84, 0]
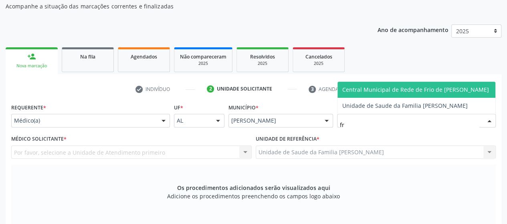
type input "fra"
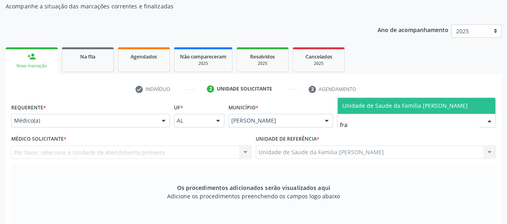
click at [372, 111] on span "Unidade de Saude da Familia [PERSON_NAME]" at bounding box center [416, 106] width 158 height 16
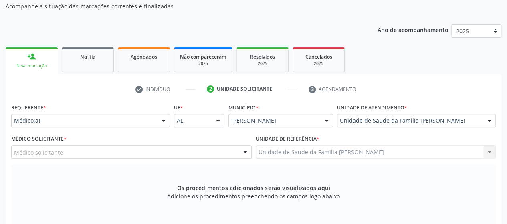
click at [14, 153] on input "text" at bounding box center [14, 156] width 0 height 16
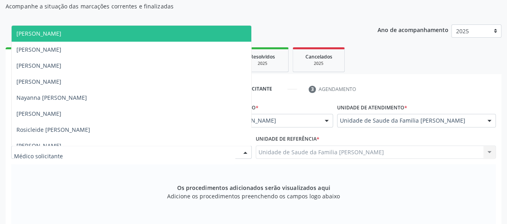
click at [20, 37] on span "[PERSON_NAME]" at bounding box center [132, 34] width 240 height 16
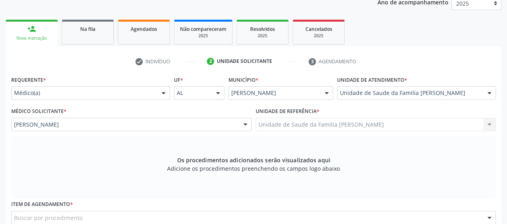
scroll to position [124, 0]
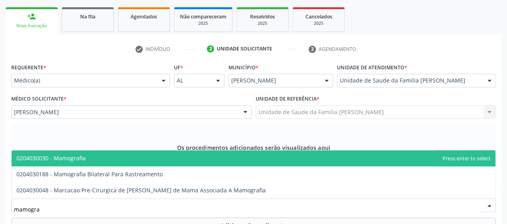
click at [83, 151] on span "0204030030 - Mamografia" at bounding box center [254, 158] width 484 height 16
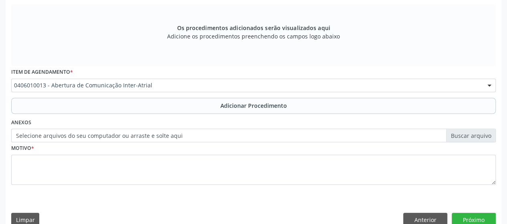
scroll to position [244, 0]
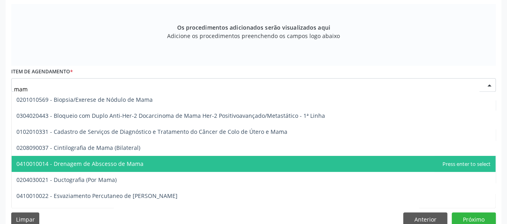
type input "mamo"
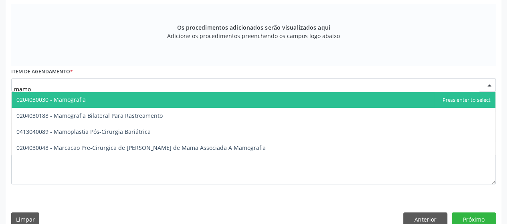
click at [91, 96] on span "0204030030 - Mamografia" at bounding box center [254, 100] width 484 height 16
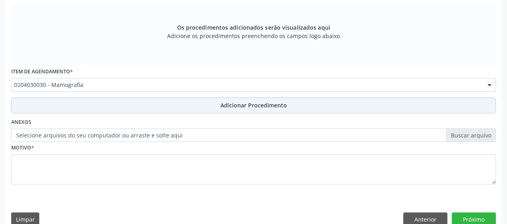
click at [251, 101] on span "Adicionar Procedimento" at bounding box center [253, 105] width 67 height 8
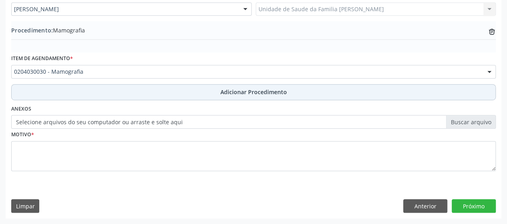
scroll to position [226, 0]
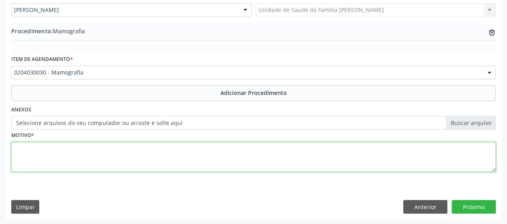
click at [20, 151] on textarea at bounding box center [253, 157] width 484 height 30
type textarea "r"
click at [27, 150] on textarea "avalicao" at bounding box center [253, 157] width 484 height 30
type textarea "avaliacao"
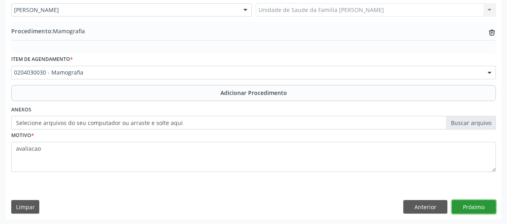
click at [476, 206] on button "Próximo" at bounding box center [474, 207] width 44 height 14
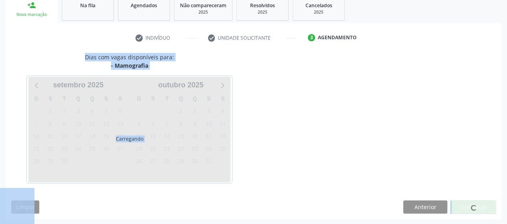
scroll to position [159, 0]
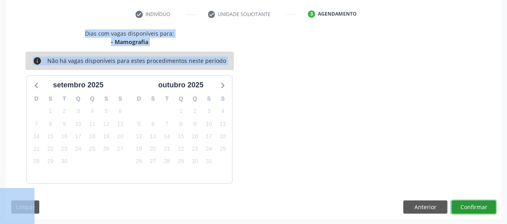
click at [476, 206] on button "Confirmar" at bounding box center [474, 207] width 44 height 14
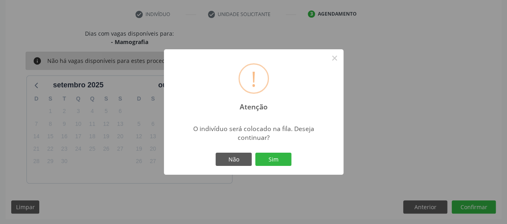
click at [272, 166] on div "Não Sim" at bounding box center [253, 159] width 79 height 17
click at [276, 161] on button "Sim" at bounding box center [273, 160] width 36 height 14
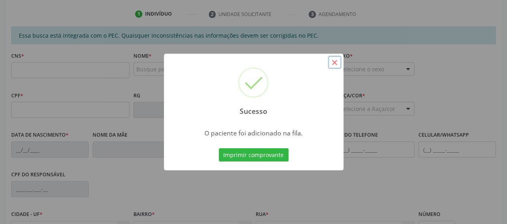
click at [337, 62] on button "×" at bounding box center [335, 63] width 14 height 14
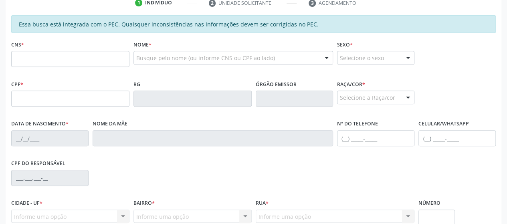
scroll to position [124, 0]
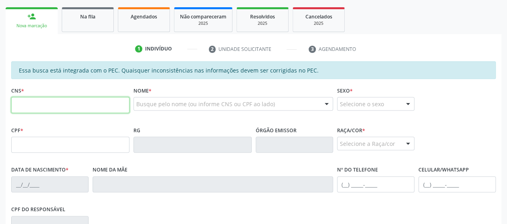
click at [69, 110] on input "text" at bounding box center [70, 105] width 118 height 16
paste input "164 2791 9033 0006"
type input "164 2791 9033 0006"
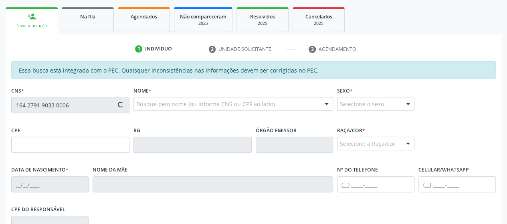
type input "719.704.814-12"
type input "1[DATE]"
type input "[PERSON_NAME]"
type input "[PHONE_NUMBER]"
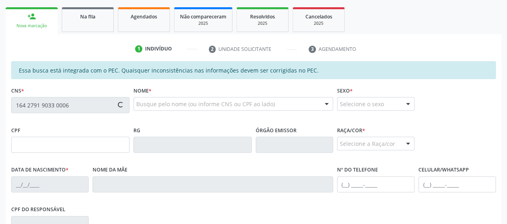
type input "36"
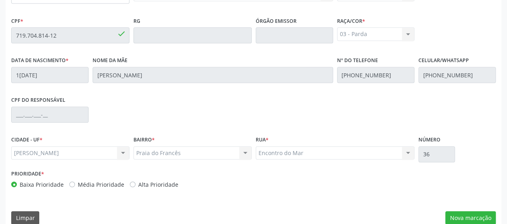
scroll to position [244, 0]
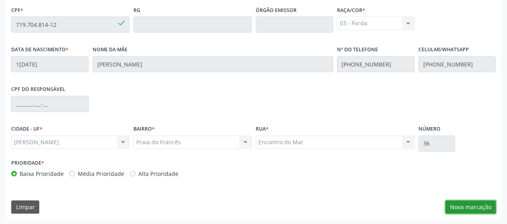
click at [468, 209] on button "Nova marcação" at bounding box center [470, 207] width 50 height 14
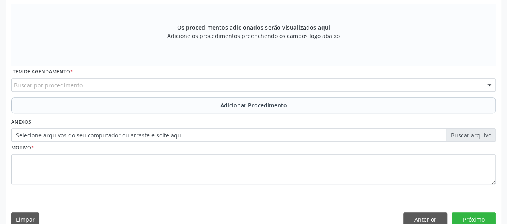
scroll to position [124, 0]
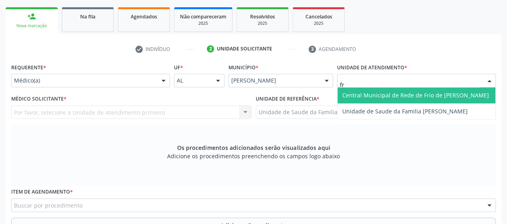
type input "fra"
click at [371, 91] on span "Unidade de Saude da Familia [PERSON_NAME]" at bounding box center [416, 95] width 158 height 16
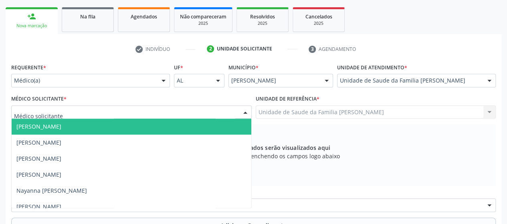
click at [26, 109] on input "text" at bounding box center [124, 116] width 221 height 16
click at [34, 120] on span "[PERSON_NAME]" at bounding box center [132, 127] width 240 height 16
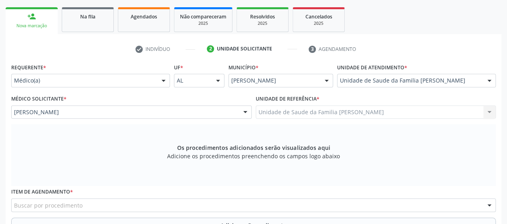
scroll to position [204, 0]
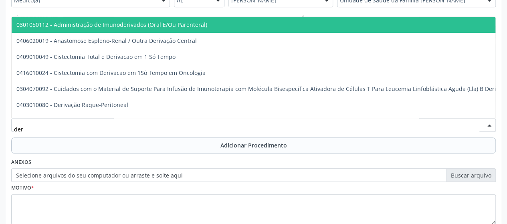
type input "derm"
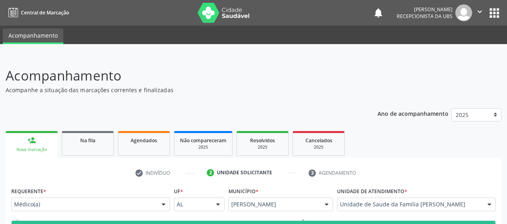
scroll to position [204, 0]
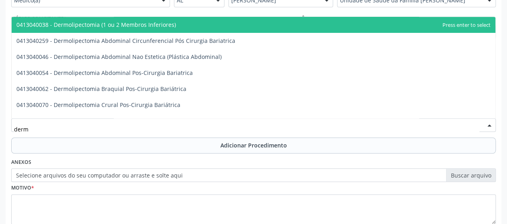
type input "derma"
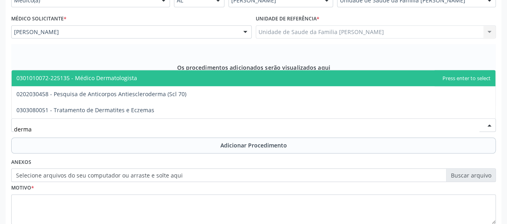
click at [91, 73] on span "0301010072-225135 - Médico Dermatologista" at bounding box center [254, 78] width 484 height 16
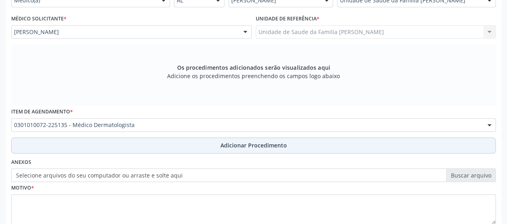
click at [236, 145] on span "Adicionar Procedimento" at bounding box center [253, 145] width 67 height 8
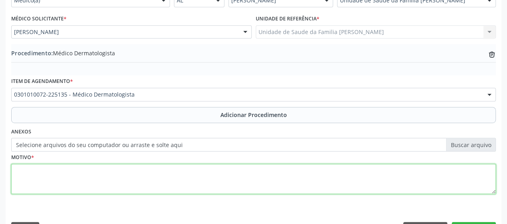
click at [20, 175] on textarea at bounding box center [253, 179] width 484 height 30
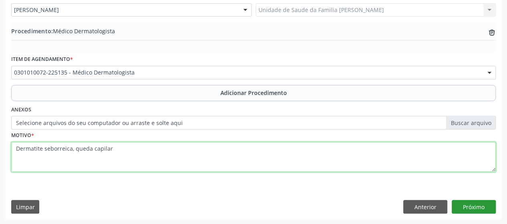
type textarea "Dermatite seborreica, queda capilar"
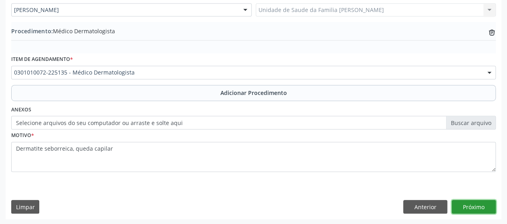
click at [466, 202] on button "Próximo" at bounding box center [474, 207] width 44 height 14
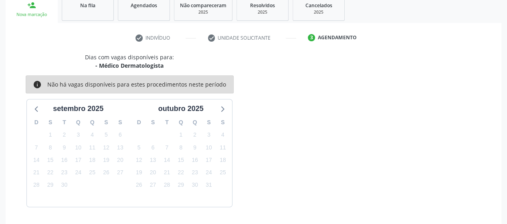
scroll to position [159, 0]
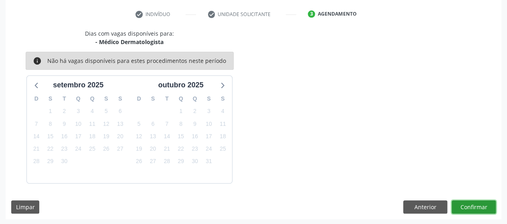
click at [462, 203] on button "Confirmar" at bounding box center [474, 207] width 44 height 14
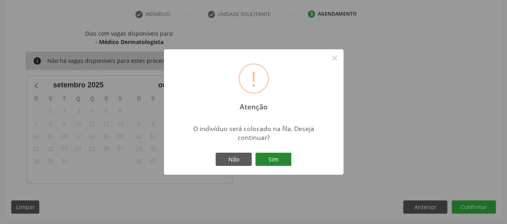
click at [287, 164] on button "Sim" at bounding box center [273, 160] width 36 height 14
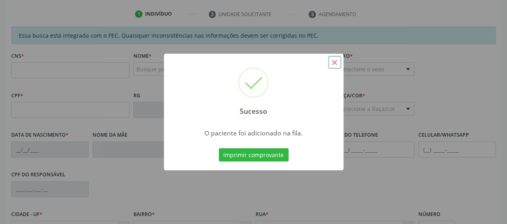
click at [330, 63] on button "×" at bounding box center [335, 63] width 14 height 14
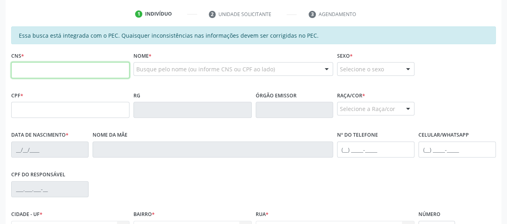
click at [32, 72] on input "text" at bounding box center [70, 70] width 118 height 16
type input "702 8061 8415 8361"
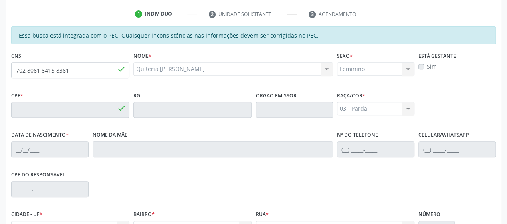
type input "084.935.278-90"
type input "07/06/1960"
type input "Severina Belarmino de Lima"
type input "(82) 99300-4809"
type input "09"
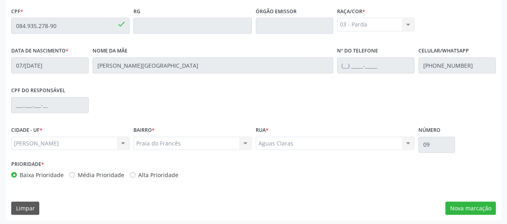
scroll to position [244, 0]
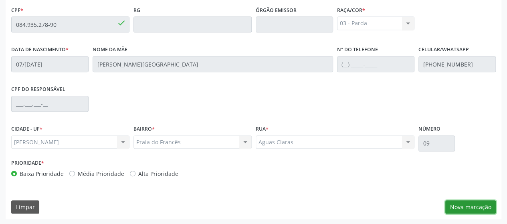
click at [461, 200] on button "Nova marcação" at bounding box center [470, 207] width 50 height 14
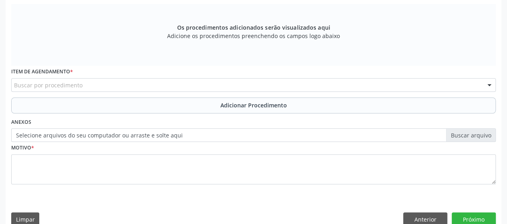
scroll to position [124, 0]
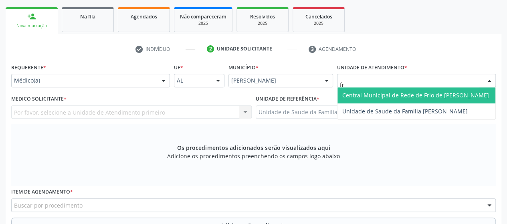
type input "fra"
click at [379, 91] on span "Unidade de Saude da Familia [PERSON_NAME]" at bounding box center [416, 95] width 158 height 16
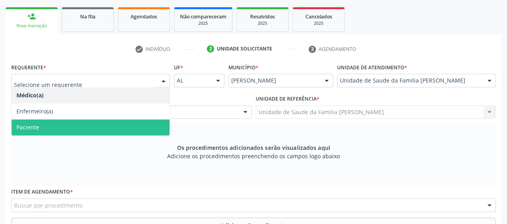
click at [38, 123] on span "Paciente" at bounding box center [27, 127] width 23 height 8
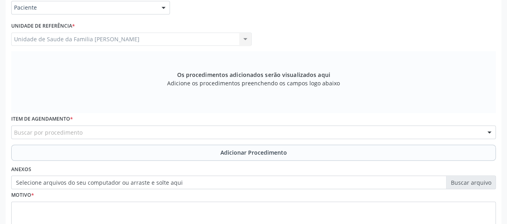
scroll to position [204, 0]
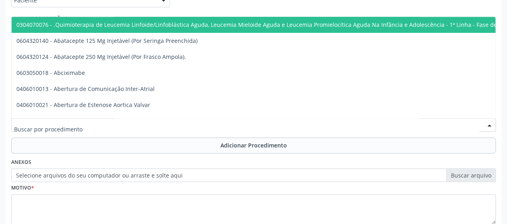
click at [56, 126] on input "text" at bounding box center [246, 129] width 465 height 16
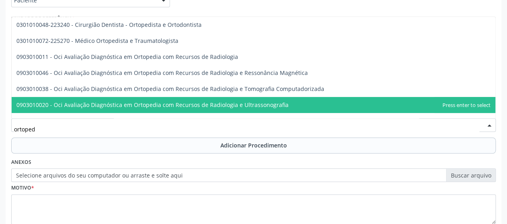
type input "ortopedi"
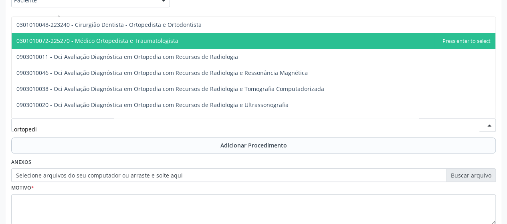
click at [135, 42] on span "0301010072-225270 - Médico Ortopedista e Traumatologista" at bounding box center [97, 41] width 162 height 8
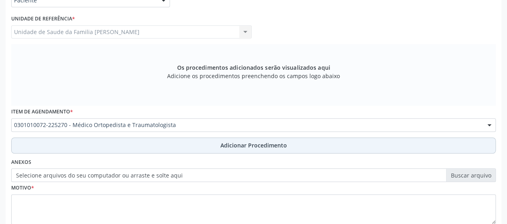
click at [246, 145] on span "Adicionar Procedimento" at bounding box center [253, 145] width 67 height 8
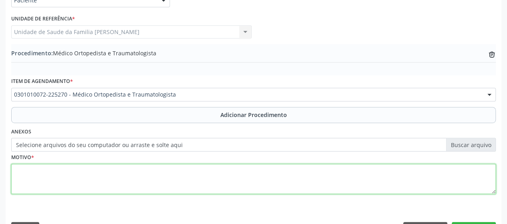
click at [30, 170] on textarea at bounding box center [253, 179] width 484 height 30
click at [50, 171] on textarea "Sindrome dotunel do carpo" at bounding box center [253, 179] width 484 height 30
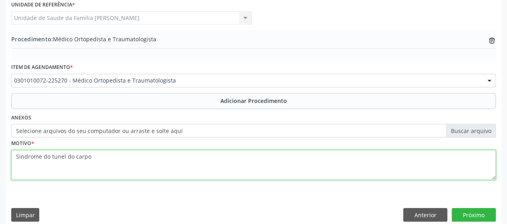
scroll to position [226, 0]
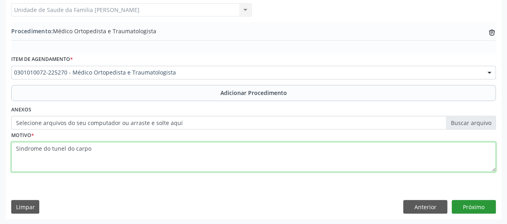
type textarea "Sindrome do tunel do carpo"
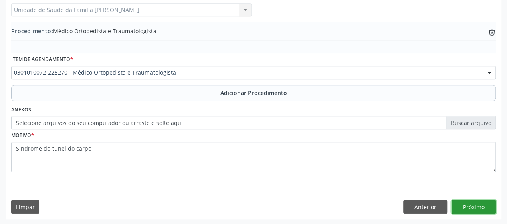
click at [480, 206] on button "Próximo" at bounding box center [474, 207] width 44 height 14
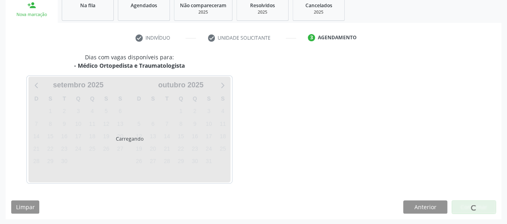
scroll to position [159, 0]
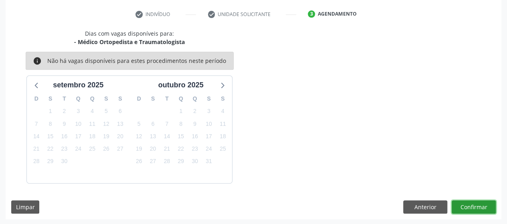
click at [480, 206] on button "Confirmar" at bounding box center [474, 207] width 44 height 14
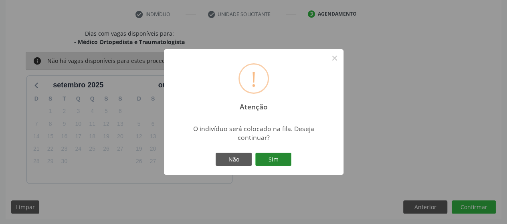
click at [280, 160] on button "Sim" at bounding box center [273, 160] width 36 height 14
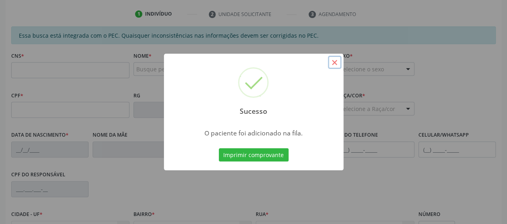
click at [332, 57] on button "×" at bounding box center [335, 63] width 14 height 14
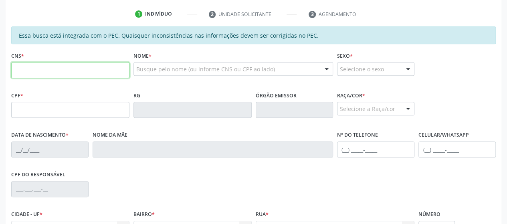
click at [23, 70] on input "text" at bounding box center [70, 70] width 118 height 16
click at [32, 70] on input "702 8618 4158 361" at bounding box center [70, 70] width 118 height 16
click at [29, 71] on input "702 8618 4158 361" at bounding box center [70, 70] width 118 height 16
type input "702 8061 8415 8361"
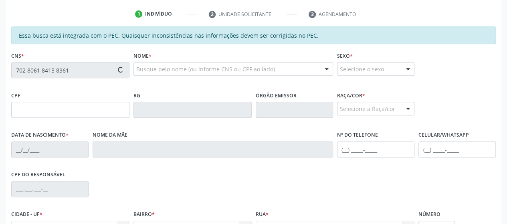
type input "084.935.278-90"
type input "07/06/1960"
type input "Severina Belarmino de Lima"
type input "(82) 99300-4809"
type input "09"
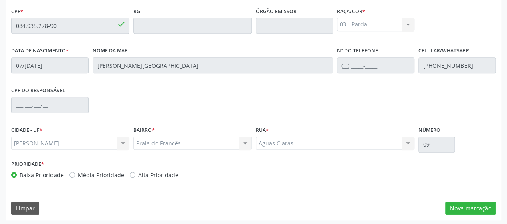
scroll to position [244, 0]
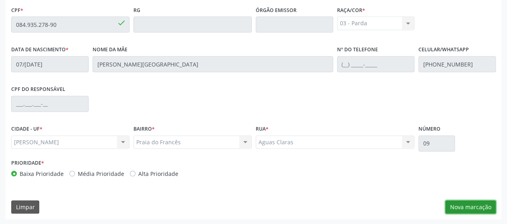
click at [470, 206] on button "Nova marcação" at bounding box center [470, 207] width 50 height 14
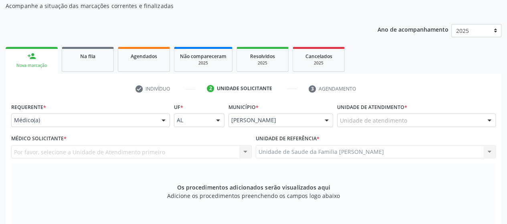
scroll to position [84, 0]
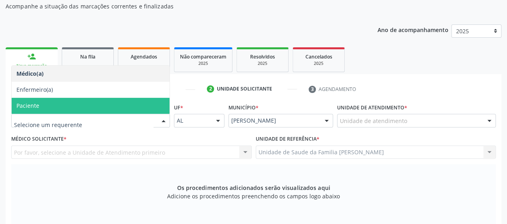
click at [44, 104] on span "Paciente" at bounding box center [91, 106] width 158 height 16
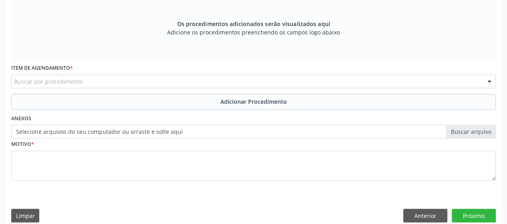
scroll to position [256, 0]
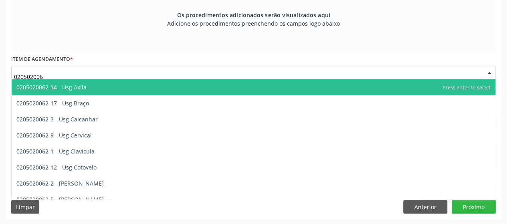
type input "0205020062"
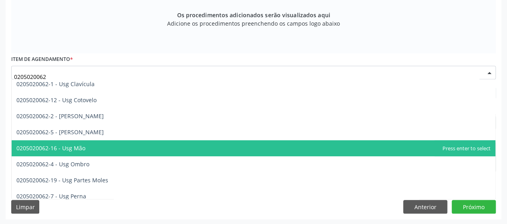
scroll to position [80, 0]
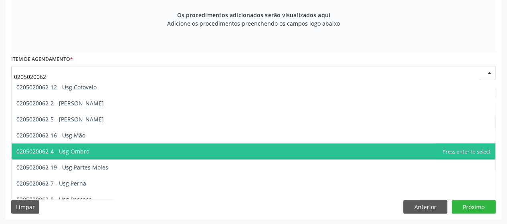
click at [97, 146] on span "0205020062-4 - Usg Ombro" at bounding box center [254, 151] width 484 height 16
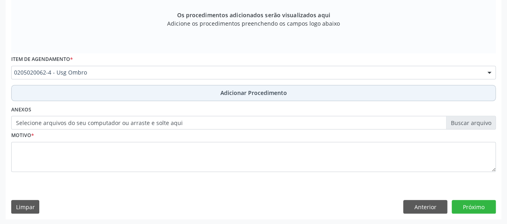
click at [270, 93] on span "Adicionar Procedimento" at bounding box center [253, 93] width 67 height 8
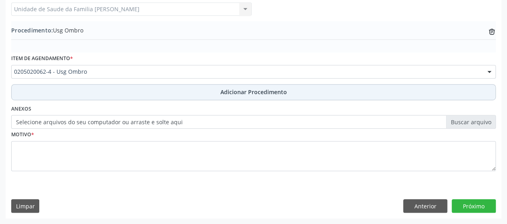
scroll to position [226, 0]
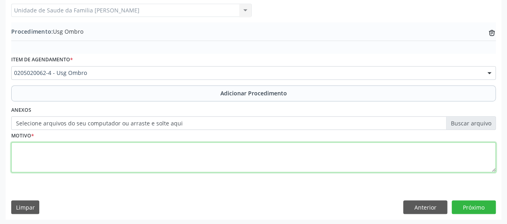
click at [23, 157] on textarea at bounding box center [253, 157] width 484 height 30
click at [28, 154] on textarea at bounding box center [253, 157] width 484 height 30
type textarea "Tendinopatia a/e em ombro D"
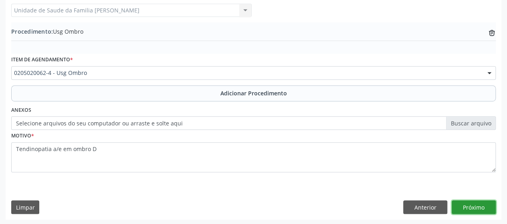
click at [483, 204] on button "Próximo" at bounding box center [474, 207] width 44 height 14
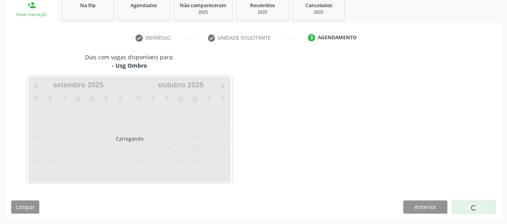
scroll to position [159, 0]
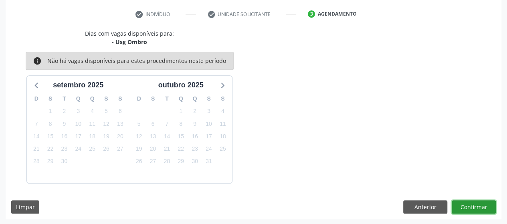
click at [493, 210] on button "Confirmar" at bounding box center [474, 207] width 44 height 14
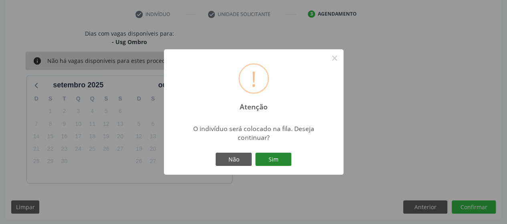
click at [280, 159] on button "Sim" at bounding box center [273, 160] width 36 height 14
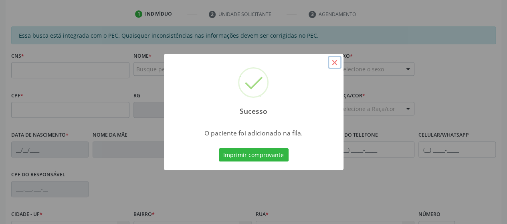
click at [332, 58] on button "×" at bounding box center [335, 63] width 14 height 14
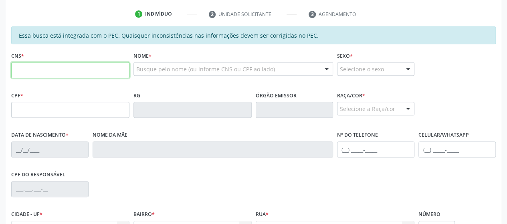
click at [70, 73] on input "text" at bounding box center [70, 70] width 118 height 16
type input "702 8061 8415 8361"
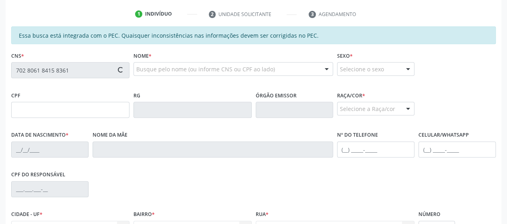
type input "084.935.278-90"
type input "07/06/1960"
type input "Severina Belarmino de Lima"
type input "(82) 99300-4809"
type input "09"
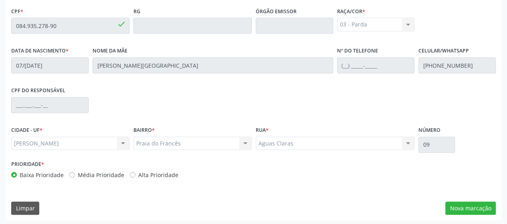
scroll to position [244, 0]
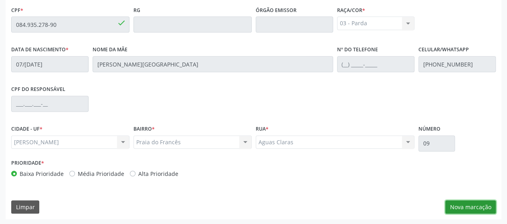
click at [478, 201] on button "Nova marcação" at bounding box center [470, 207] width 50 height 14
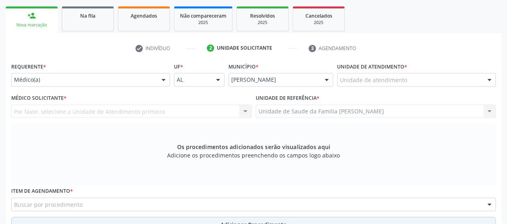
scroll to position [124, 0]
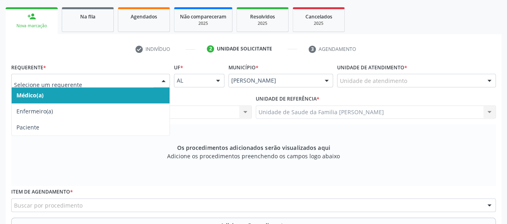
click at [31, 74] on div at bounding box center [90, 81] width 159 height 14
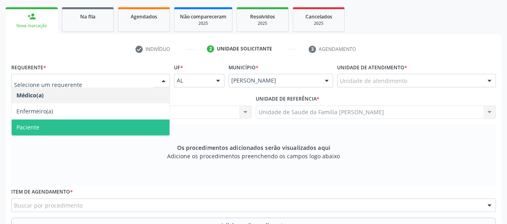
click at [28, 121] on span "Paciente" at bounding box center [91, 127] width 158 height 16
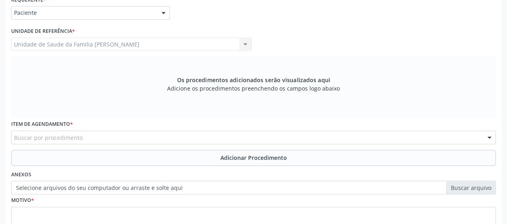
scroll to position [204, 0]
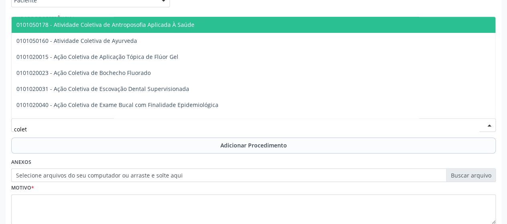
type input "coleta"
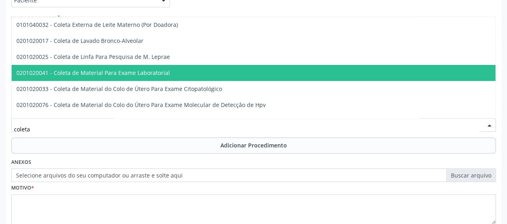
click at [97, 79] on span "0201020041 - Coleta de Material Para Exame Laboratorial" at bounding box center [301, 73] width 578 height 16
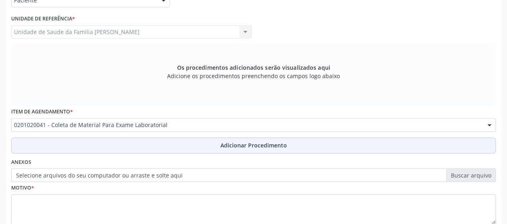
click at [232, 141] on span "Adicionar Procedimento" at bounding box center [253, 145] width 67 height 8
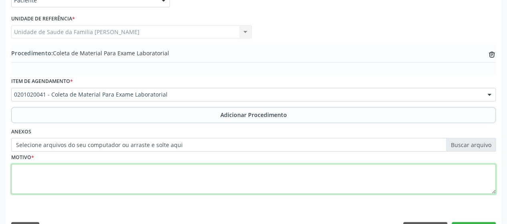
click at [17, 170] on textarea at bounding box center [253, 179] width 484 height 30
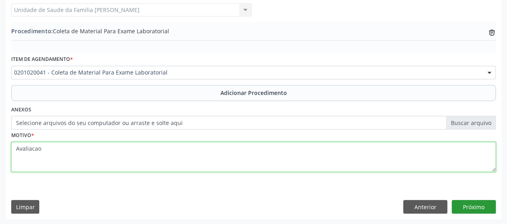
type textarea "Avaliacao"
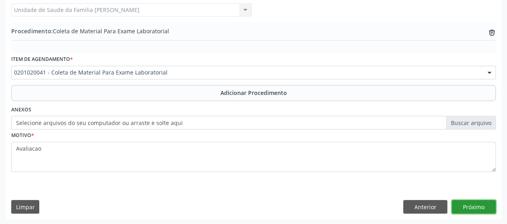
click at [466, 206] on button "Próximo" at bounding box center [474, 207] width 44 height 14
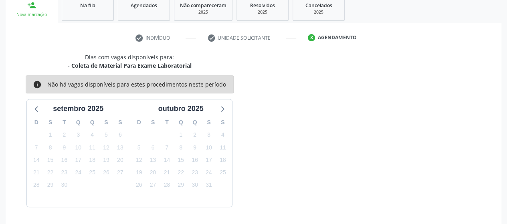
scroll to position [159, 0]
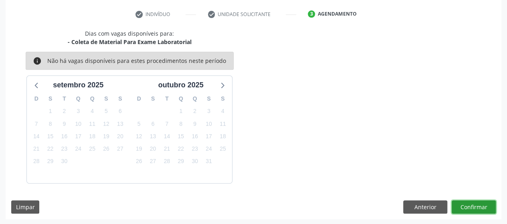
click at [466, 206] on button "Confirmar" at bounding box center [474, 207] width 44 height 14
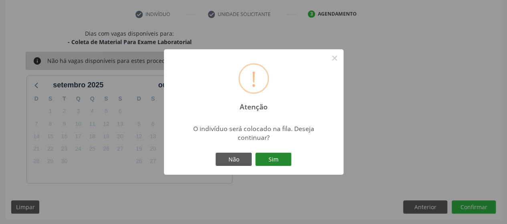
click at [276, 156] on button "Sim" at bounding box center [273, 160] width 36 height 14
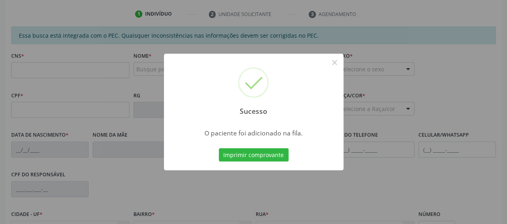
click at [342, 61] on div "Sucesso ×" at bounding box center [253, 88] width 179 height 69
click at [336, 61] on button "×" at bounding box center [335, 63] width 14 height 14
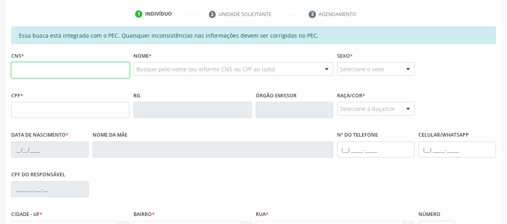
click at [33, 76] on input "text" at bounding box center [70, 70] width 118 height 16
click at [45, 73] on input "text" at bounding box center [70, 70] width 118 height 16
type input "702 8061 8415 8361"
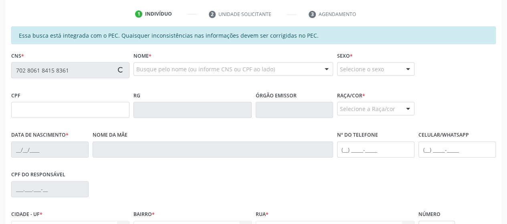
type input "084.935.278-90"
type input "07/06/1960"
type input "Severina Belarmino de Lima"
type input "(82) 99300-4809"
type input "09"
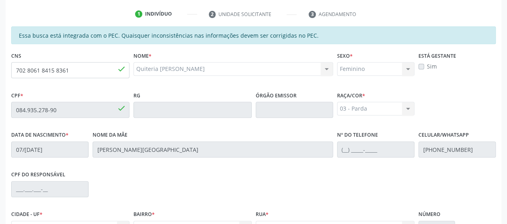
scroll to position [244, 0]
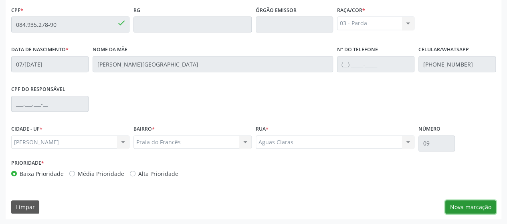
click at [456, 209] on button "Nova marcação" at bounding box center [470, 207] width 50 height 14
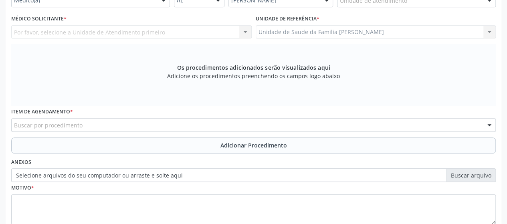
scroll to position [84, 0]
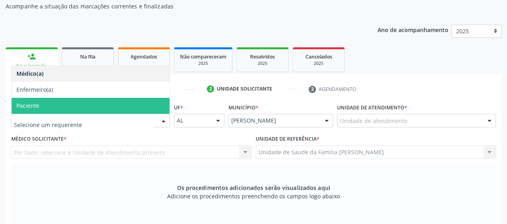
click at [39, 100] on span "Paciente" at bounding box center [91, 106] width 158 height 16
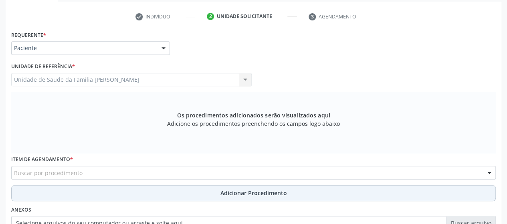
scroll to position [164, 0]
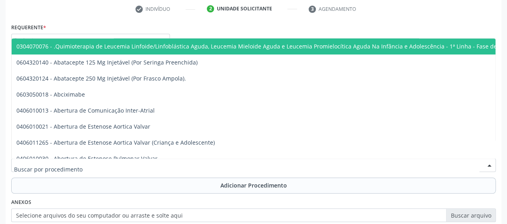
click at [75, 167] on input "text" at bounding box center [246, 169] width 465 height 16
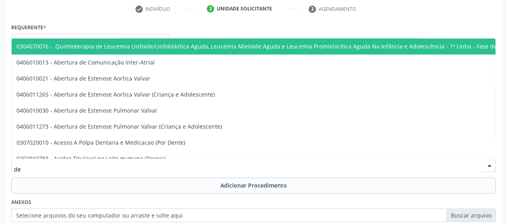
type input "d"
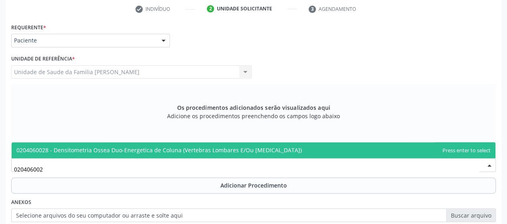
type input "0204060028"
click at [88, 154] on span "0204060028 - Densitometria Ossea Duo-Energetica de Coluna (Vertebras Lombares E…" at bounding box center [254, 150] width 484 height 16
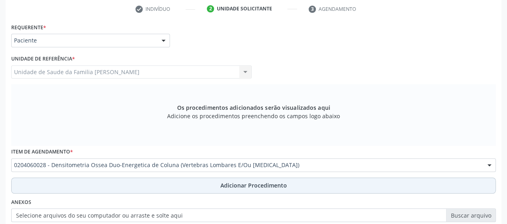
click at [251, 189] on span "Adicionar Procedimento" at bounding box center [253, 185] width 67 height 8
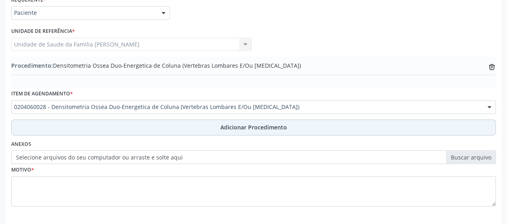
scroll to position [204, 0]
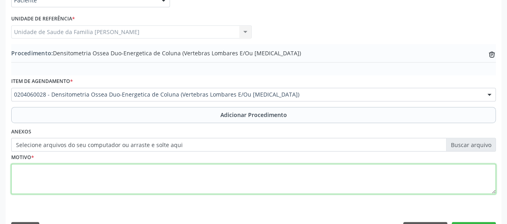
click at [14, 174] on textarea at bounding box center [253, 179] width 484 height 30
click at [70, 173] on textarea "Osteoporose," at bounding box center [253, 179] width 484 height 30
click at [93, 171] on textarea "Osteoporose, exame de controe" at bounding box center [253, 179] width 484 height 30
click at [95, 171] on textarea "Osteoporose, exame de controe" at bounding box center [253, 179] width 484 height 30
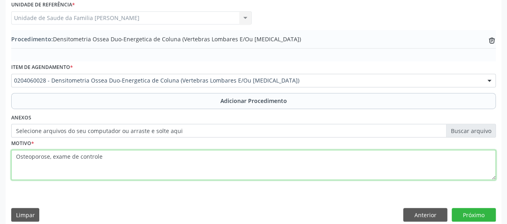
scroll to position [226, 0]
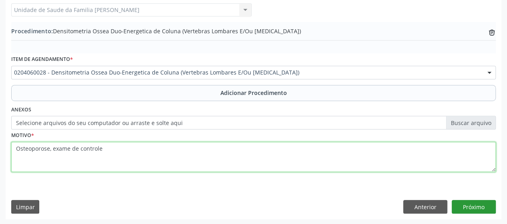
type textarea "Osteoporose, exame de controle"
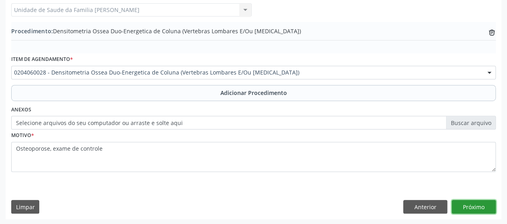
click at [480, 203] on button "Próximo" at bounding box center [474, 207] width 44 height 14
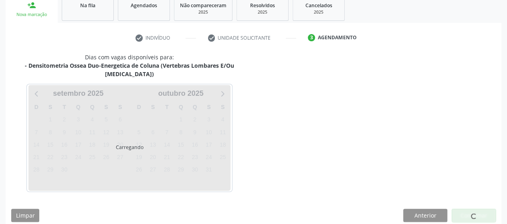
scroll to position [159, 0]
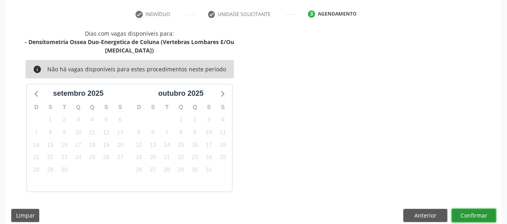
click at [480, 209] on button "Confirmar" at bounding box center [474, 216] width 44 height 14
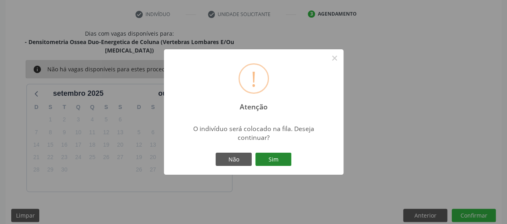
click at [280, 159] on button "Sim" at bounding box center [273, 160] width 36 height 14
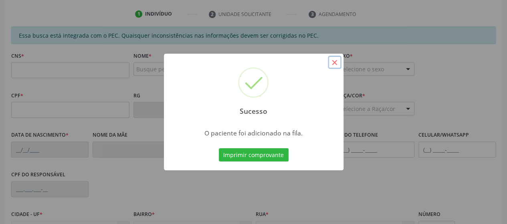
click at [339, 65] on button "×" at bounding box center [335, 63] width 14 height 14
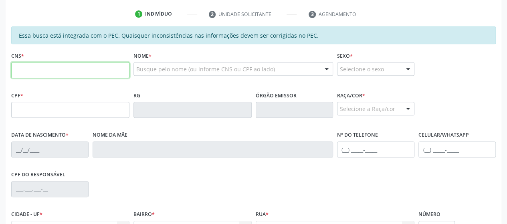
click at [43, 70] on input "text" at bounding box center [70, 70] width 118 height 16
type input "036 0703 8736 233"
drag, startPoint x: 73, startPoint y: 73, endPoint x: 0, endPoint y: 75, distance: 72.9
click at [0, 75] on div "Acompanhamento Acompanhe a situação das marcações correntes e finalizadas Relat…" at bounding box center [253, 103] width 507 height 413
click at [29, 69] on input "text" at bounding box center [70, 70] width 118 height 16
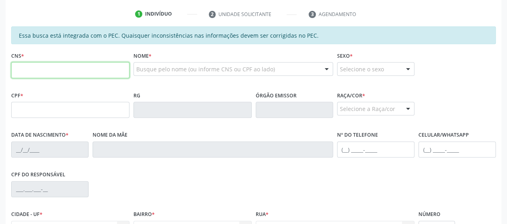
paste input "702 6067 6246 4640"
type input "702 6067 6246 4640"
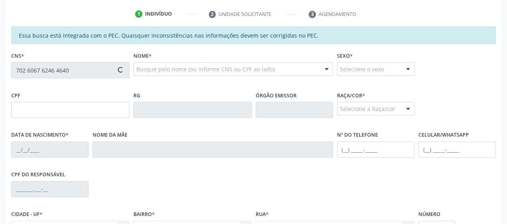
type input "502.986.745-72"
type input "09/11/1966"
type input "Maria do Rosario de Oliveira"
type input "(82) 98769-2039"
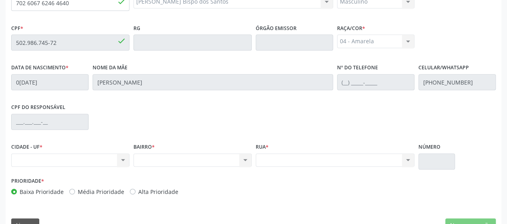
scroll to position [239, 0]
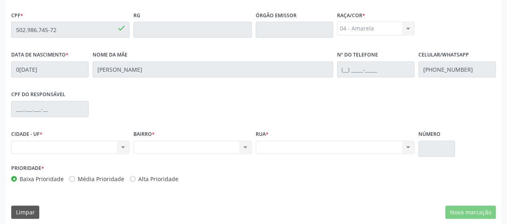
click at [43, 145] on div "Nenhum resultado encontrado para: " " Não há nenhuma opção para ser exibida." at bounding box center [70, 148] width 118 height 14
click at [132, 147] on div "BAIRRO * Nenhum resultado encontrado para: " " Não há nenhuma opção para ser ex…" at bounding box center [192, 145] width 122 height 34
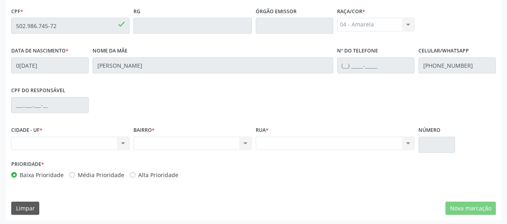
scroll to position [244, 0]
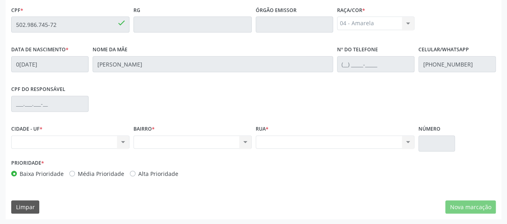
click at [197, 139] on div "Nenhum resultado encontrado para: " " Não há nenhuma opção para ser exibida." at bounding box center [192, 142] width 118 height 14
click at [45, 142] on div "Nenhum resultado encontrado para: " " Não há nenhuma opção para ser exibida." at bounding box center [70, 142] width 118 height 14
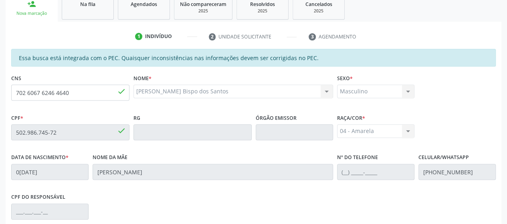
scroll to position [124, 0]
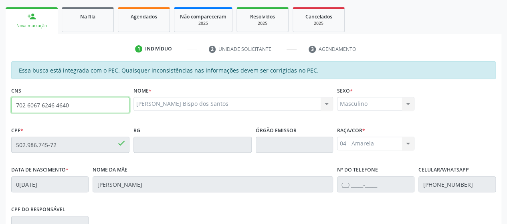
click at [43, 108] on input "702 6067 6246 4640" at bounding box center [70, 105] width 118 height 16
click at [73, 19] on div "Na fila" at bounding box center [88, 16] width 40 height 8
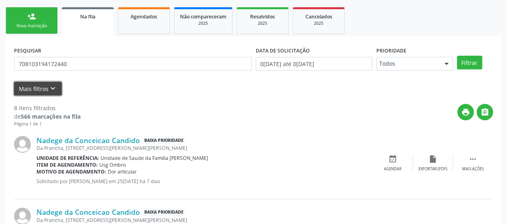
click at [36, 94] on button "Mais filtros keyboard_arrow_down" at bounding box center [38, 89] width 48 height 14
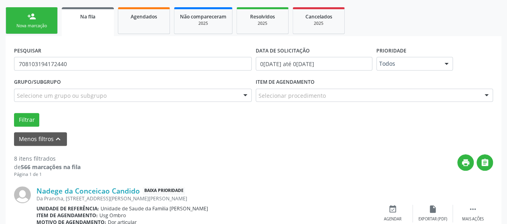
click at [50, 16] on link "person_add Nova marcação" at bounding box center [32, 20] width 52 height 27
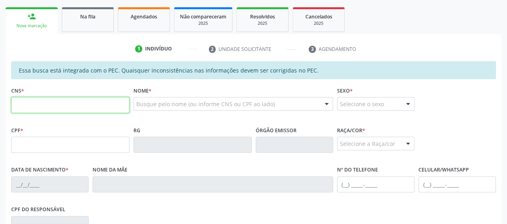
click at [26, 109] on input "text" at bounding box center [70, 105] width 118 height 16
paste input "702 6067 6246 4640"
type input "702 6067 6246 4640"
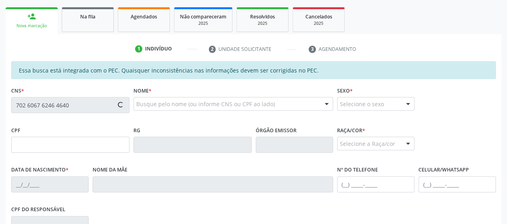
type input "502.986.745-72"
type input "09/11/1966"
type input "Maria do Rosario de Oliveira"
type input "(82) 98769-2039"
type input "2"
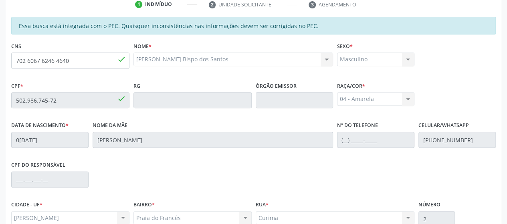
scroll to position [244, 0]
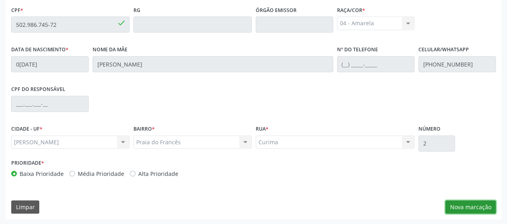
click at [467, 204] on button "Nova marcação" at bounding box center [470, 207] width 50 height 14
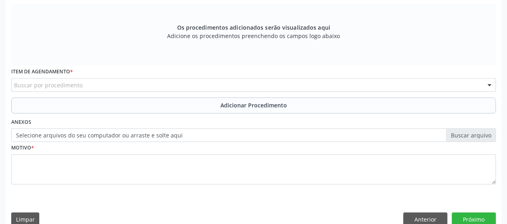
scroll to position [164, 0]
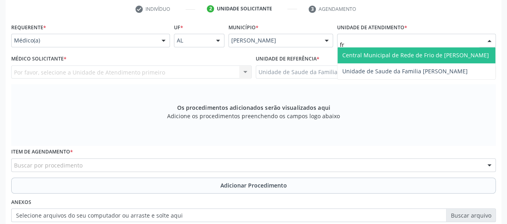
type input "fra"
click at [374, 55] on span "Unidade de Saude da Familia [PERSON_NAME]" at bounding box center [404, 55] width 125 height 8
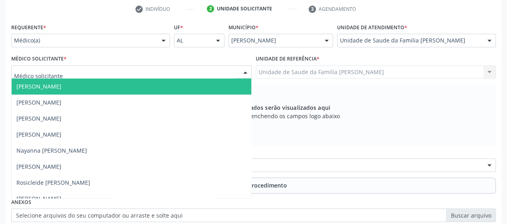
click at [58, 90] on span "[PERSON_NAME]" at bounding box center [38, 87] width 45 height 8
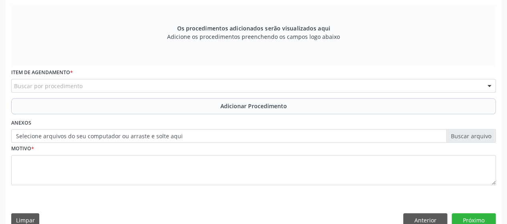
scroll to position [244, 0]
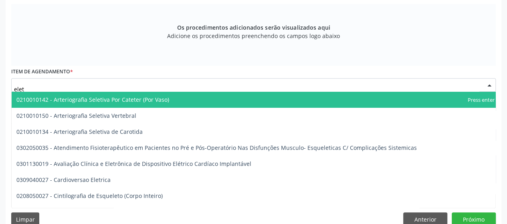
type input "eletr"
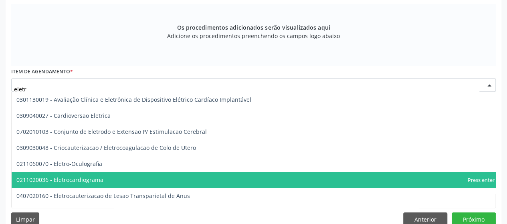
click at [95, 179] on span "0211020036 - Eletrocardiograma" at bounding box center [59, 180] width 87 height 8
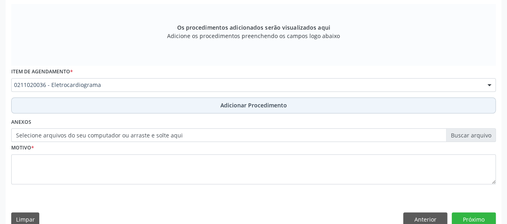
click at [240, 109] on button "Adicionar Procedimento" at bounding box center [253, 105] width 484 height 16
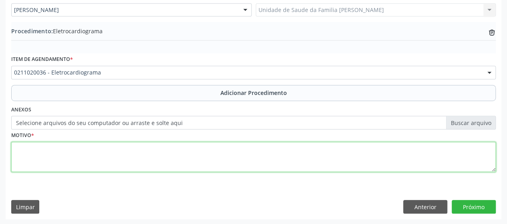
click at [24, 151] on textarea at bounding box center [253, 157] width 484 height 30
type textarea "Palpitacoes"
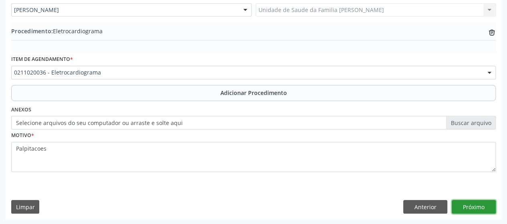
click at [482, 204] on button "Próximo" at bounding box center [474, 207] width 44 height 14
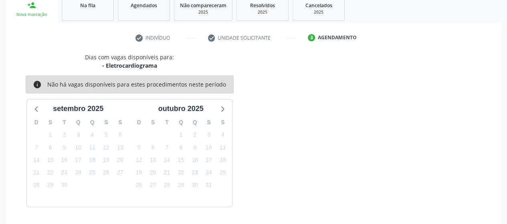
scroll to position [159, 0]
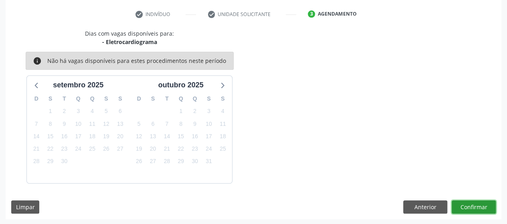
click at [482, 204] on button "Confirmar" at bounding box center [474, 207] width 44 height 14
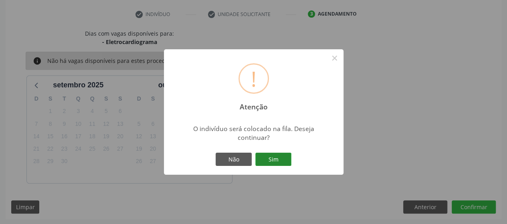
click at [267, 163] on button "Sim" at bounding box center [273, 160] width 36 height 14
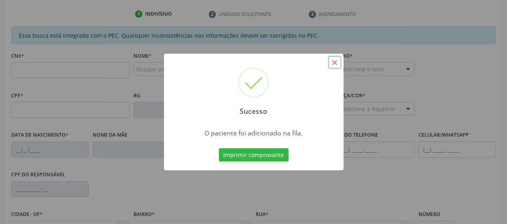
click at [333, 63] on button "×" at bounding box center [335, 63] width 14 height 14
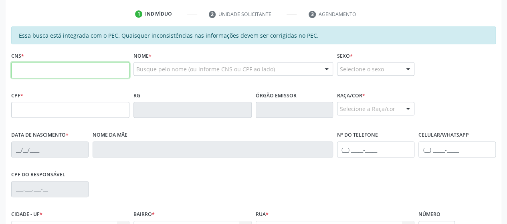
click at [34, 70] on input "text" at bounding box center [70, 70] width 118 height 16
paste input "702 6067 6246 4640"
type input "702 6067 6246 4640"
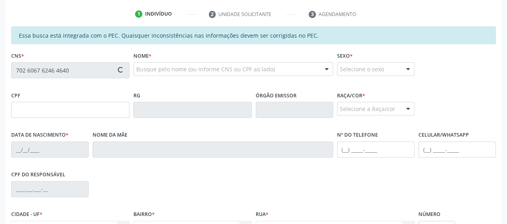
type input "502.986.745-72"
type input "09/11/1966"
type input "Maria do Rosario de Oliveira"
type input "(82) 98769-2039"
type input "2"
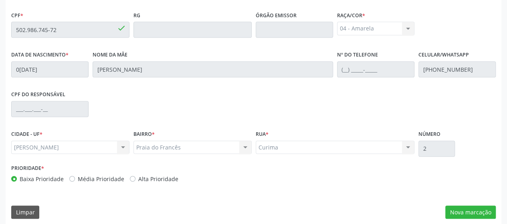
scroll to position [244, 0]
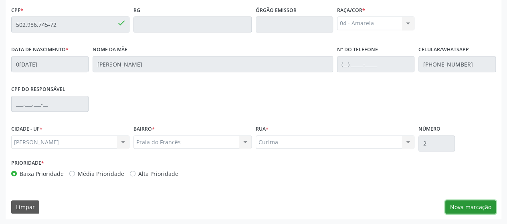
click at [484, 202] on button "Nova marcação" at bounding box center [470, 207] width 50 height 14
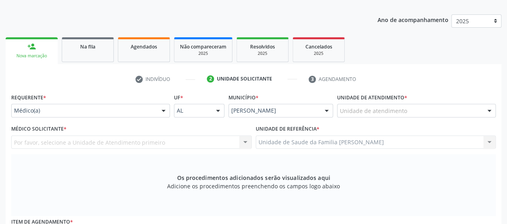
scroll to position [84, 0]
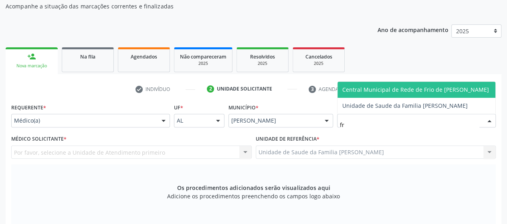
type input "fra"
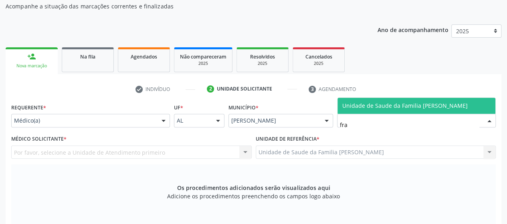
click at [359, 109] on span "Unidade de Saude da Familia [PERSON_NAME]" at bounding box center [404, 106] width 125 height 8
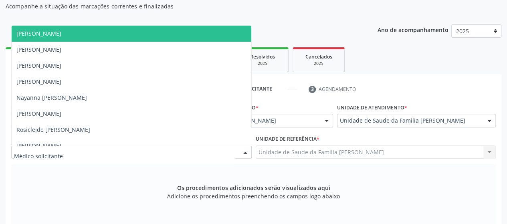
click at [38, 34] on span "[PERSON_NAME]" at bounding box center [38, 34] width 45 height 8
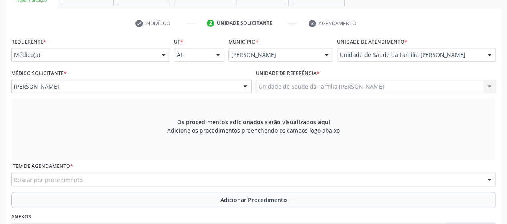
scroll to position [204, 0]
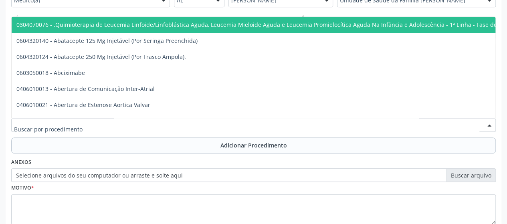
click at [181, 125] on div at bounding box center [253, 125] width 484 height 14
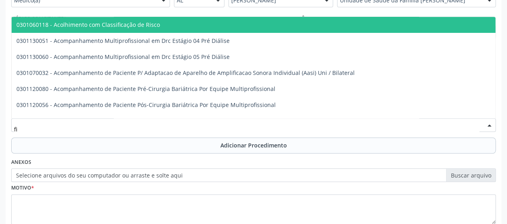
type input "f"
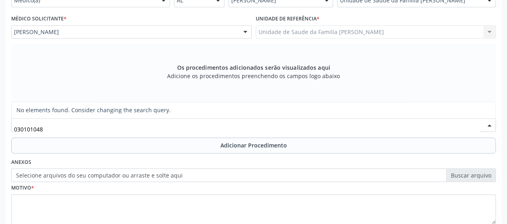
click at [35, 132] on input "030101048" at bounding box center [246, 129] width 465 height 16
type input "0301010048"
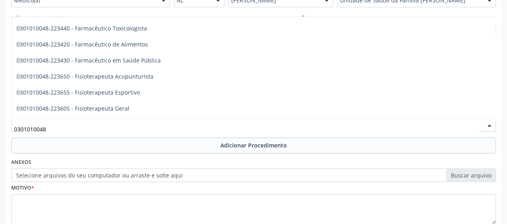
scroll to position [841, 0]
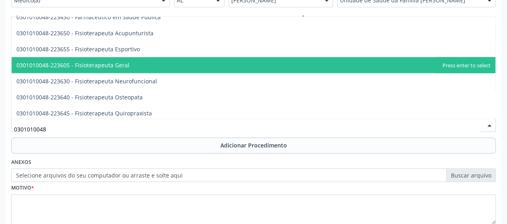
click at [121, 58] on span "0301010048-223605 - Fisioterapeuta Geral" at bounding box center [254, 65] width 484 height 16
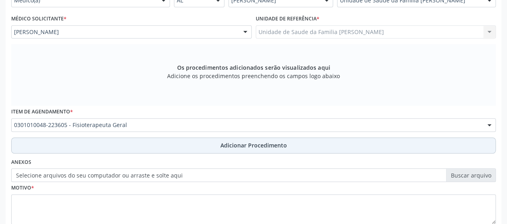
click at [260, 141] on span "Adicionar Procedimento" at bounding box center [253, 145] width 67 height 8
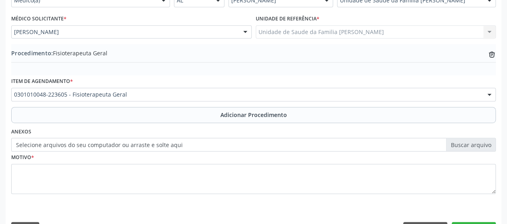
scroll to position [226, 0]
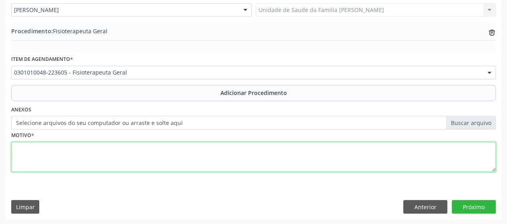
click at [29, 154] on textarea at bounding box center [253, 157] width 484 height 30
type textarea "Estensopatia + Artropatia"
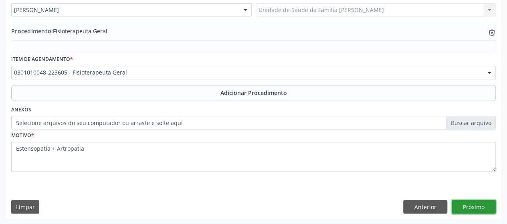
click at [470, 209] on button "Próximo" at bounding box center [474, 207] width 44 height 14
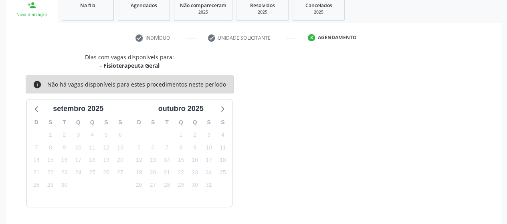
scroll to position [159, 0]
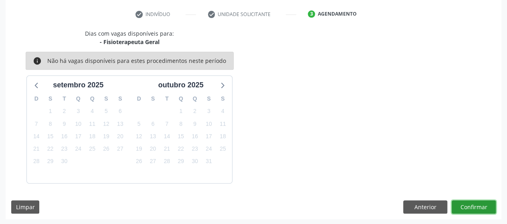
click at [471, 208] on button "Confirmar" at bounding box center [474, 207] width 44 height 14
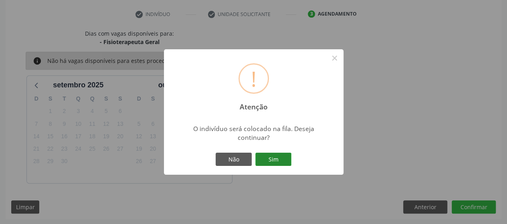
click at [276, 159] on button "Sim" at bounding box center [273, 160] width 36 height 14
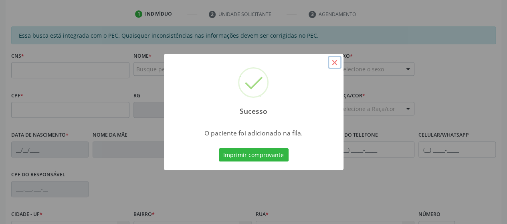
click at [335, 63] on button "×" at bounding box center [335, 63] width 14 height 14
